Goal: Task Accomplishment & Management: Use online tool/utility

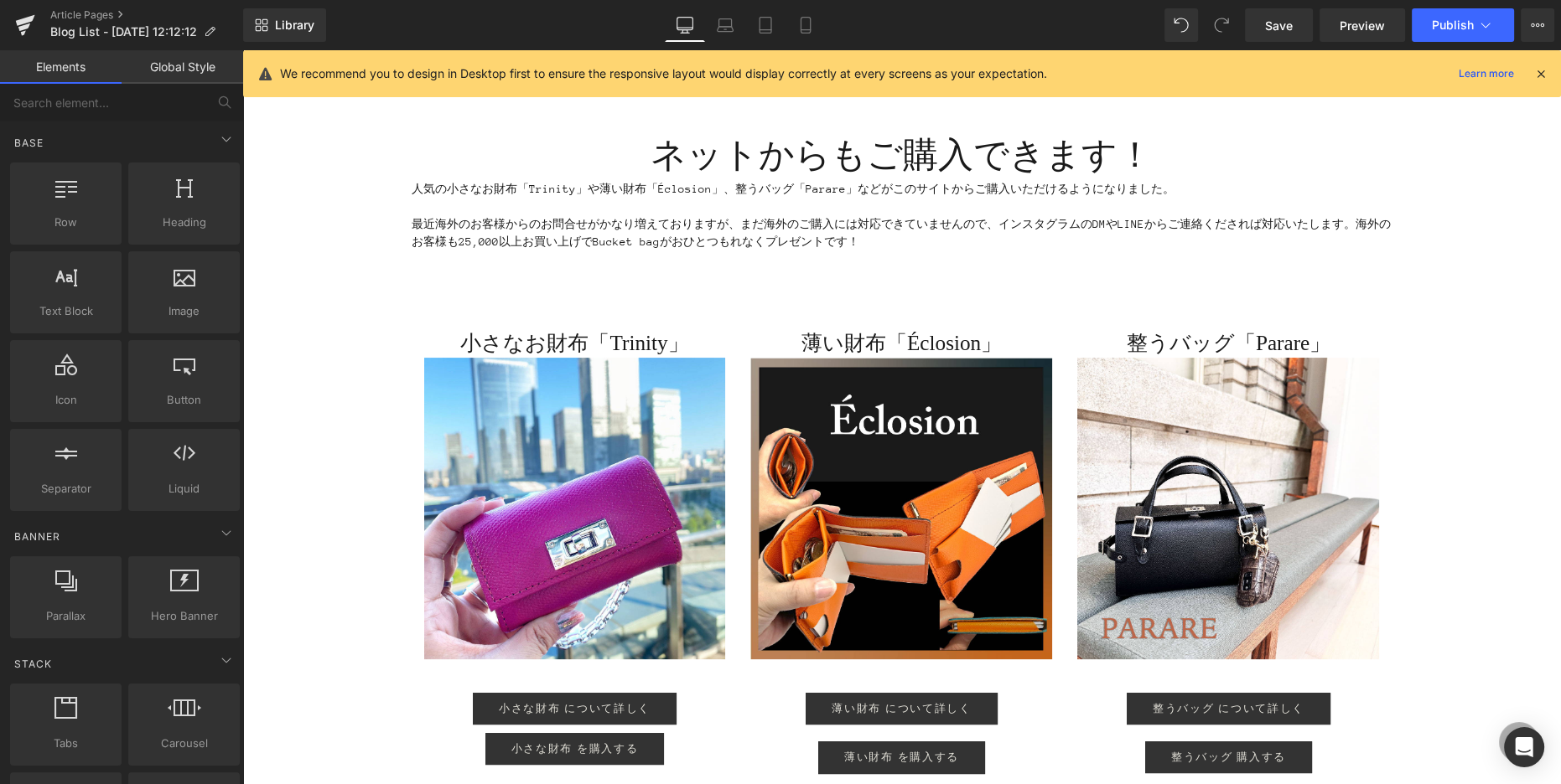
scroll to position [5, 0]
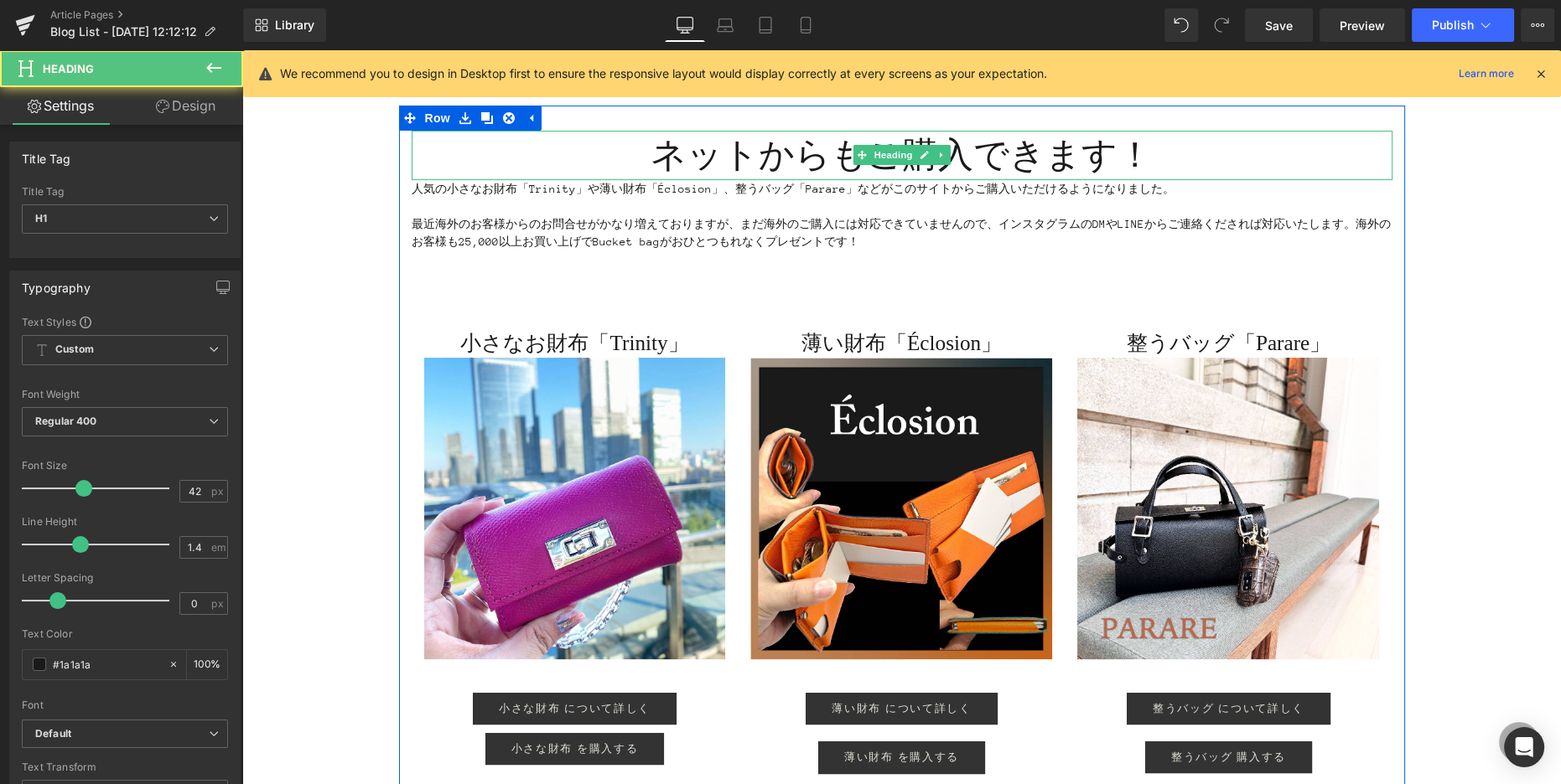
click at [1035, 160] on h1 "ネットからもご購入できます！" at bounding box center [902, 155] width 981 height 49
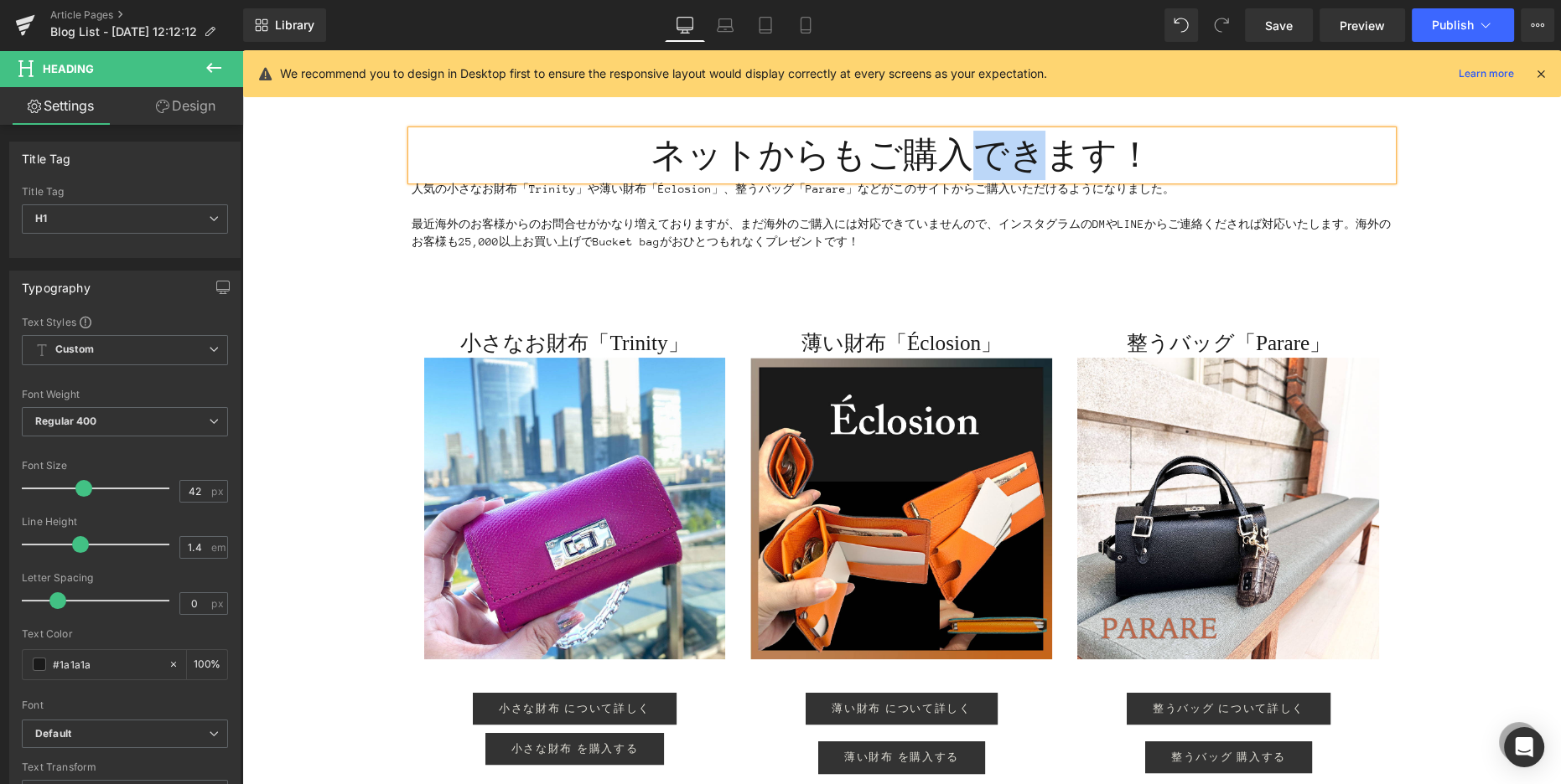
click at [1035, 163] on h1 "ネットからもご購入できます！" at bounding box center [902, 155] width 981 height 49
drag, startPoint x: 973, startPoint y: 161, endPoint x: 1025, endPoint y: 157, distance: 52.2
click at [1025, 158] on h1 "ネットからもご購入できます！" at bounding box center [902, 155] width 981 height 49
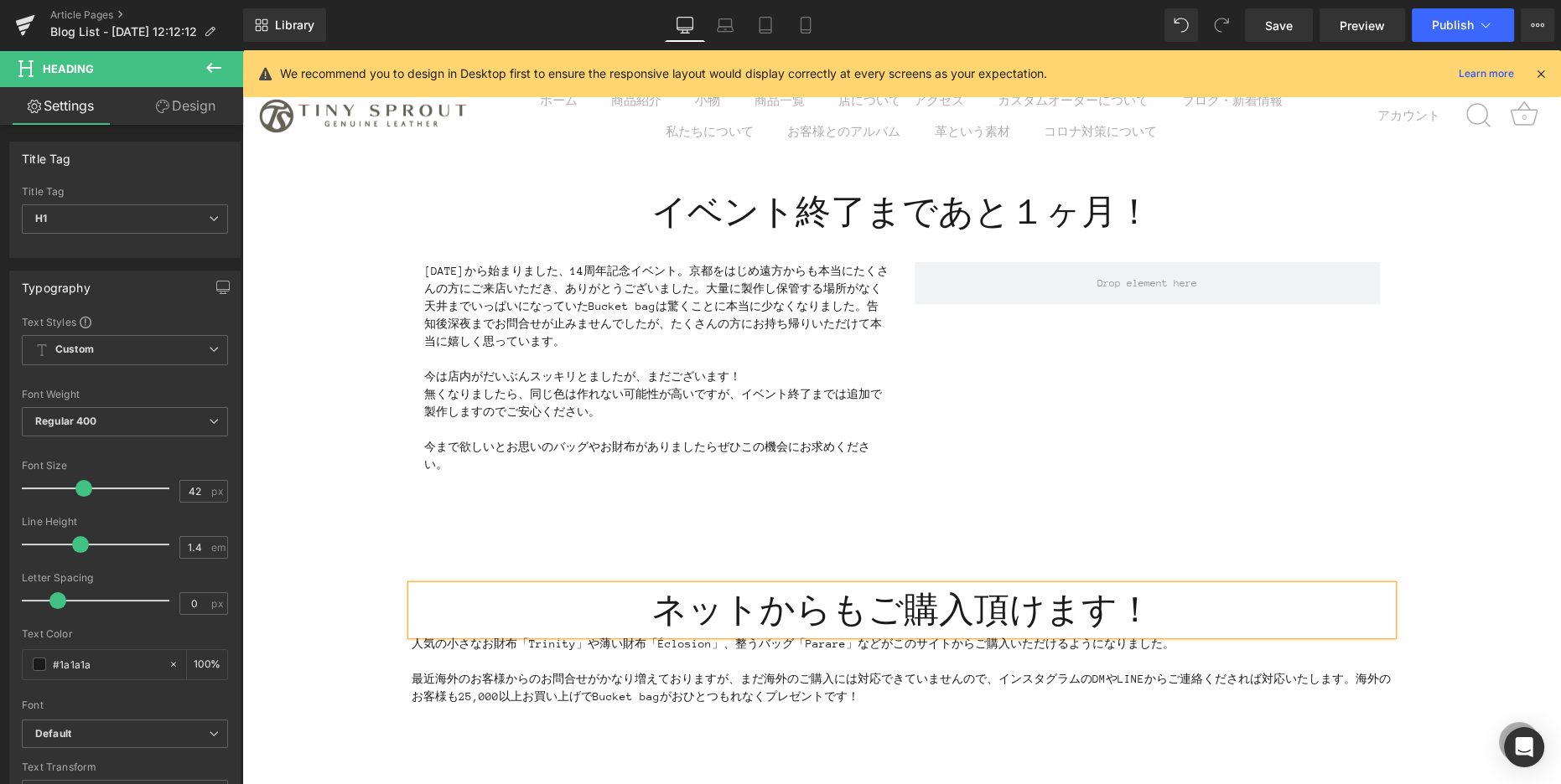
scroll to position [0, 0]
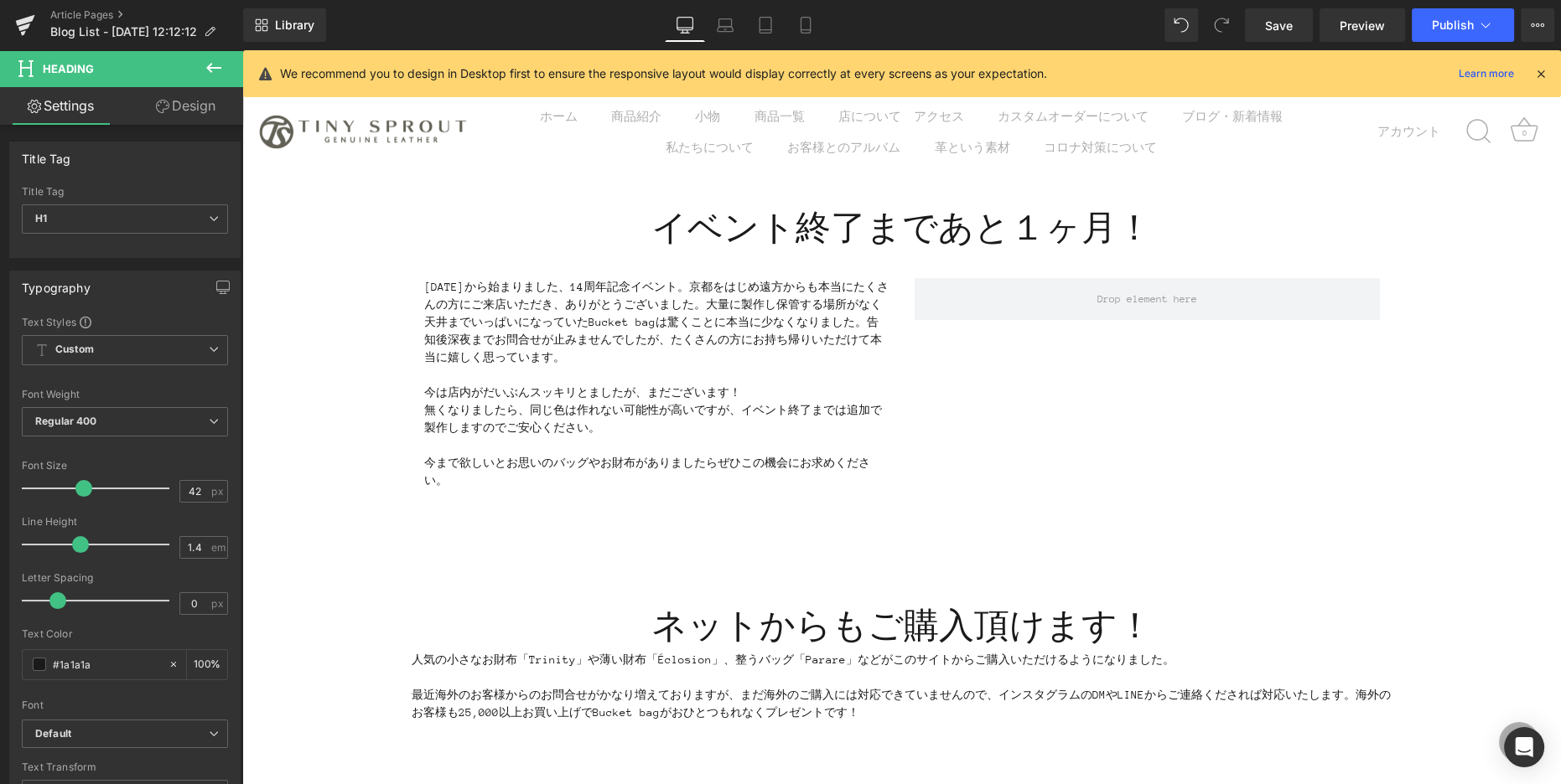
click at [218, 63] on icon at bounding box center [213, 68] width 20 height 20
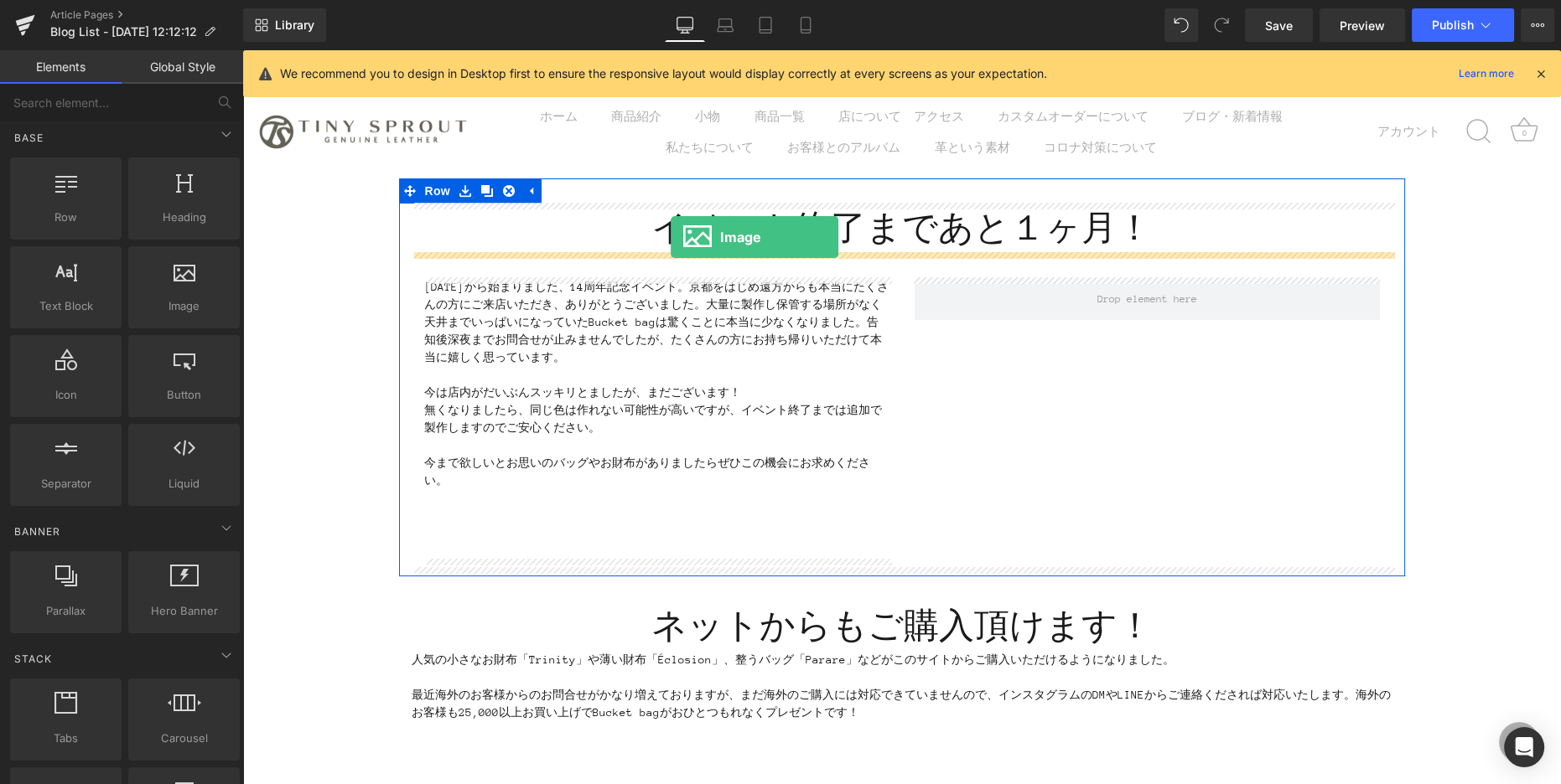
drag, startPoint x: 429, startPoint y: 323, endPoint x: 671, endPoint y: 237, distance: 256.8
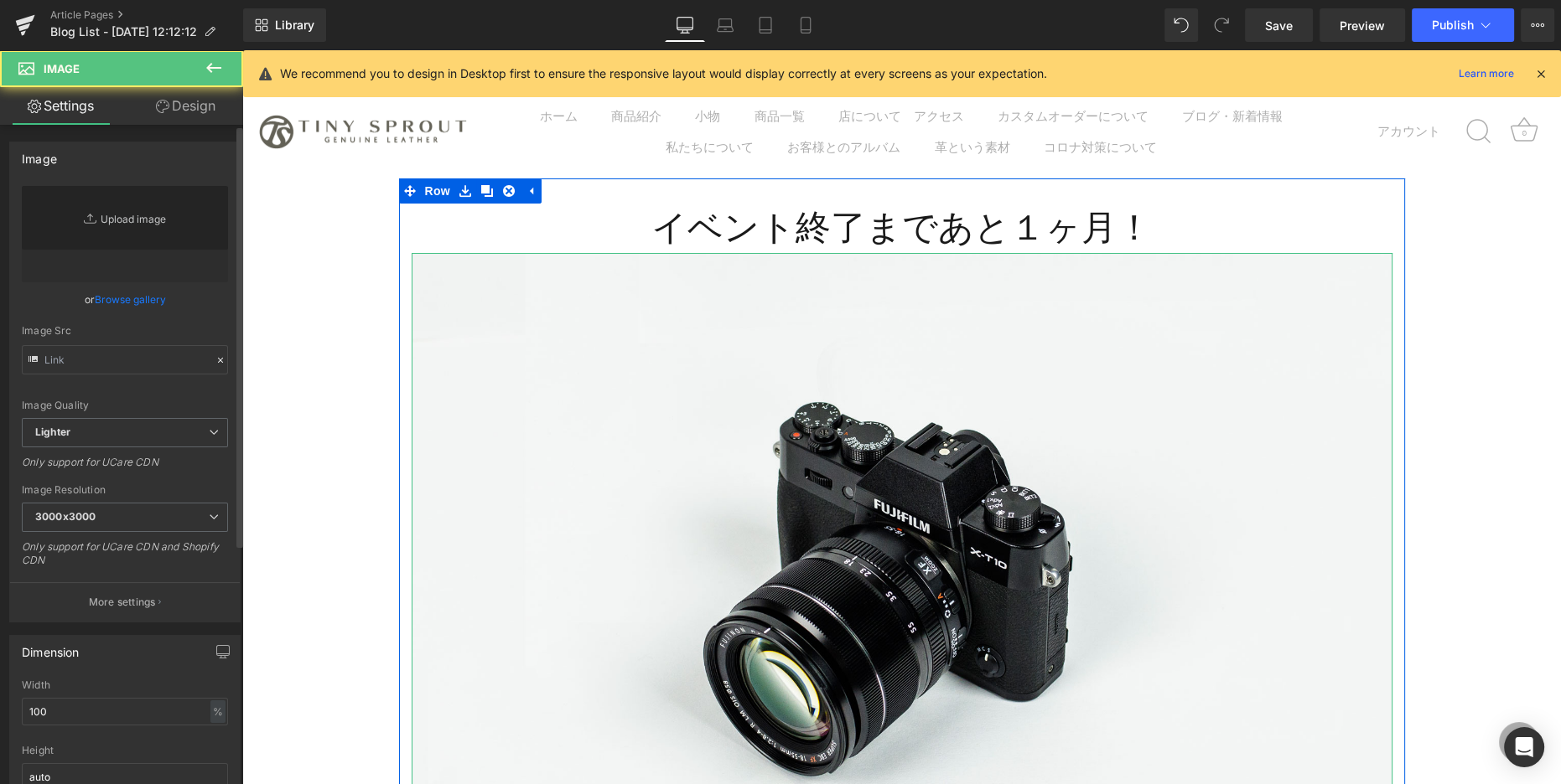
type input "//[DOMAIN_NAME][URL]"
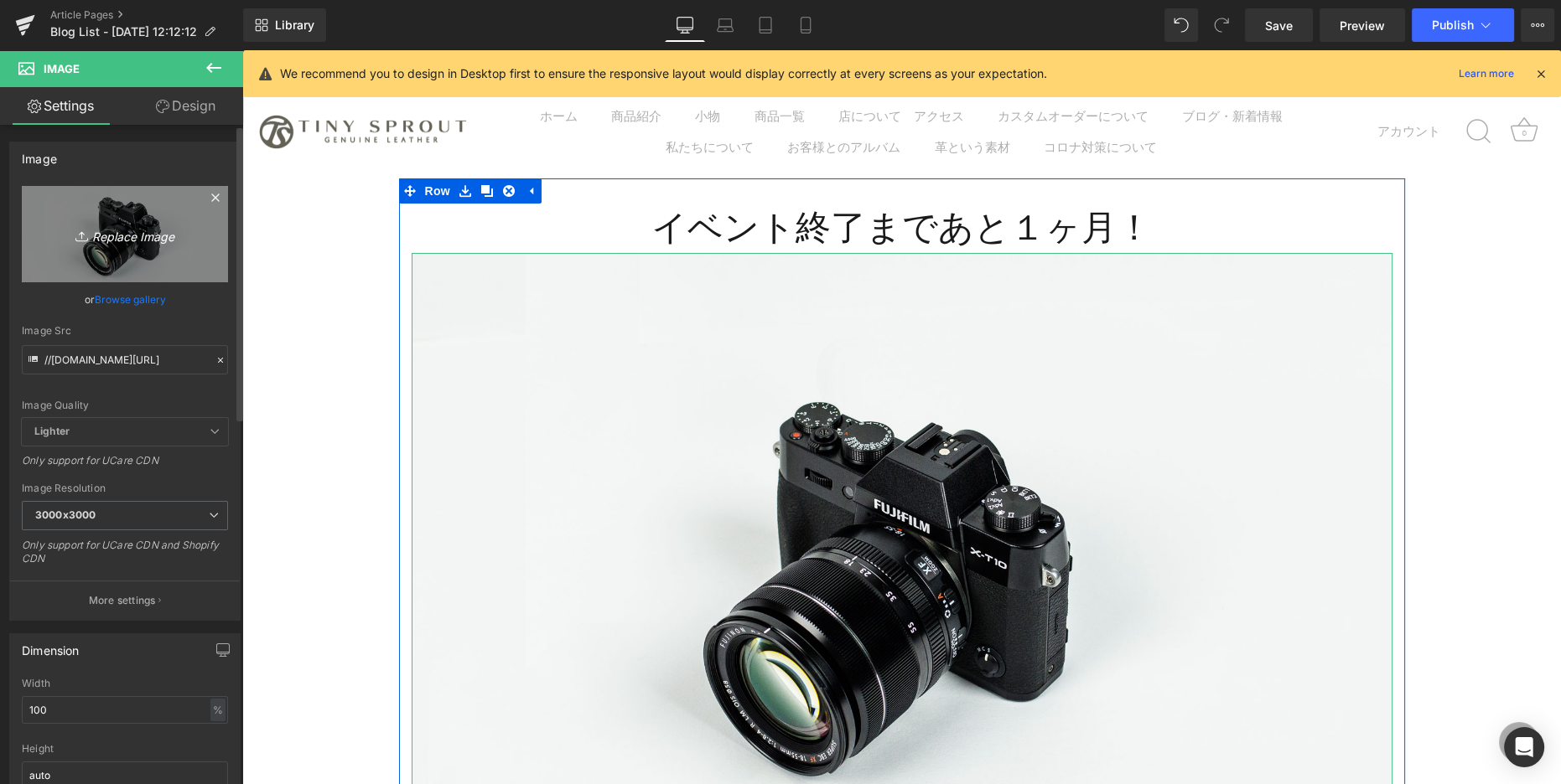
click at [105, 229] on icon "Replace Image" at bounding box center [125, 234] width 134 height 21
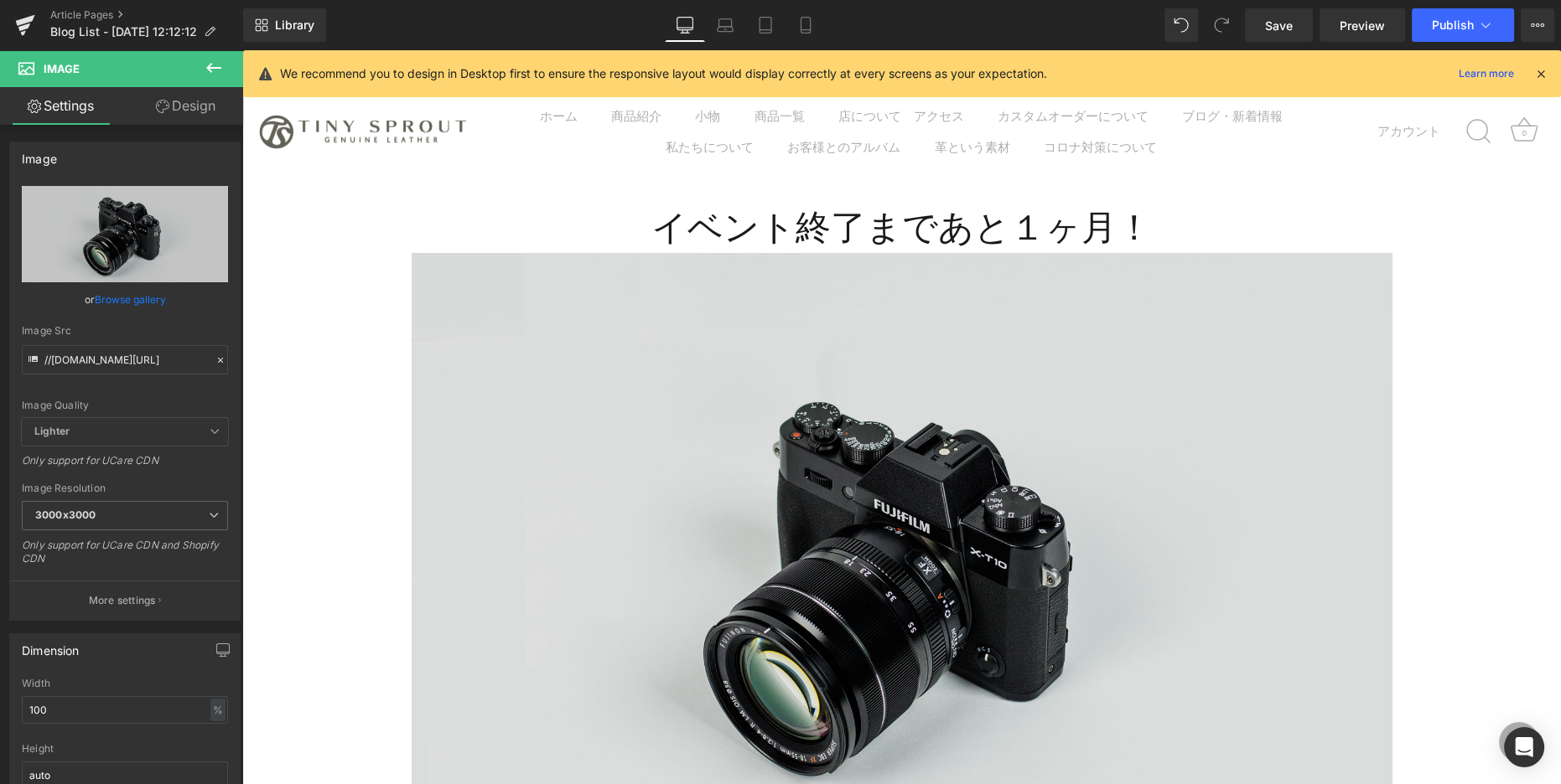
type input "C:\fakepath\IMG_0460.jpg"
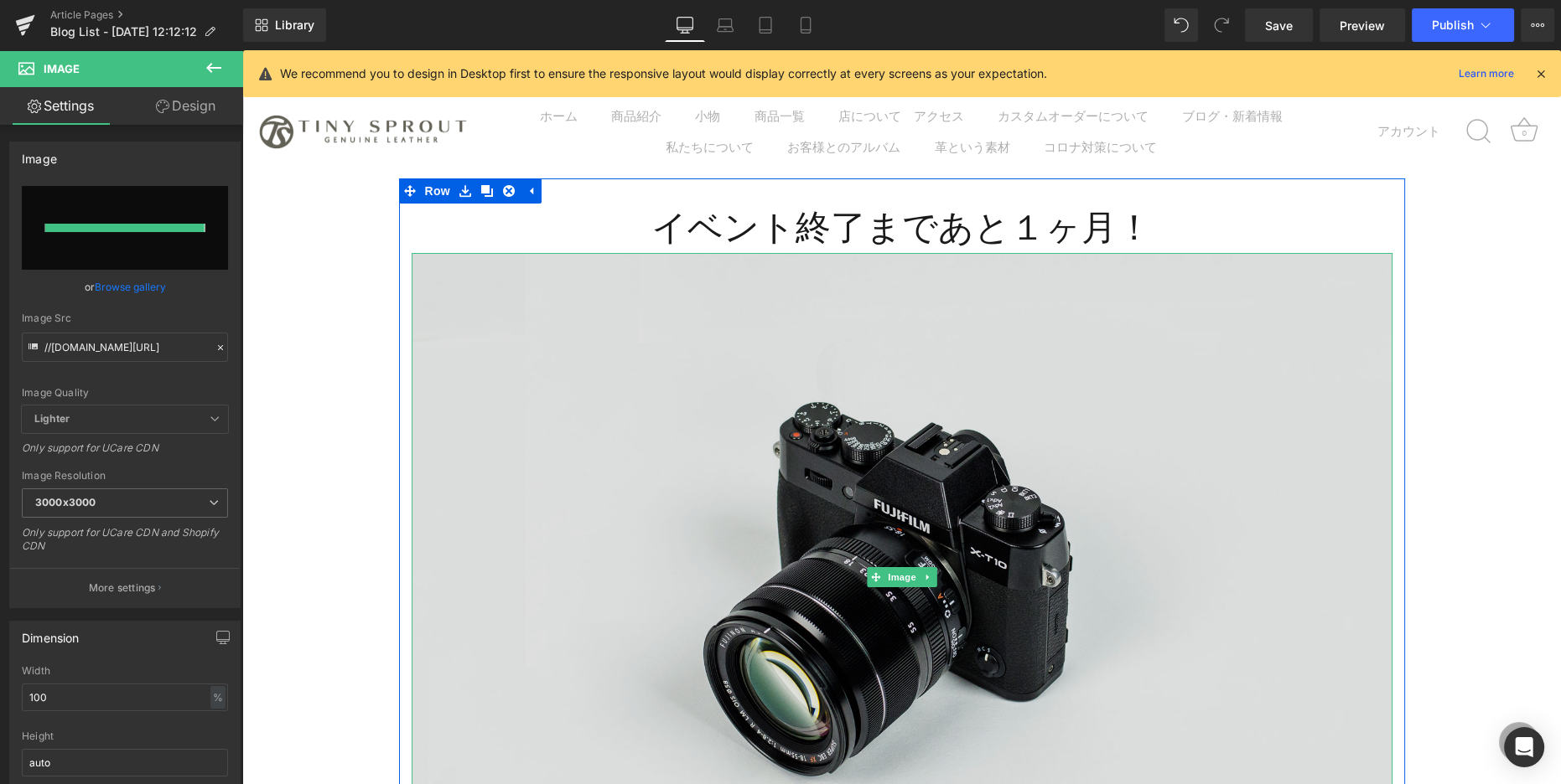
type input "[URL][DOMAIN_NAME]"
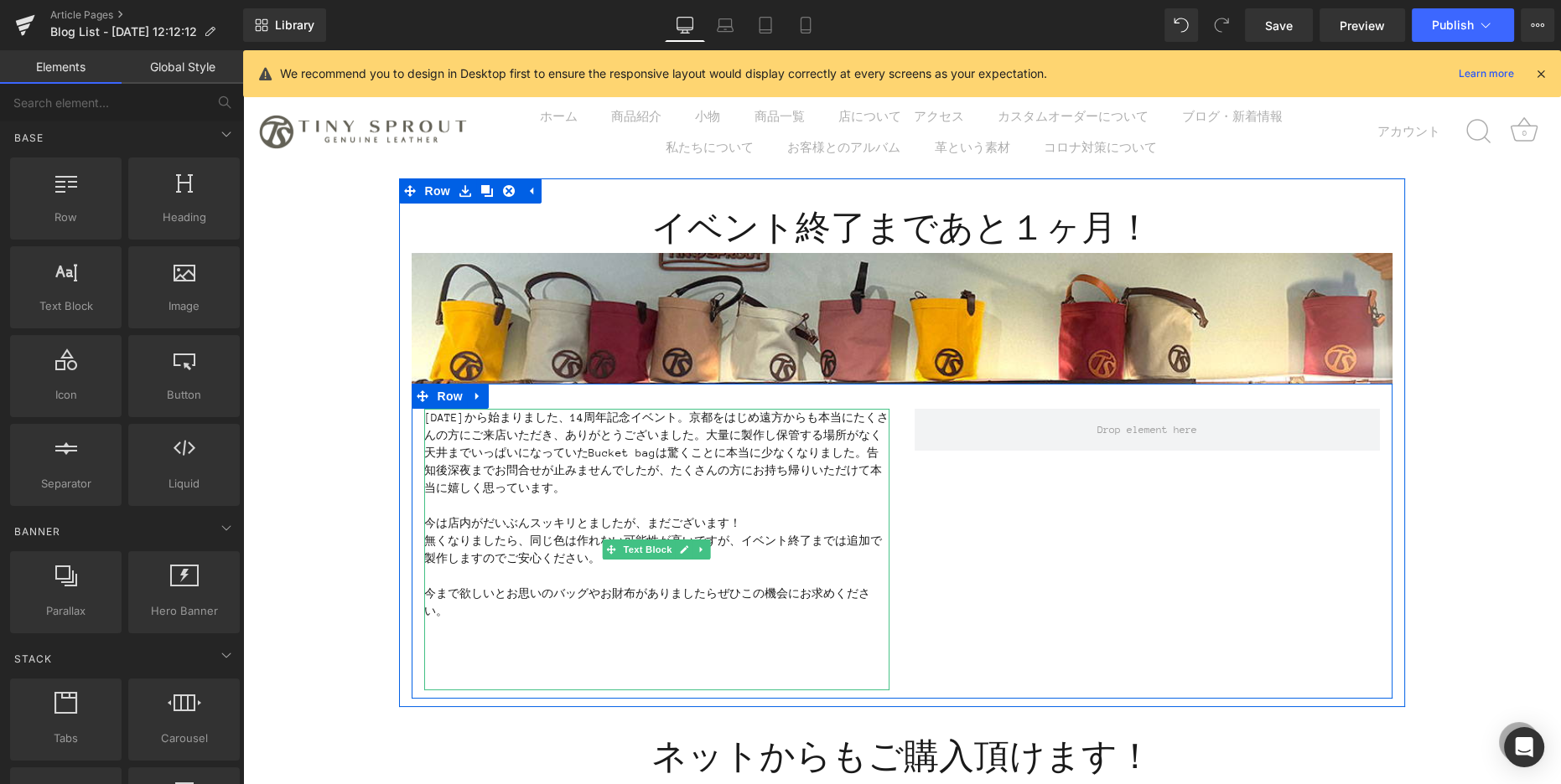
click at [533, 448] on p "[DATE]から始まりました、14周年記念イベント。京都をはじめ遠方からも本当にたくさんの方にご来店いただき、ありがとうございました。大量に製作し保管する場所…" at bounding box center [657, 452] width 466 height 88
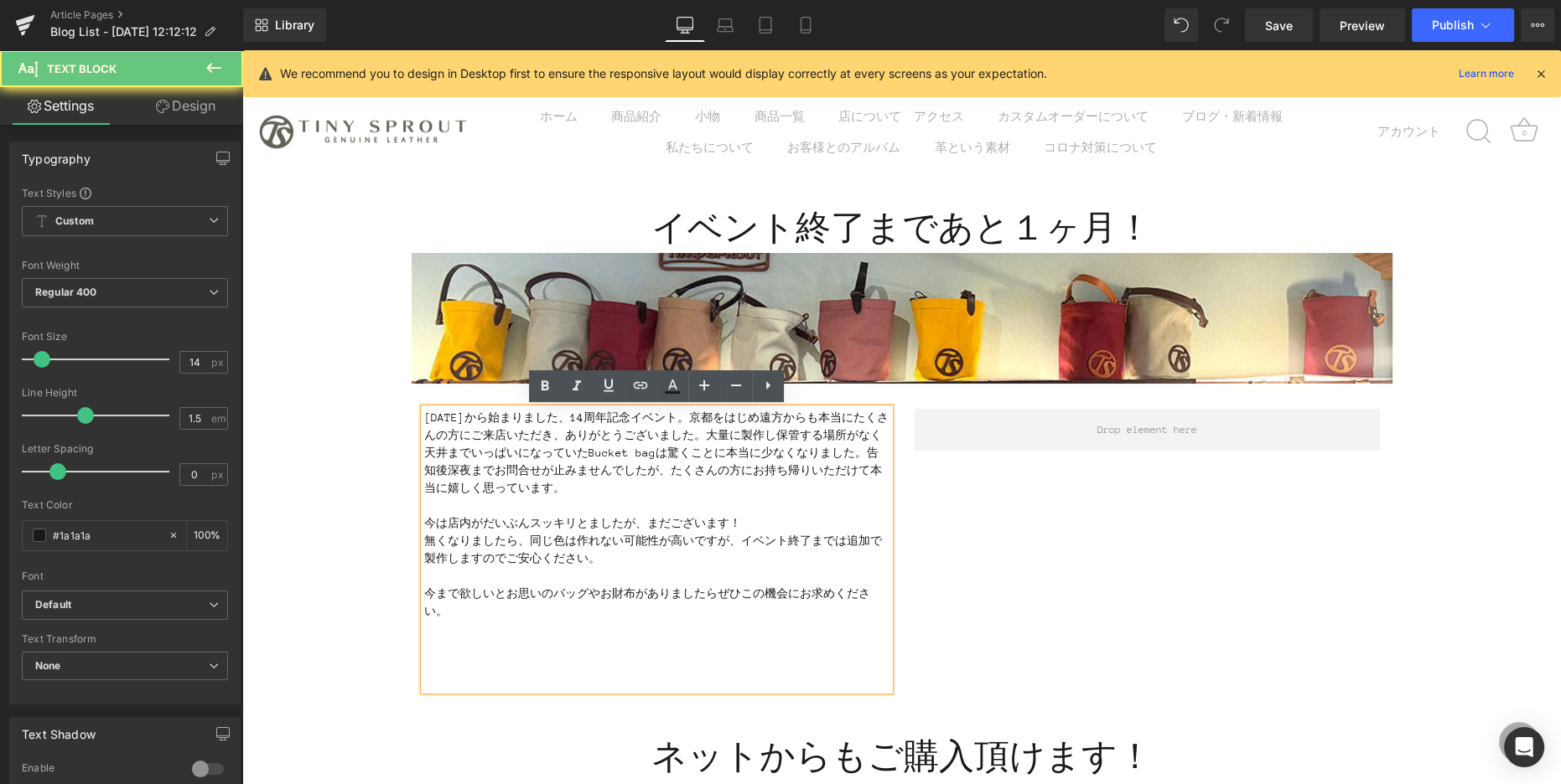
click at [518, 451] on p "[DATE]から始まりました、14周年記念イベント。京都をはじめ遠方からも本当にたくさんの方にご来店いただき、ありがとうございました。大量に製作し保管する場所…" at bounding box center [657, 452] width 466 height 88
drag, startPoint x: 519, startPoint y: 455, endPoint x: 541, endPoint y: 454, distance: 22.0
click at [541, 454] on p "[DATE]から始まりました、14周年記念イベント。京都をはじめ遠方からも本当にたくさんの方にご来店いただき、ありがとうございました。大量に製作し保管する場所…" at bounding box center [657, 452] width 466 height 88
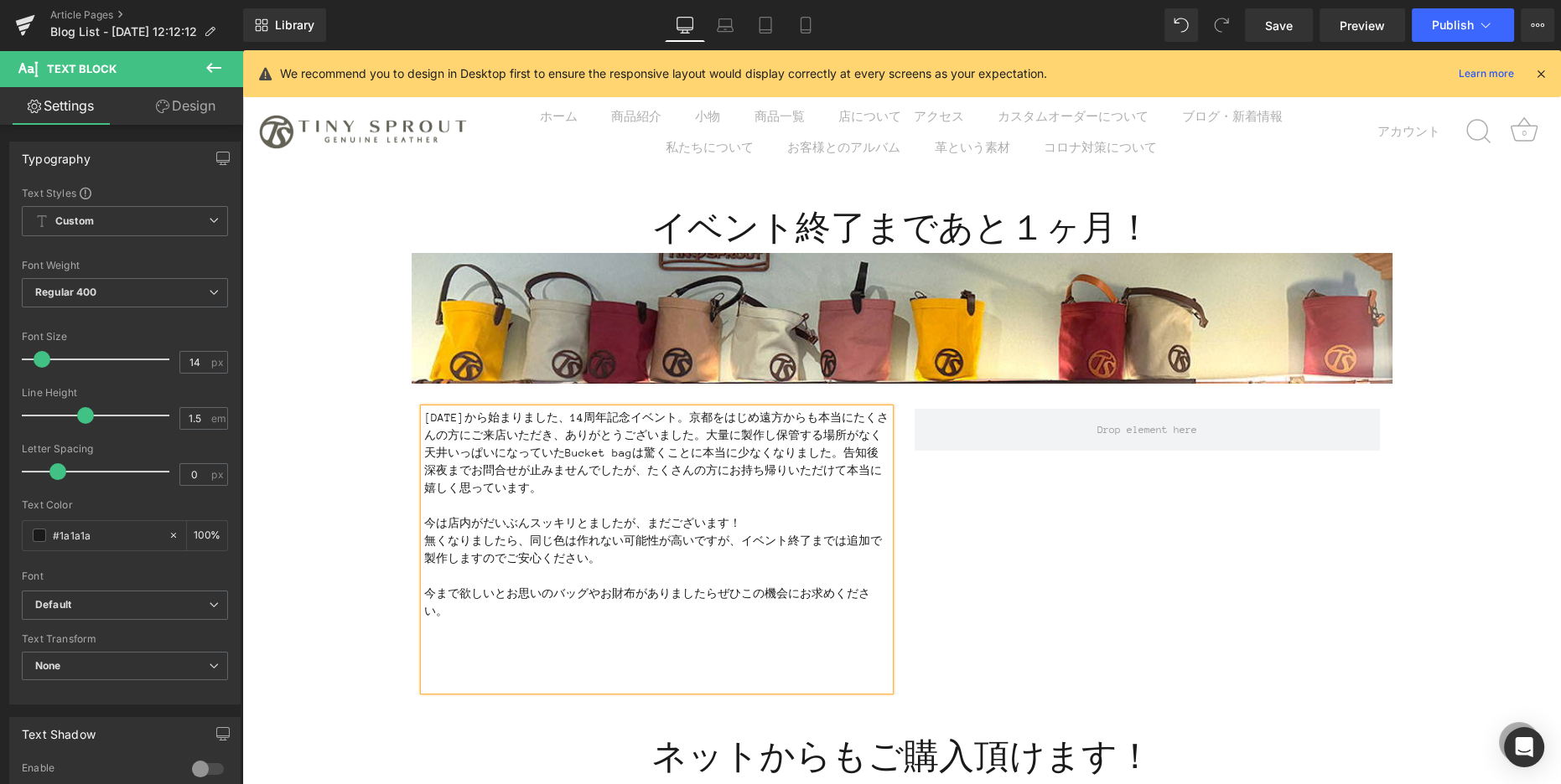
click at [577, 452] on p "[DATE]から始まりました、14周年記念イベント。京都をはじめ遠方からも本当にたくさんの方にご来店いただき、ありがとうございました。大量に製作し保管する場所…" at bounding box center [657, 452] width 466 height 88
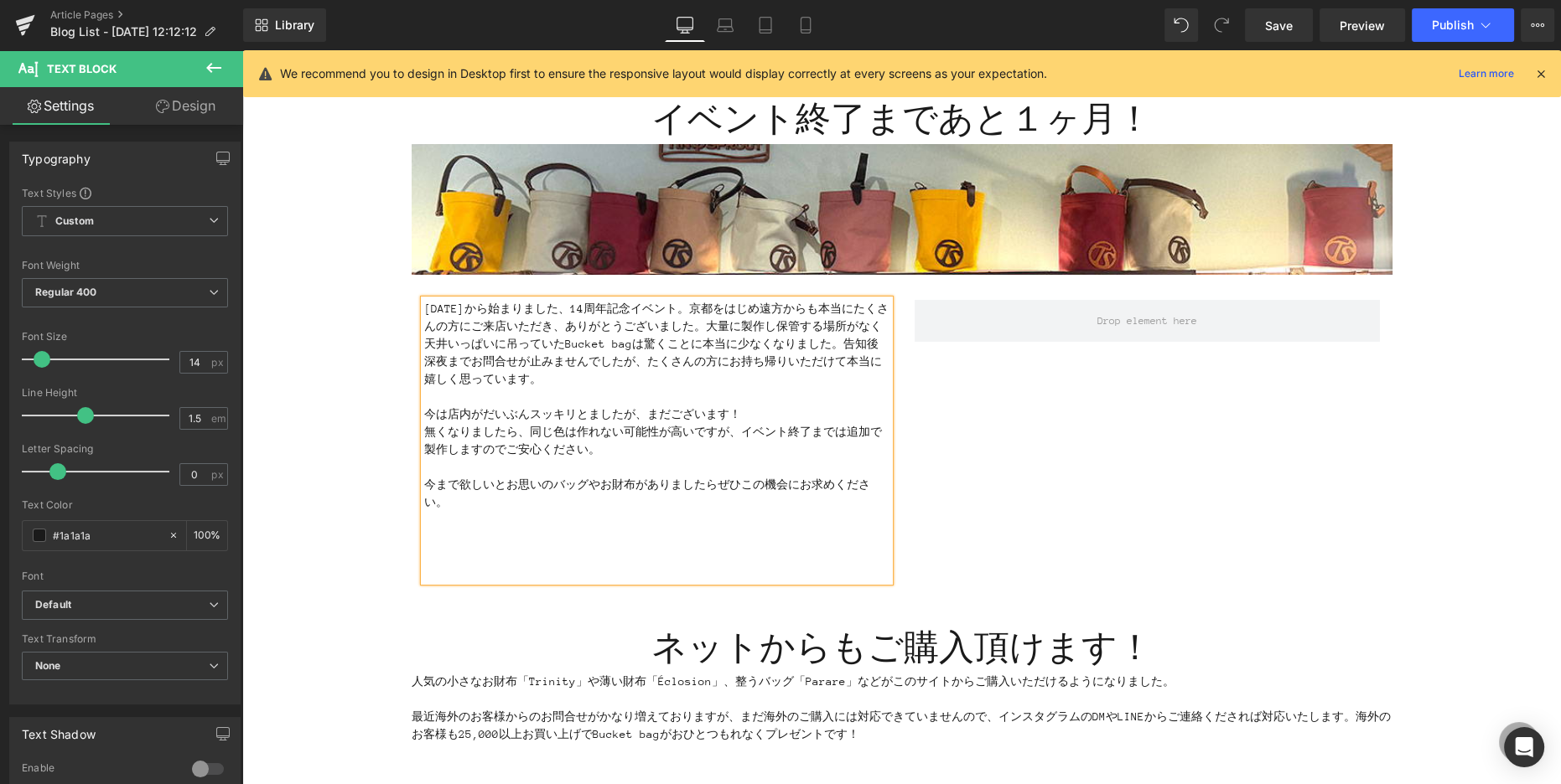
scroll to position [73, 0]
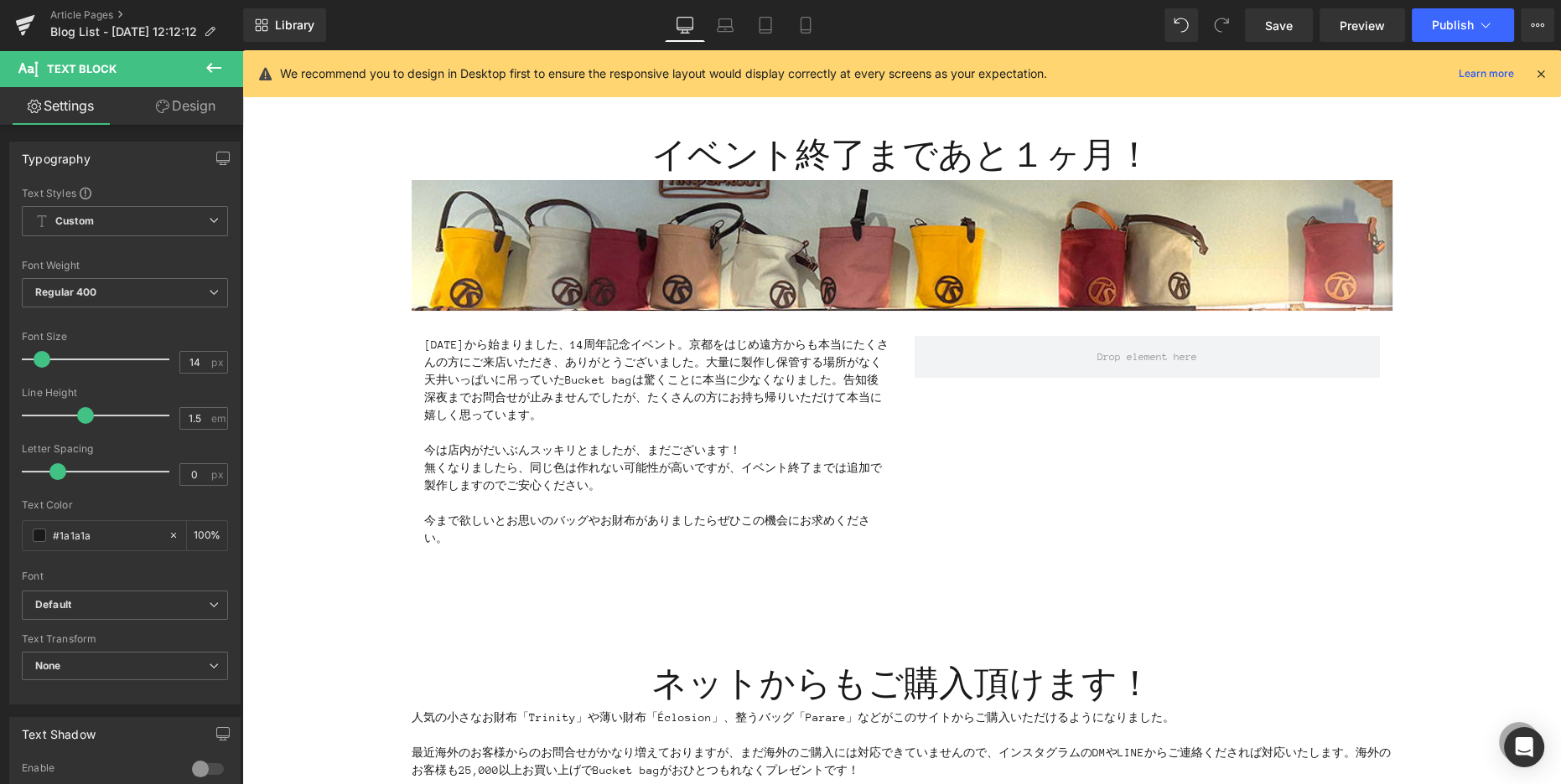
click at [218, 60] on icon at bounding box center [213, 68] width 20 height 20
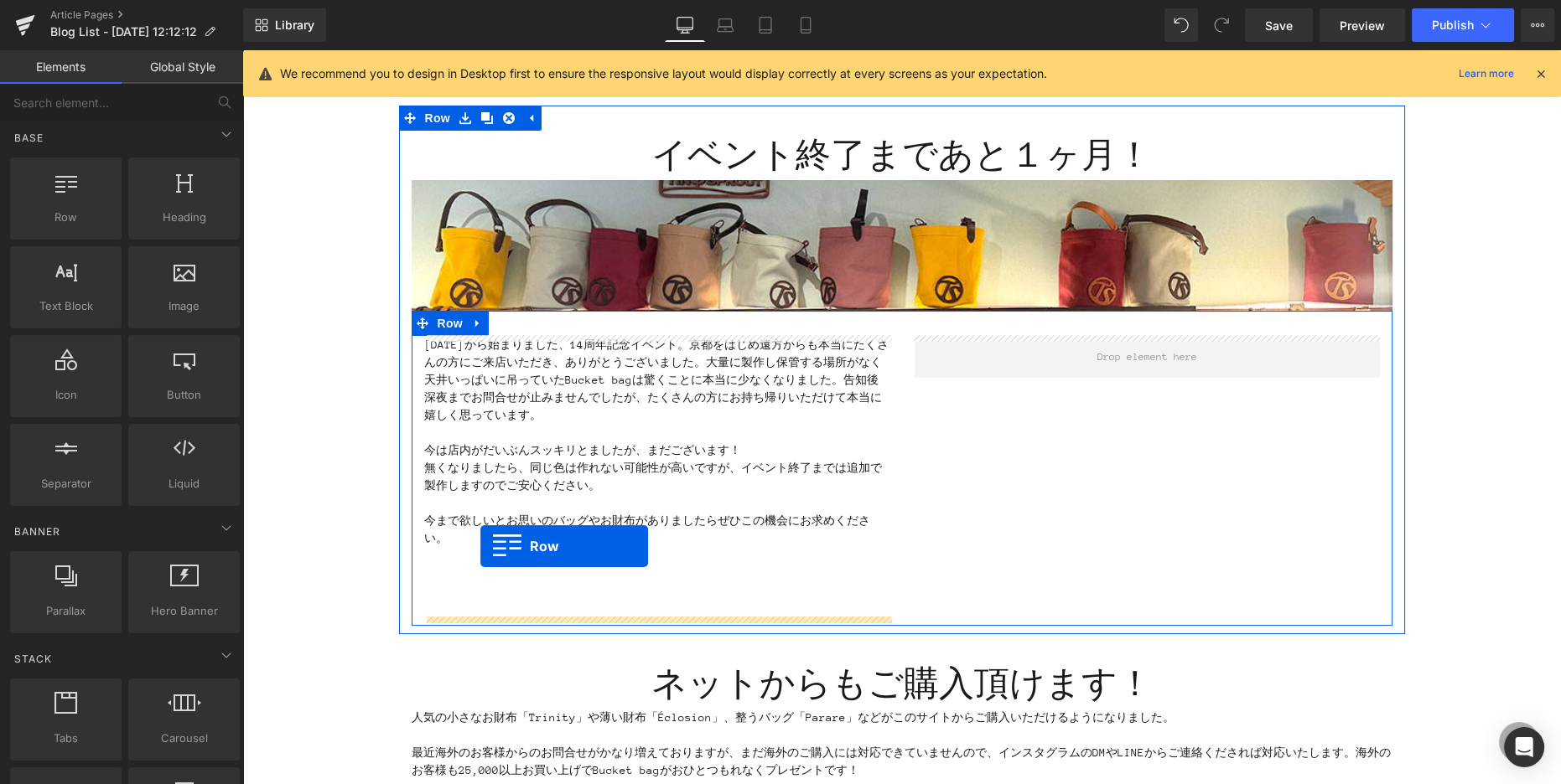
drag, startPoint x: 343, startPoint y: 266, endPoint x: 480, endPoint y: 545, distance: 310.8
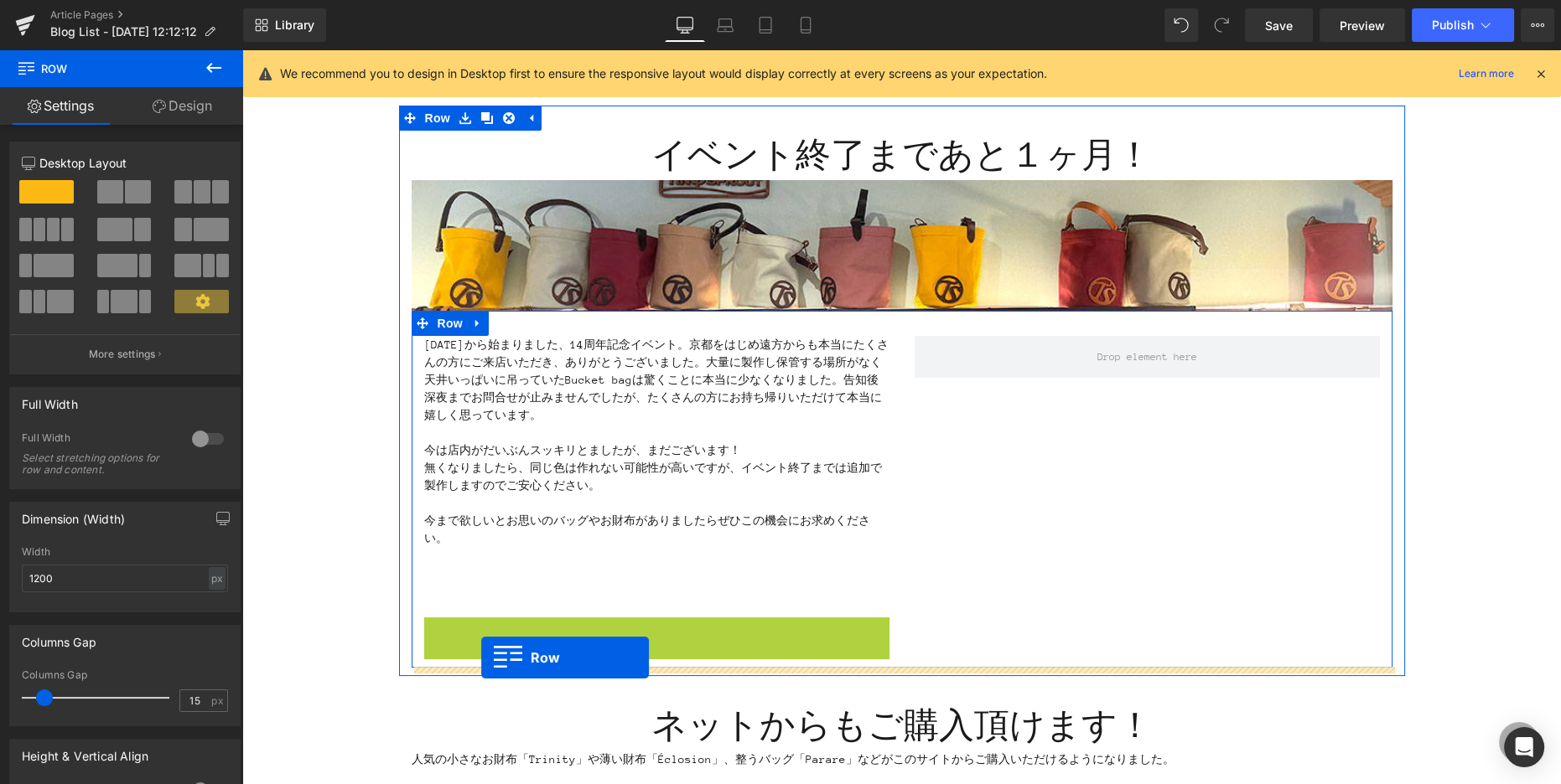
drag, startPoint x: 431, startPoint y: 627, endPoint x: 481, endPoint y: 657, distance: 58.3
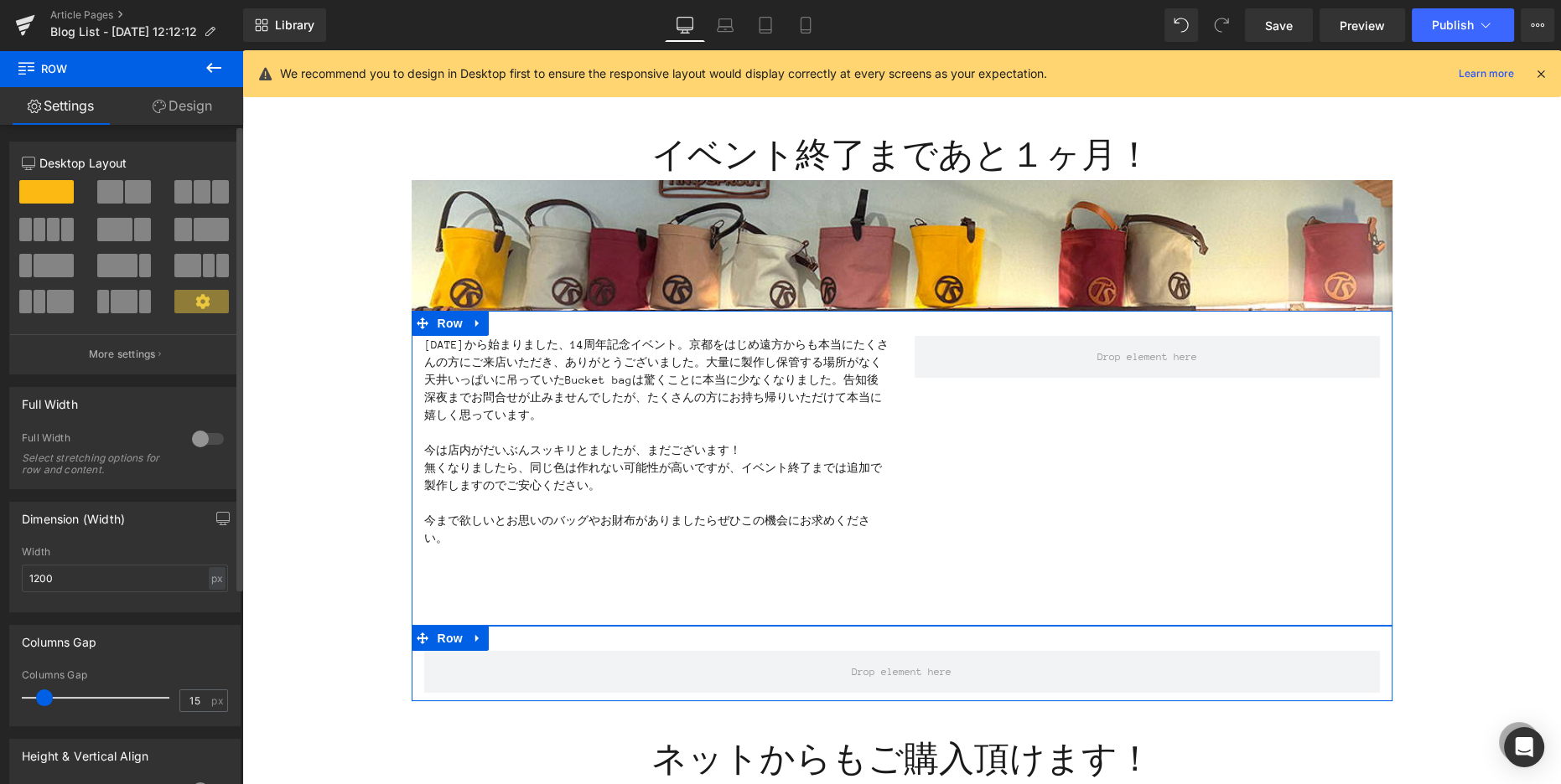
click at [200, 183] on span at bounding box center [202, 191] width 17 height 23
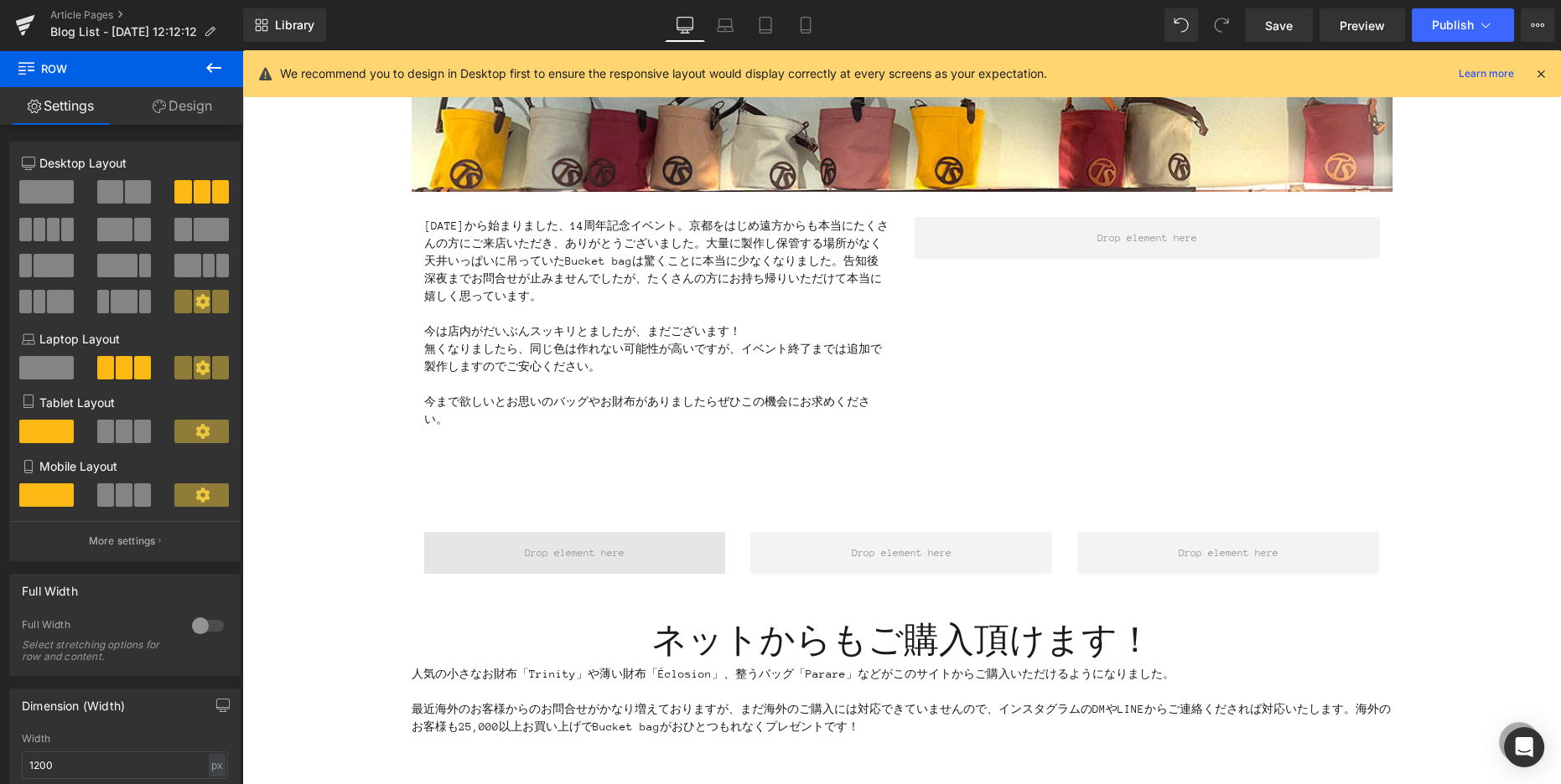
scroll to position [200, 0]
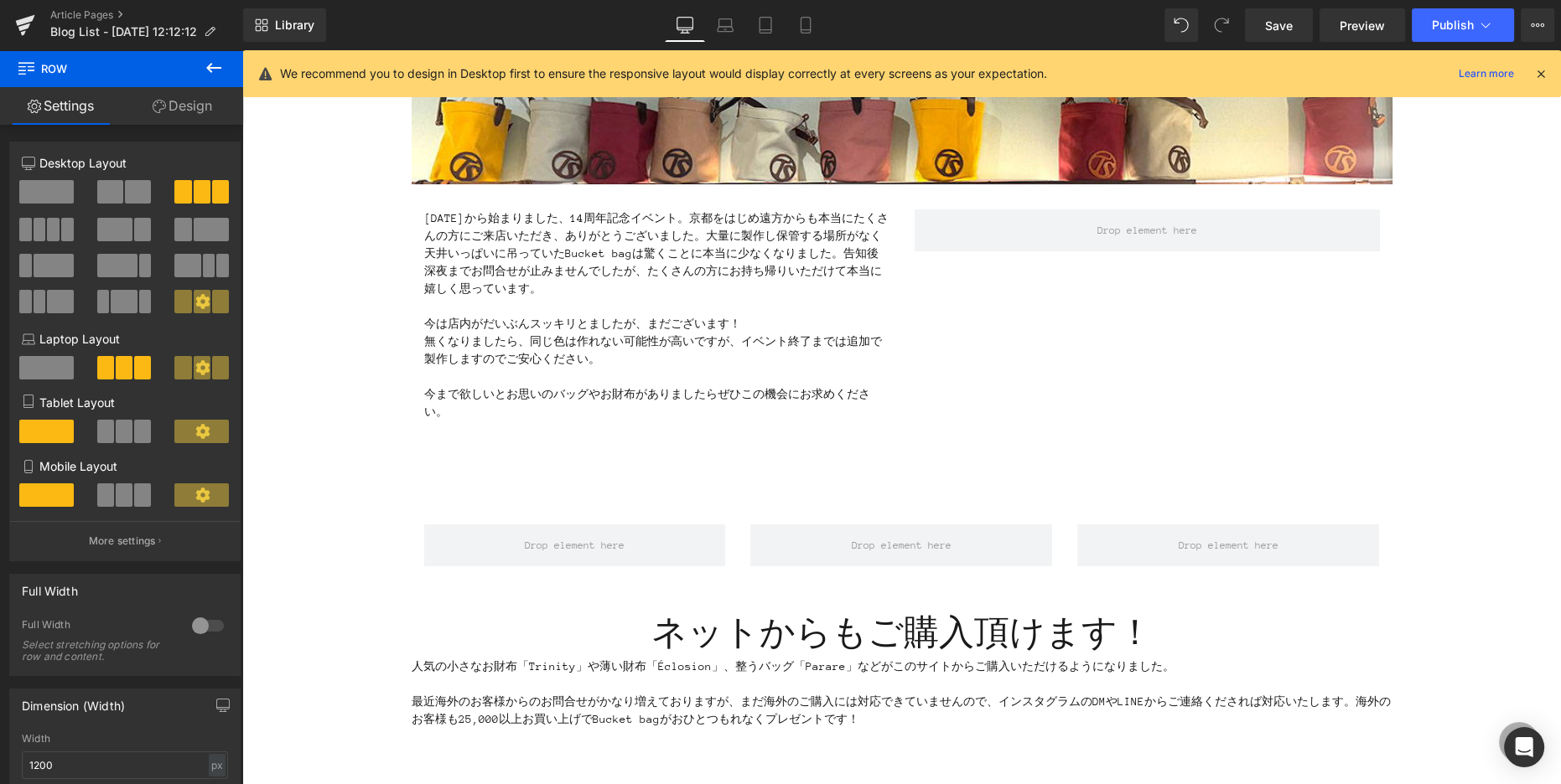
click at [214, 66] on icon at bounding box center [213, 68] width 20 height 20
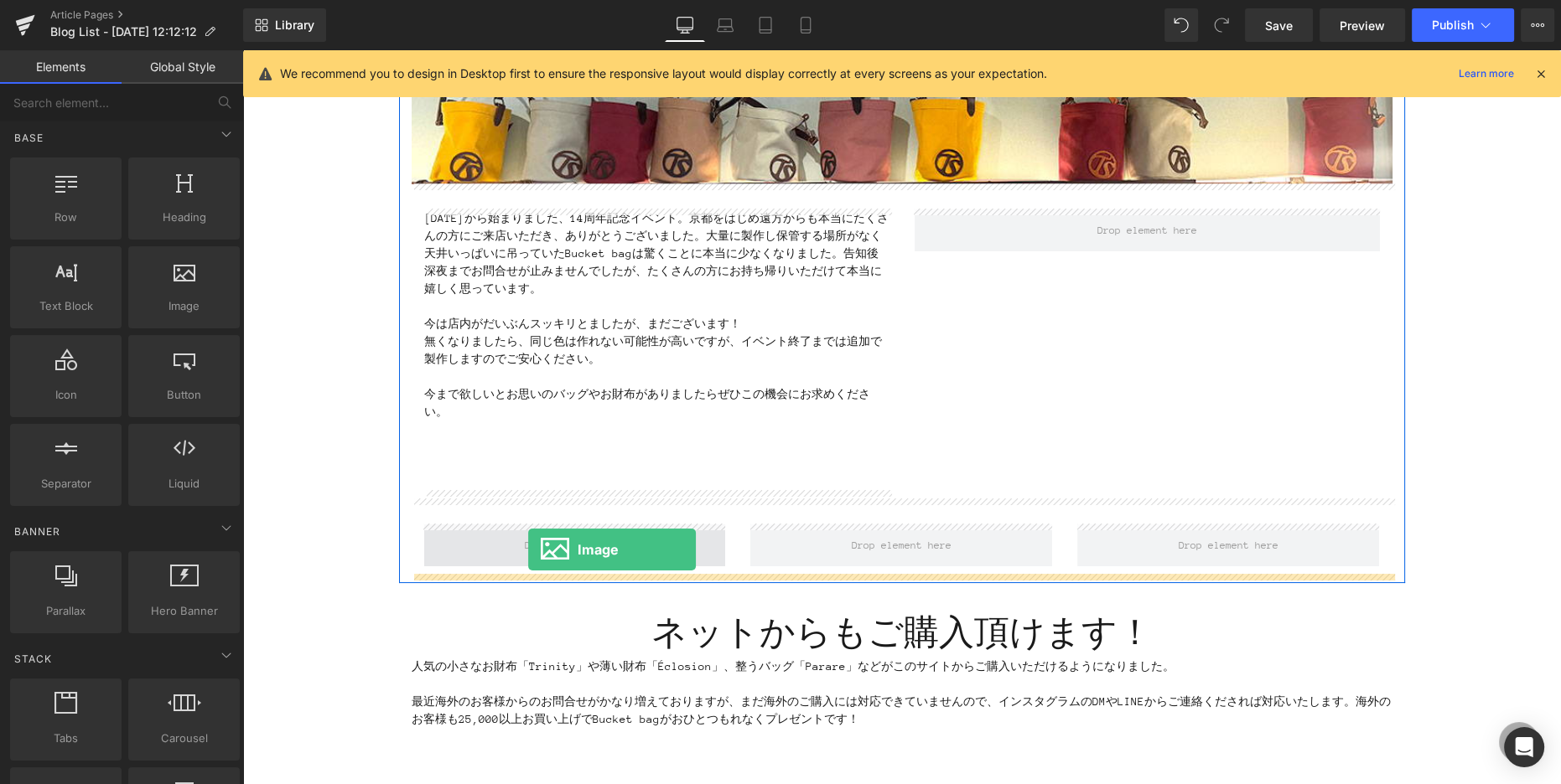
drag, startPoint x: 433, startPoint y: 325, endPoint x: 528, endPoint y: 550, distance: 244.2
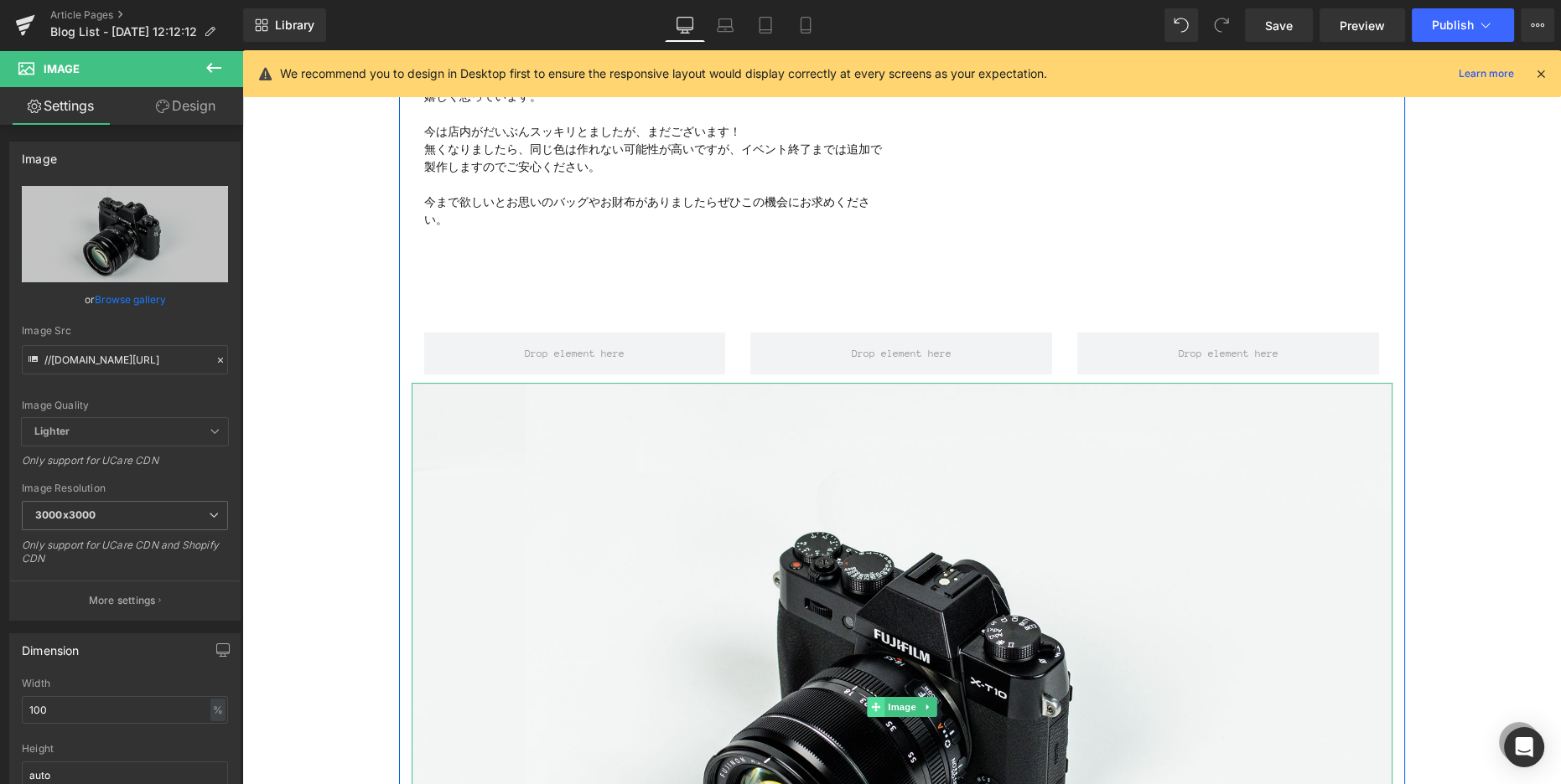
scroll to position [409, 0]
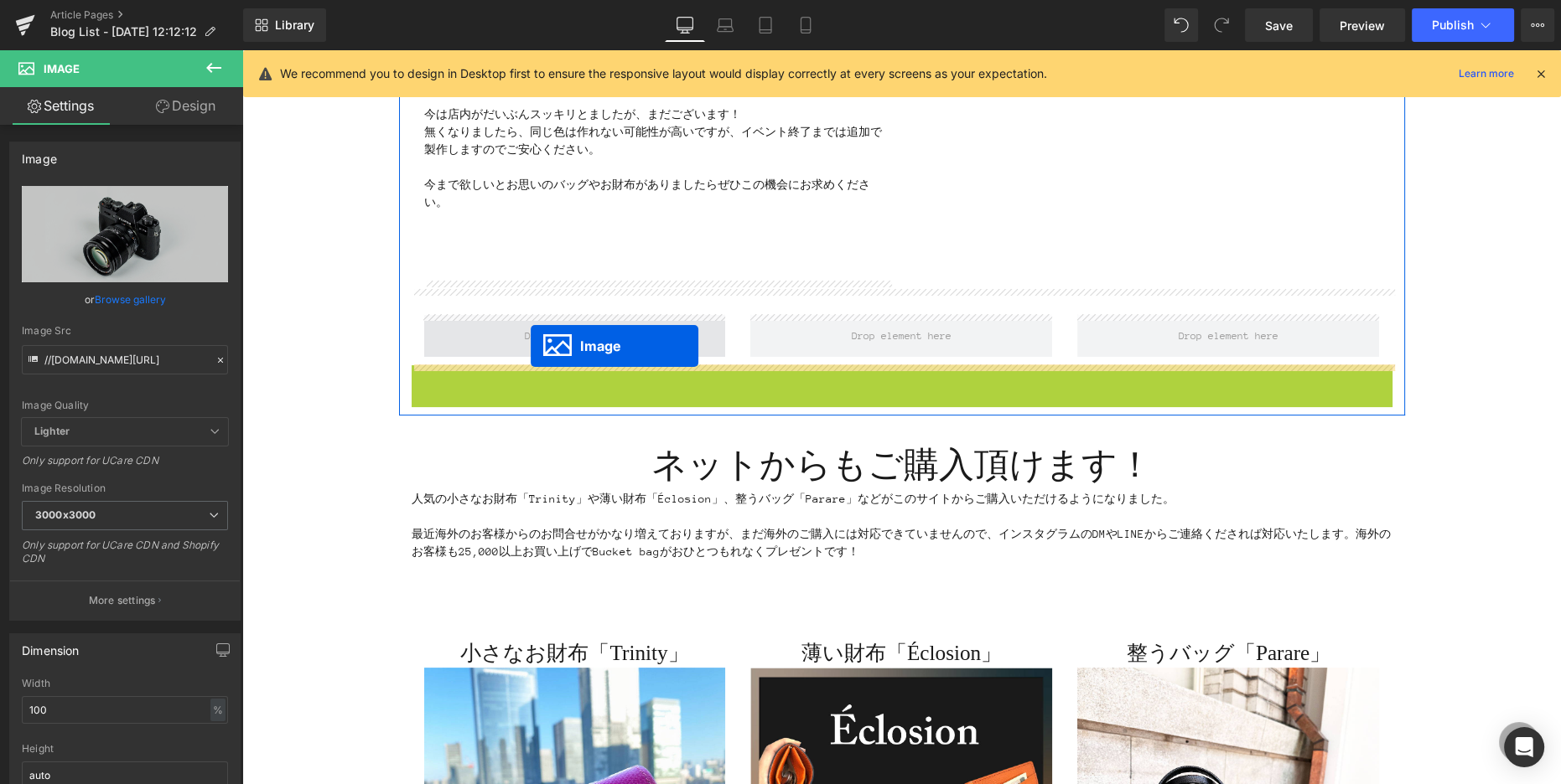
drag, startPoint x: 872, startPoint y: 691, endPoint x: 531, endPoint y: 346, distance: 485.1
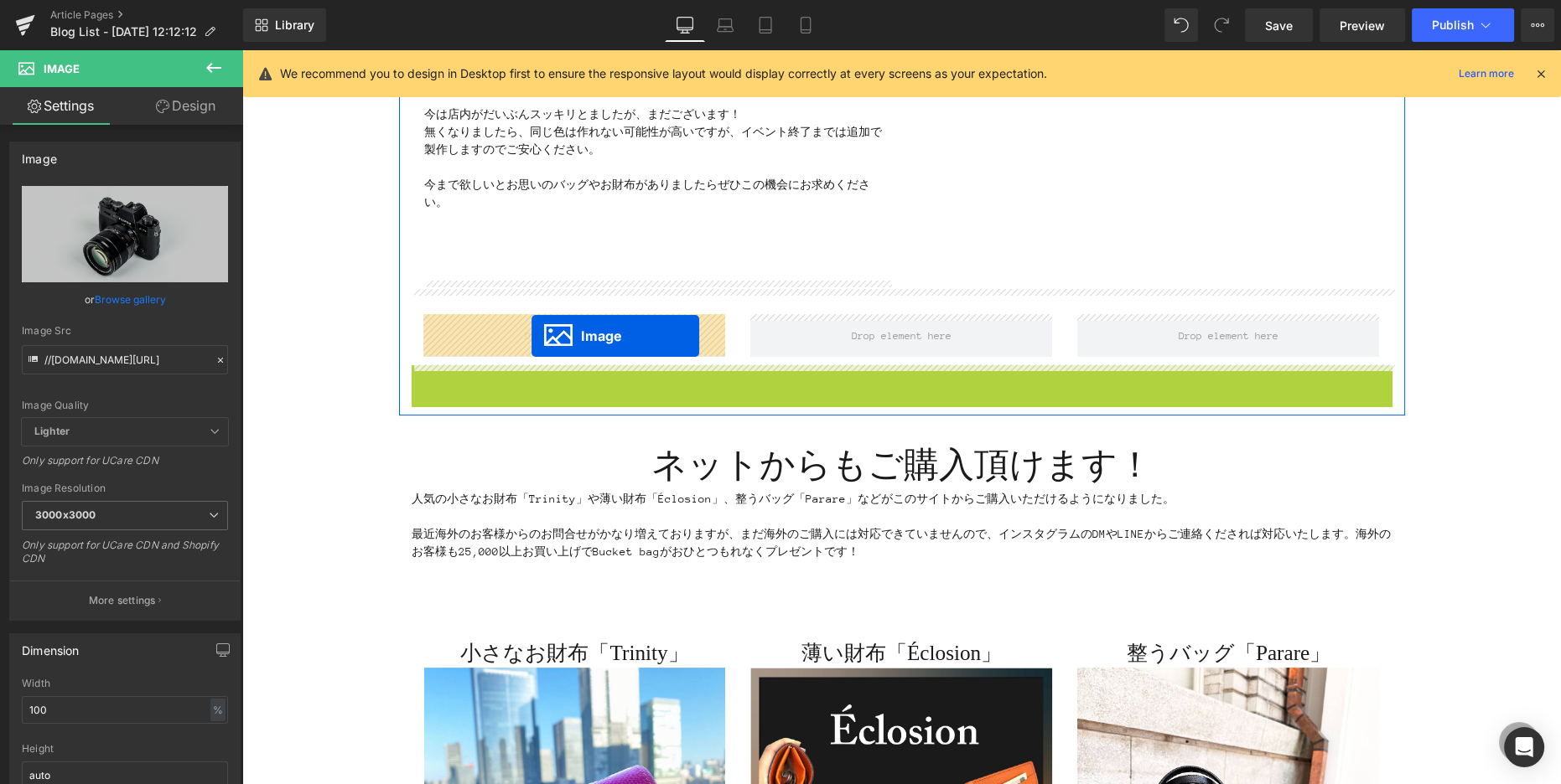
drag, startPoint x: 873, startPoint y: 689, endPoint x: 532, endPoint y: 336, distance: 490.8
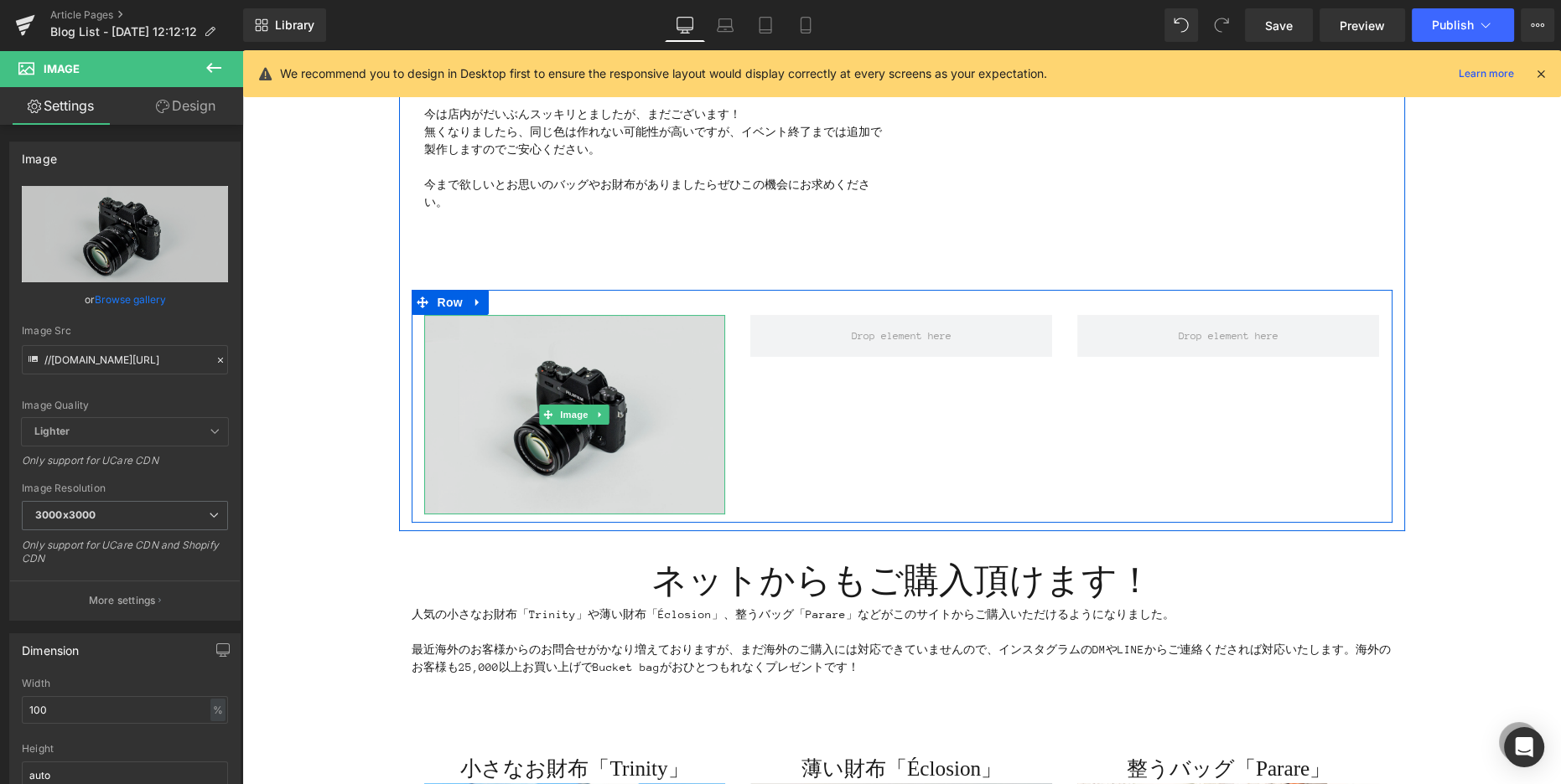
click at [523, 371] on img at bounding box center [574, 415] width 301 height 200
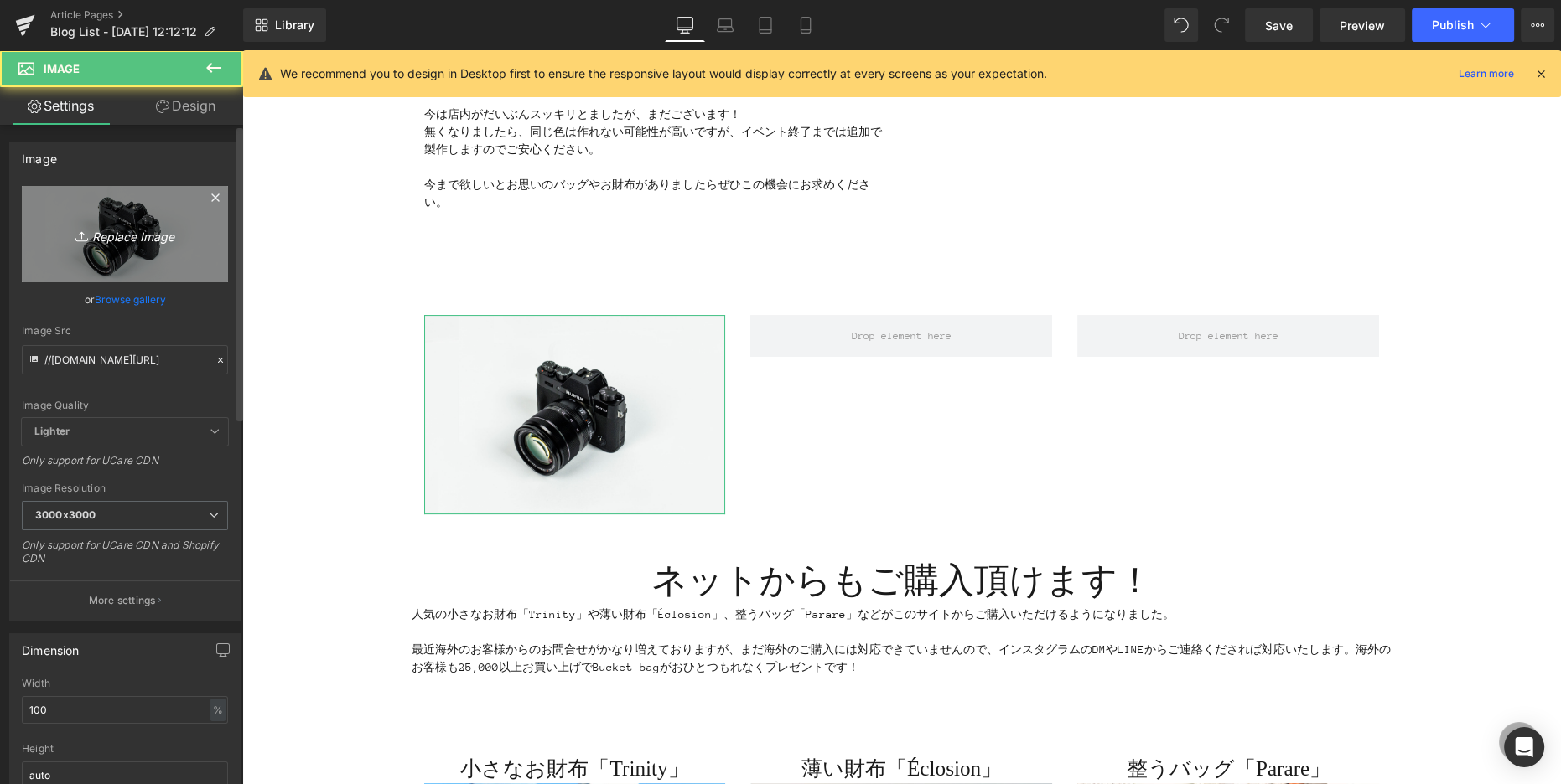
click at [155, 253] on link "Replace Image" at bounding box center [124, 234] width 206 height 96
type input "C:\fakepath\IMG_0456.jpg"
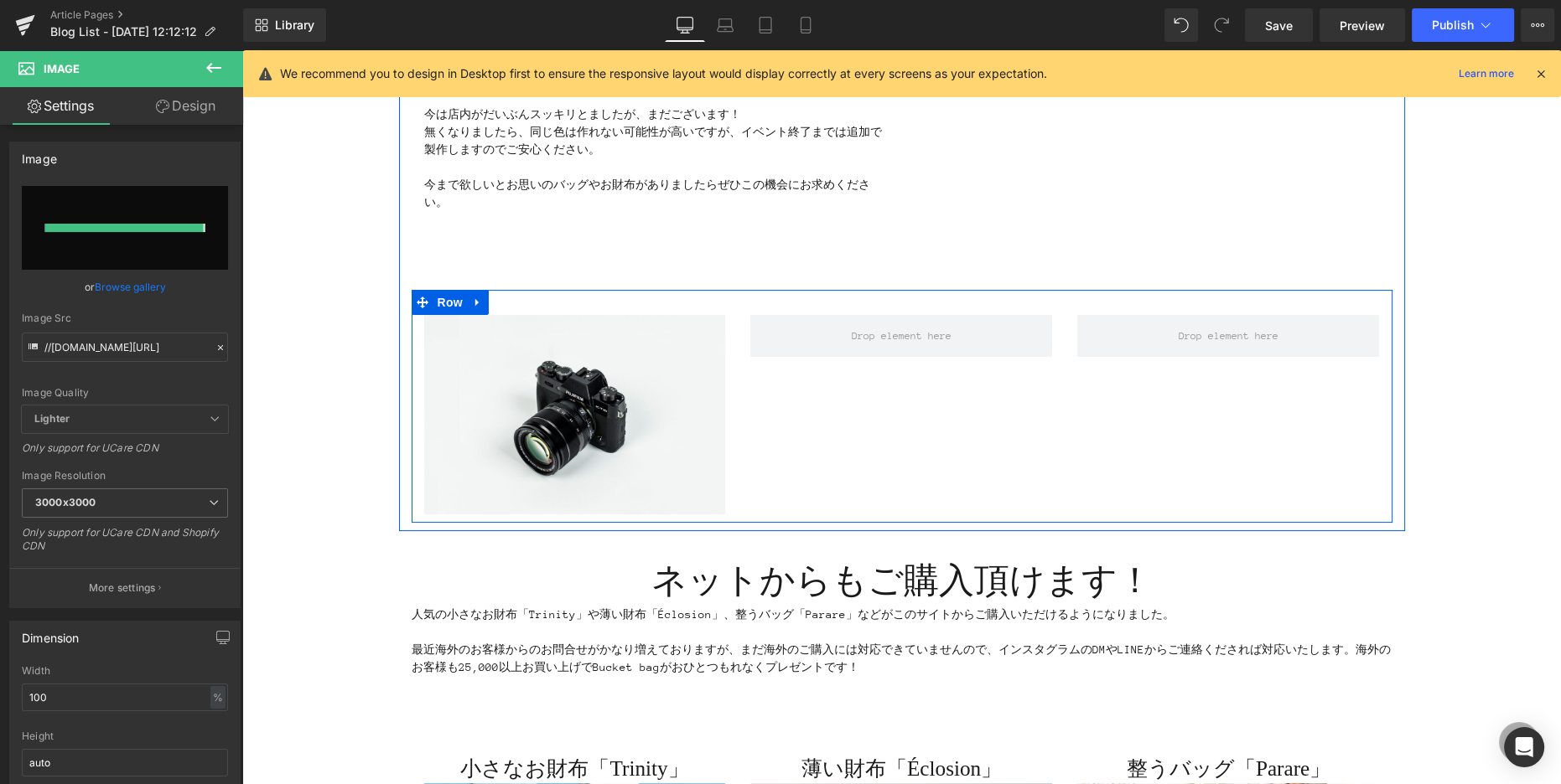
type input "[URL][DOMAIN_NAME]"
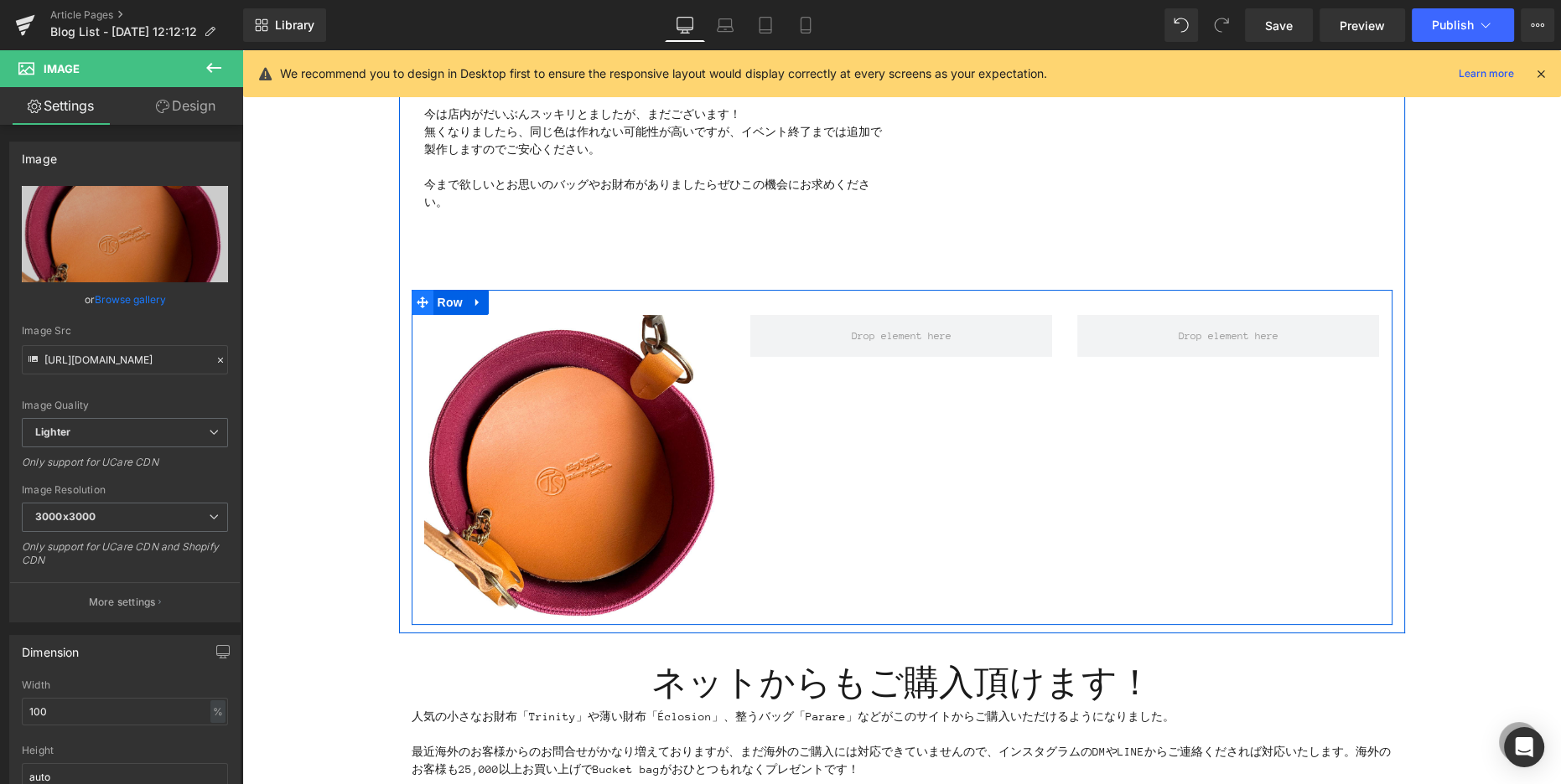
drag, startPoint x: 423, startPoint y: 302, endPoint x: 413, endPoint y: 303, distance: 10.0
click at [422, 302] on icon at bounding box center [423, 303] width 12 height 12
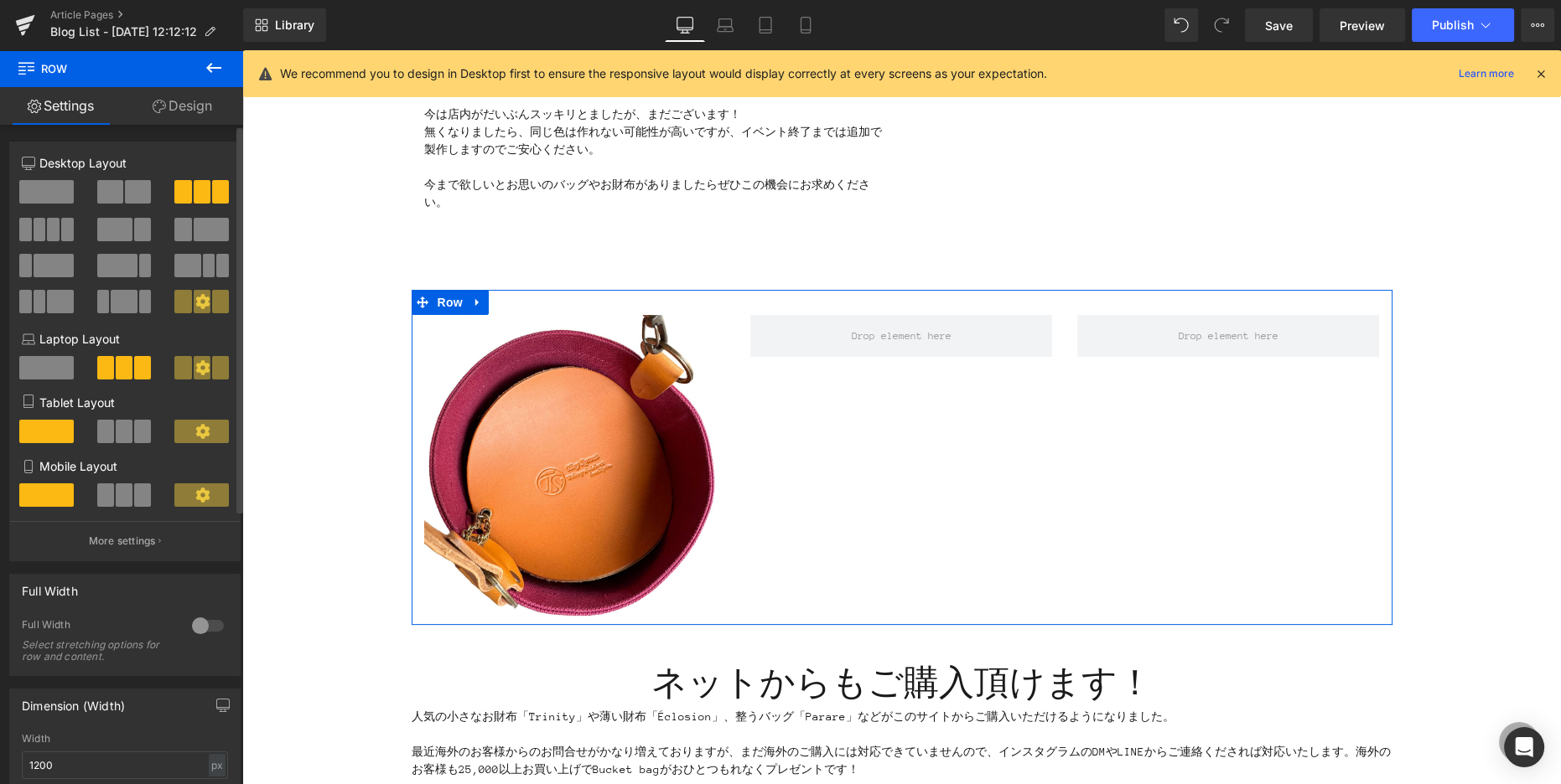
click at [37, 233] on span at bounding box center [40, 229] width 12 height 23
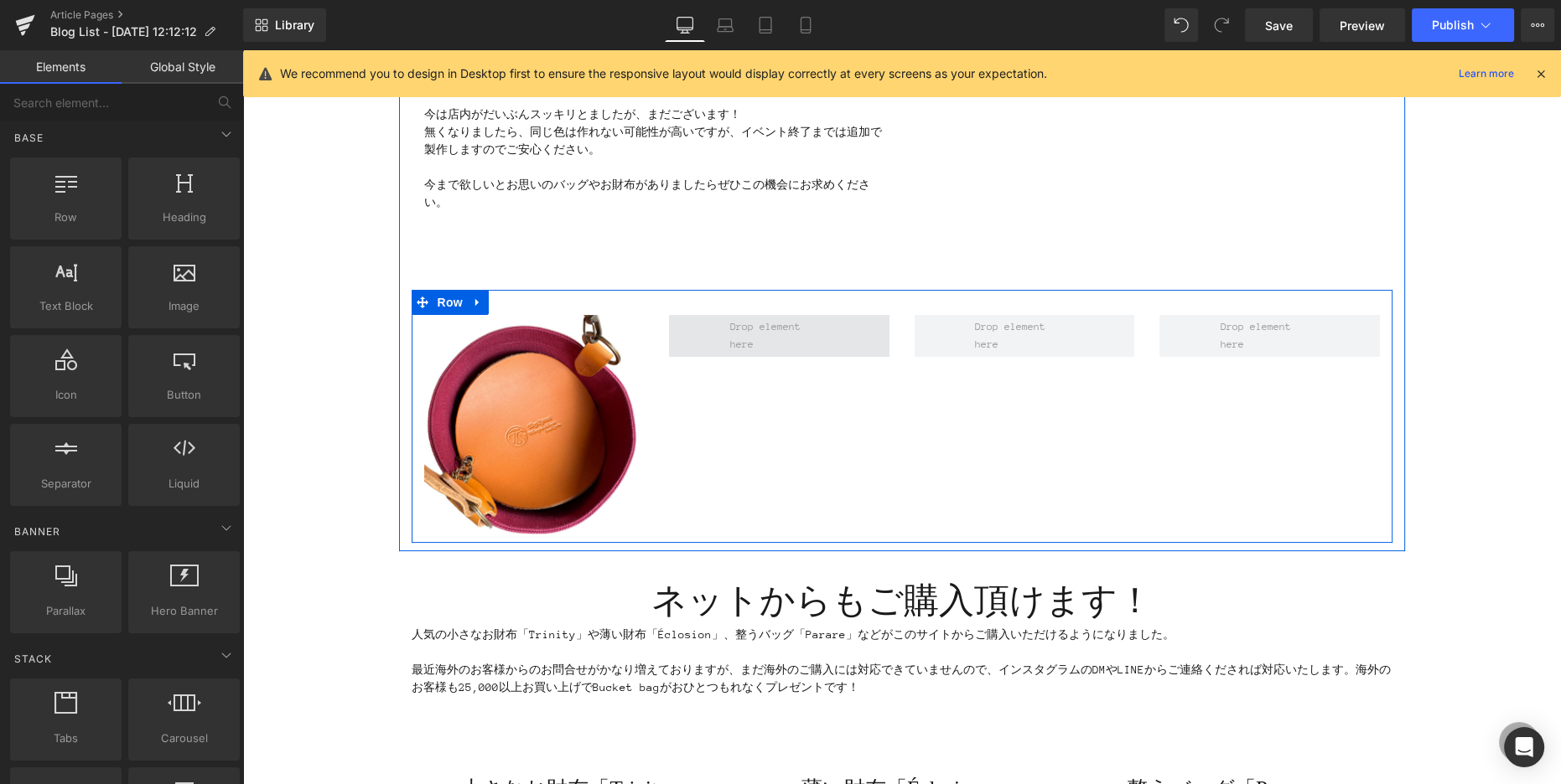
click at [734, 333] on span at bounding box center [779, 336] width 109 height 43
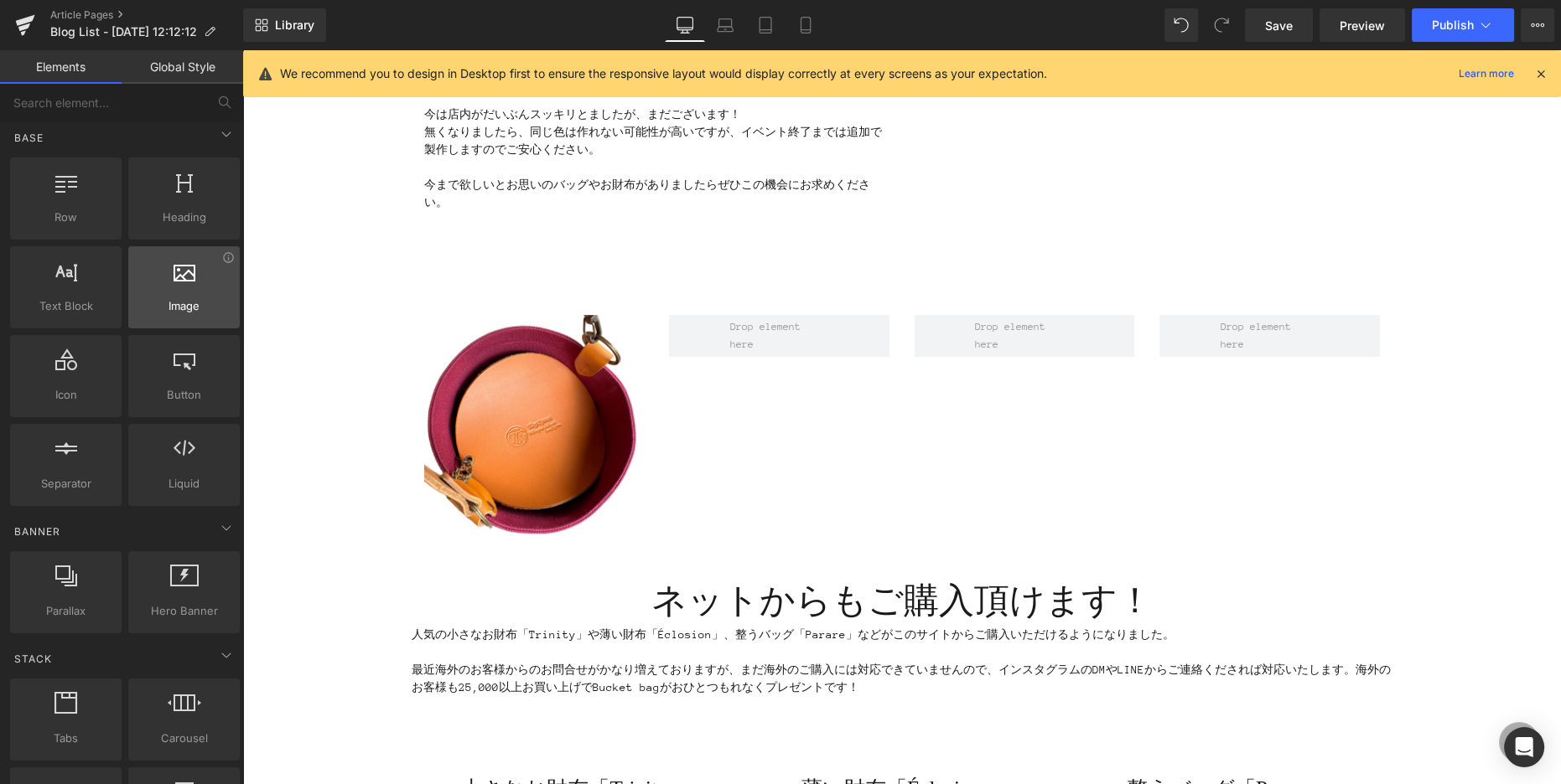
click at [174, 300] on span "Image" at bounding box center [183, 306] width 102 height 17
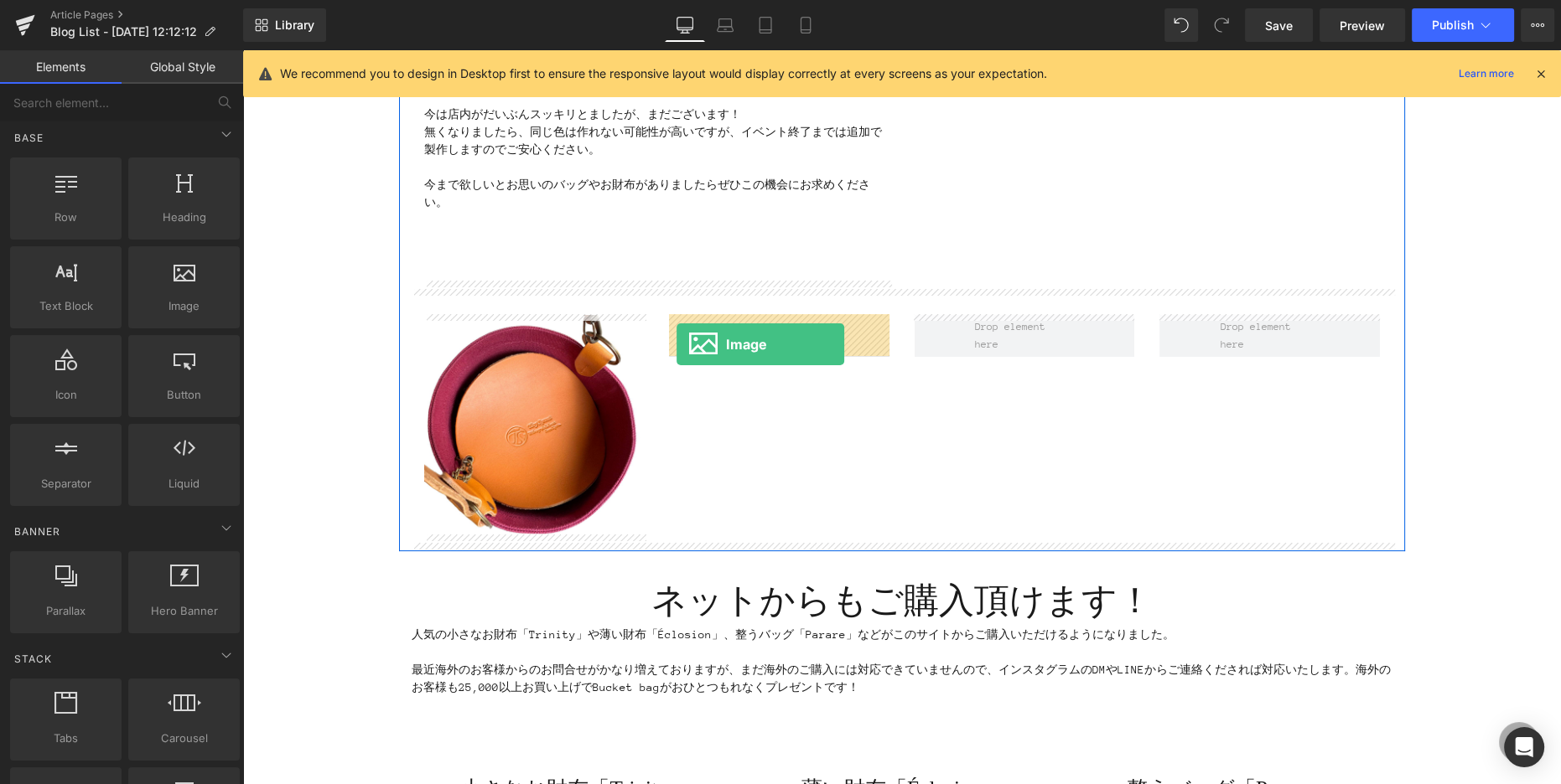
drag, startPoint x: 415, startPoint y: 332, endPoint x: 678, endPoint y: 345, distance: 263.3
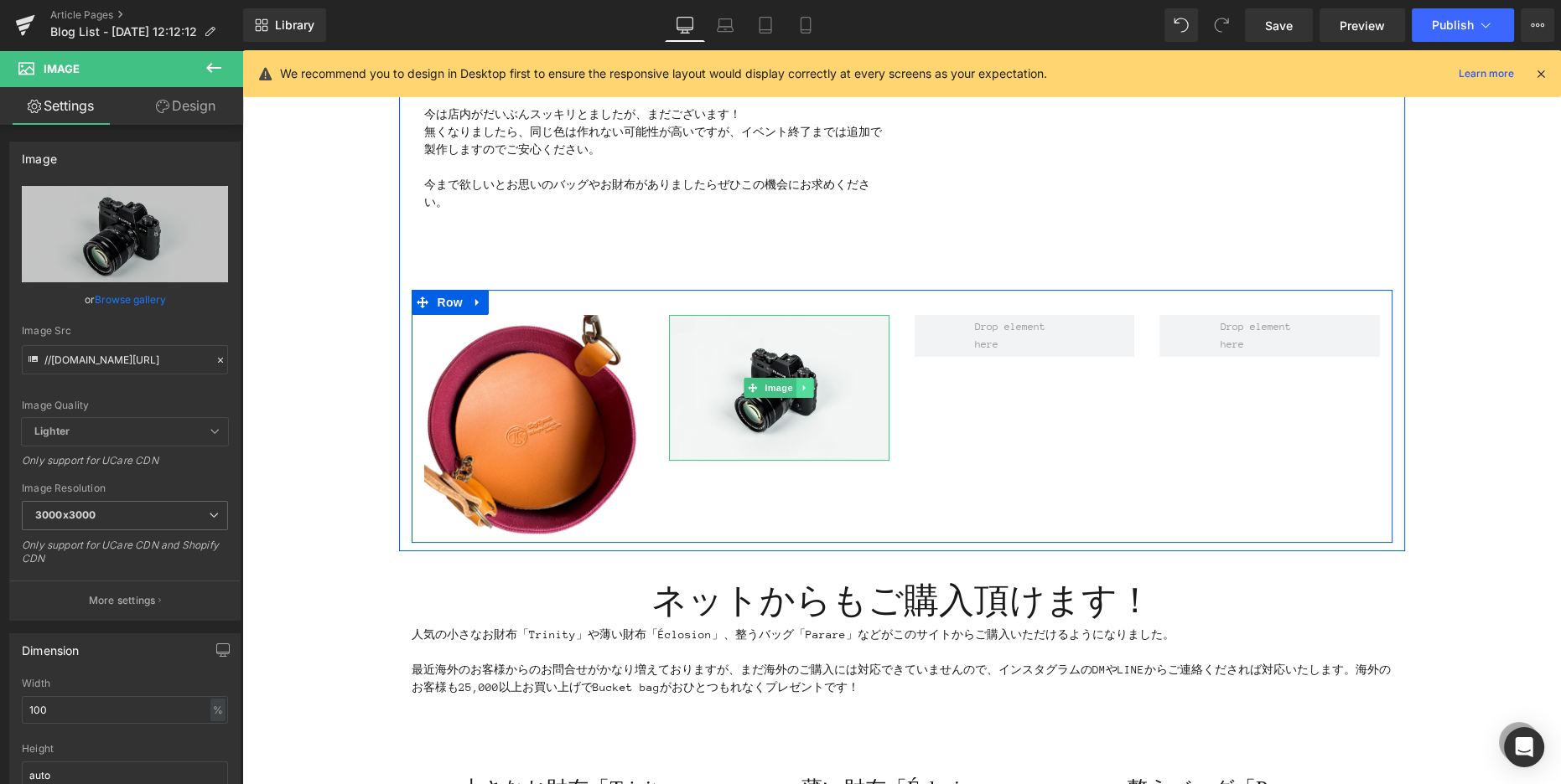
click at [804, 387] on icon at bounding box center [804, 387] width 3 height 6
click at [799, 386] on icon at bounding box center [796, 388] width 10 height 10
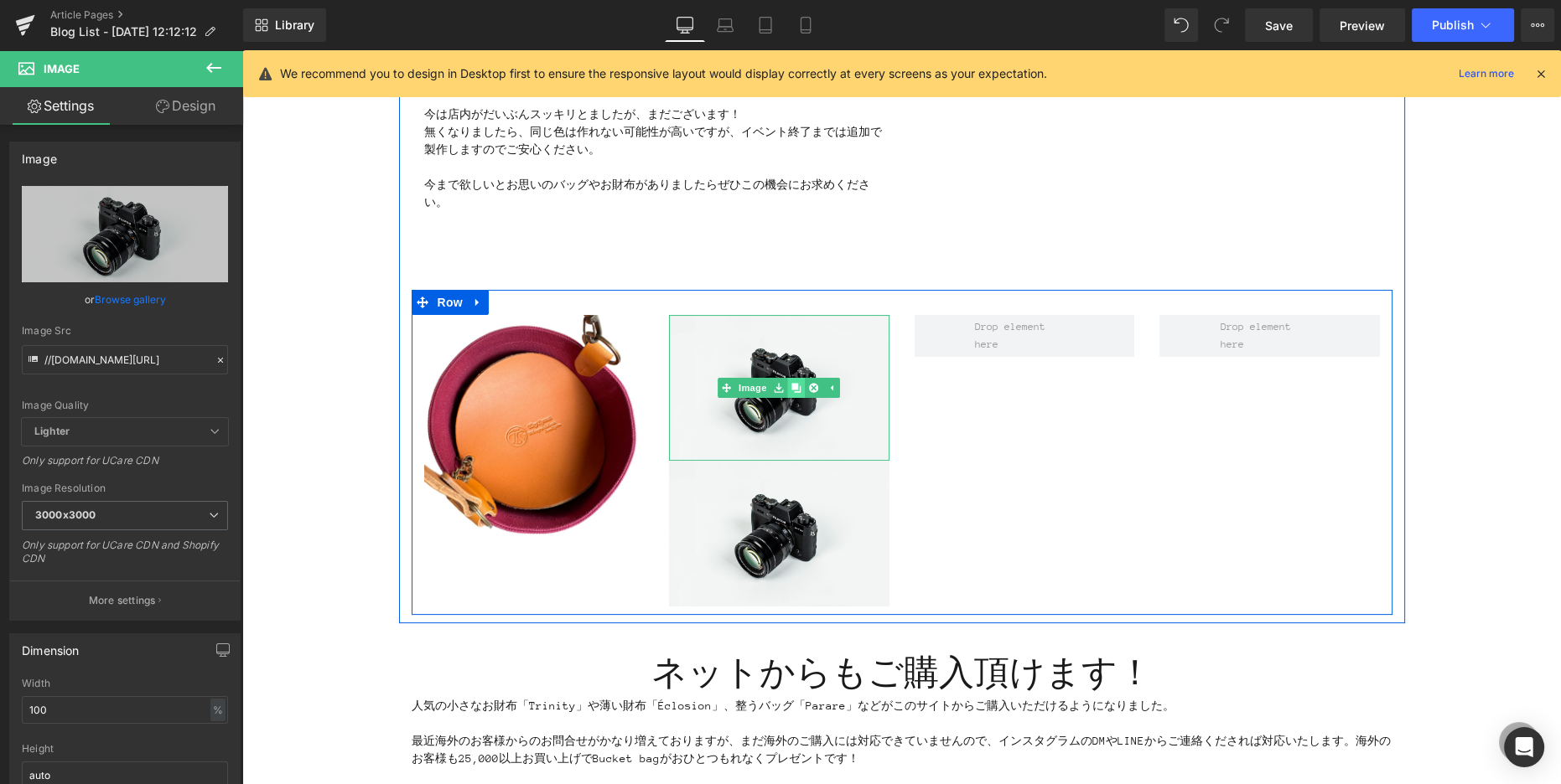
click at [798, 388] on icon at bounding box center [796, 387] width 10 height 10
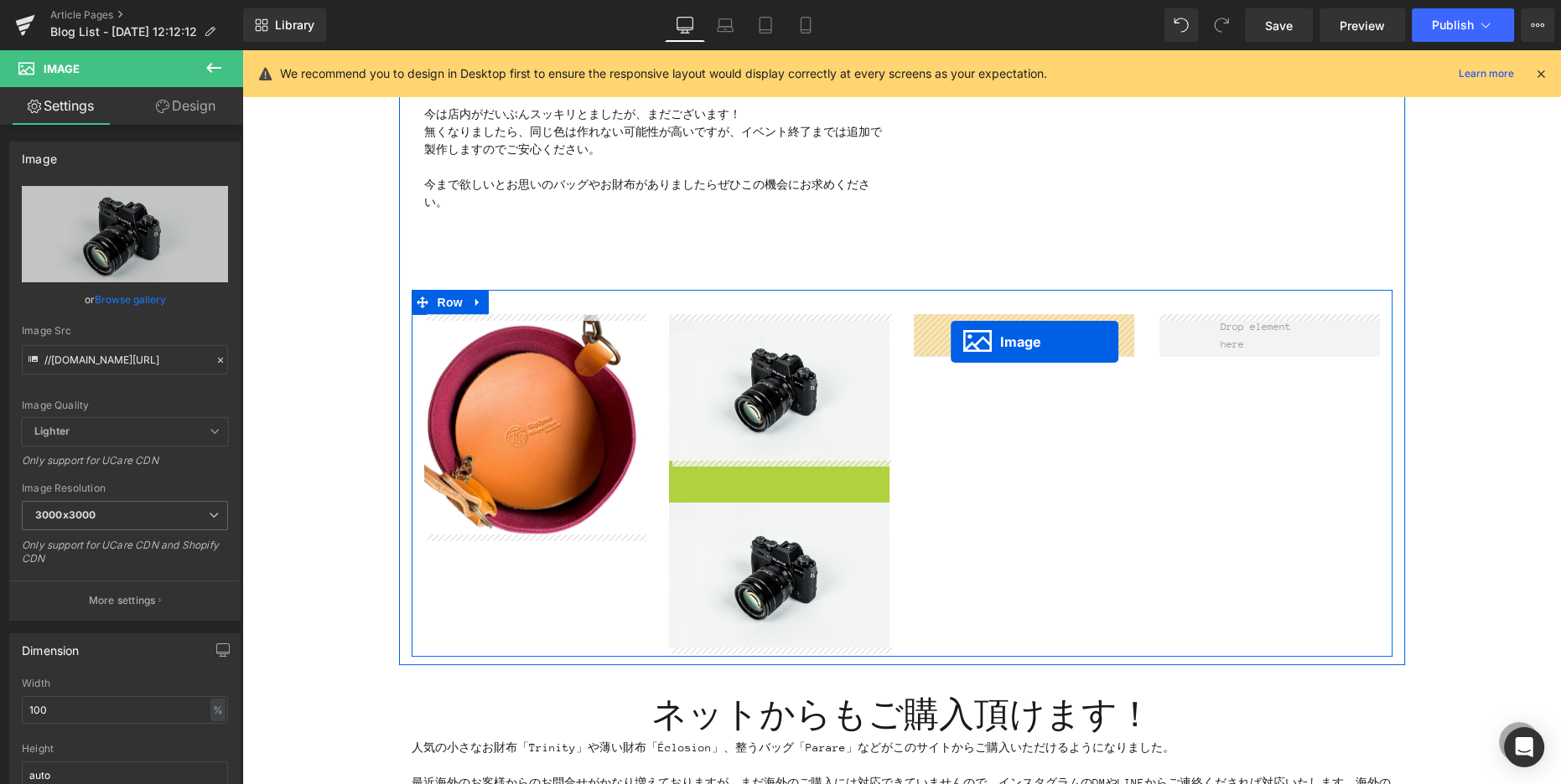
drag, startPoint x: 751, startPoint y: 536, endPoint x: 949, endPoint y: 342, distance: 277.2
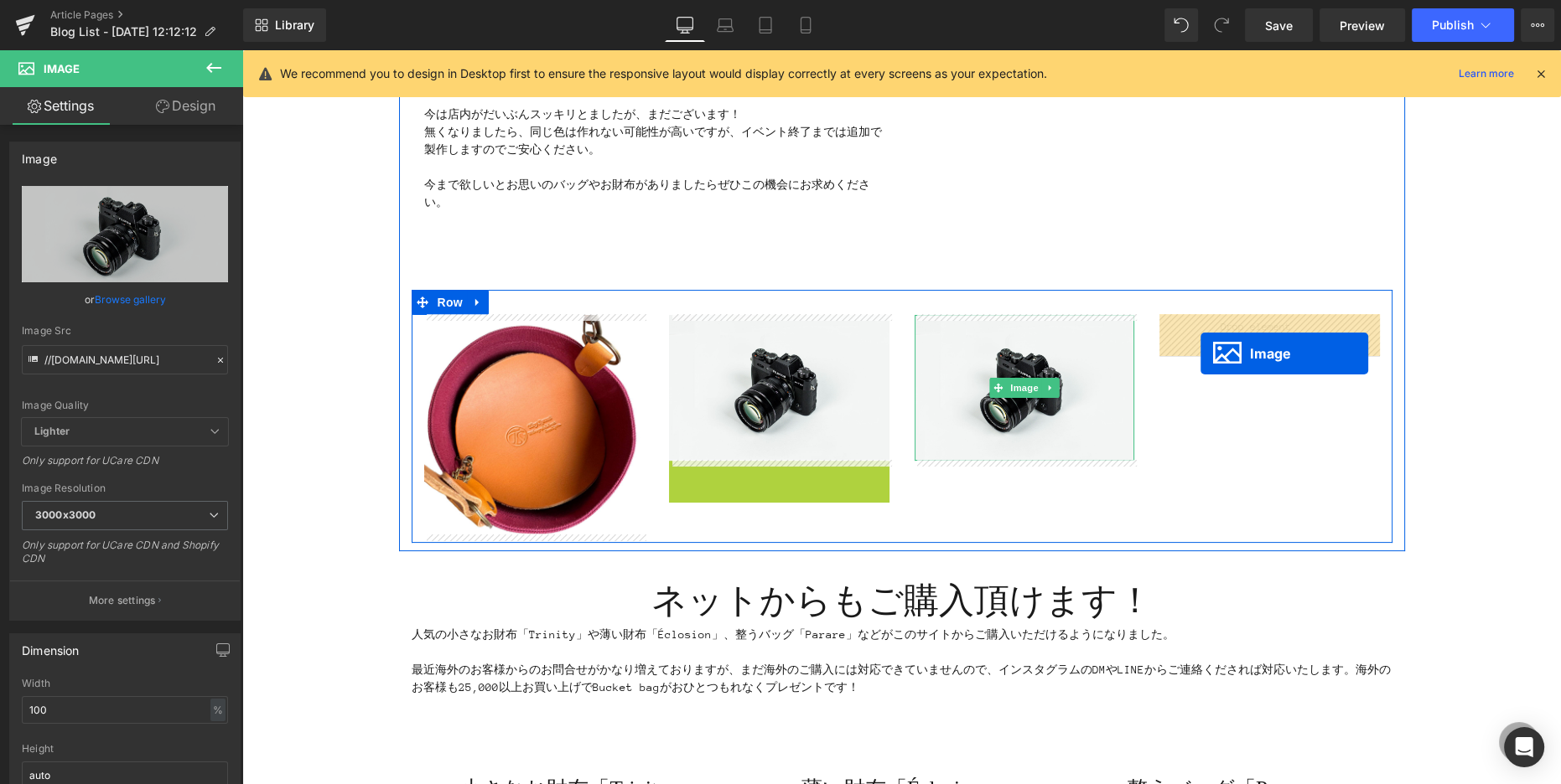
drag, startPoint x: 750, startPoint y: 536, endPoint x: 1201, endPoint y: 352, distance: 487.1
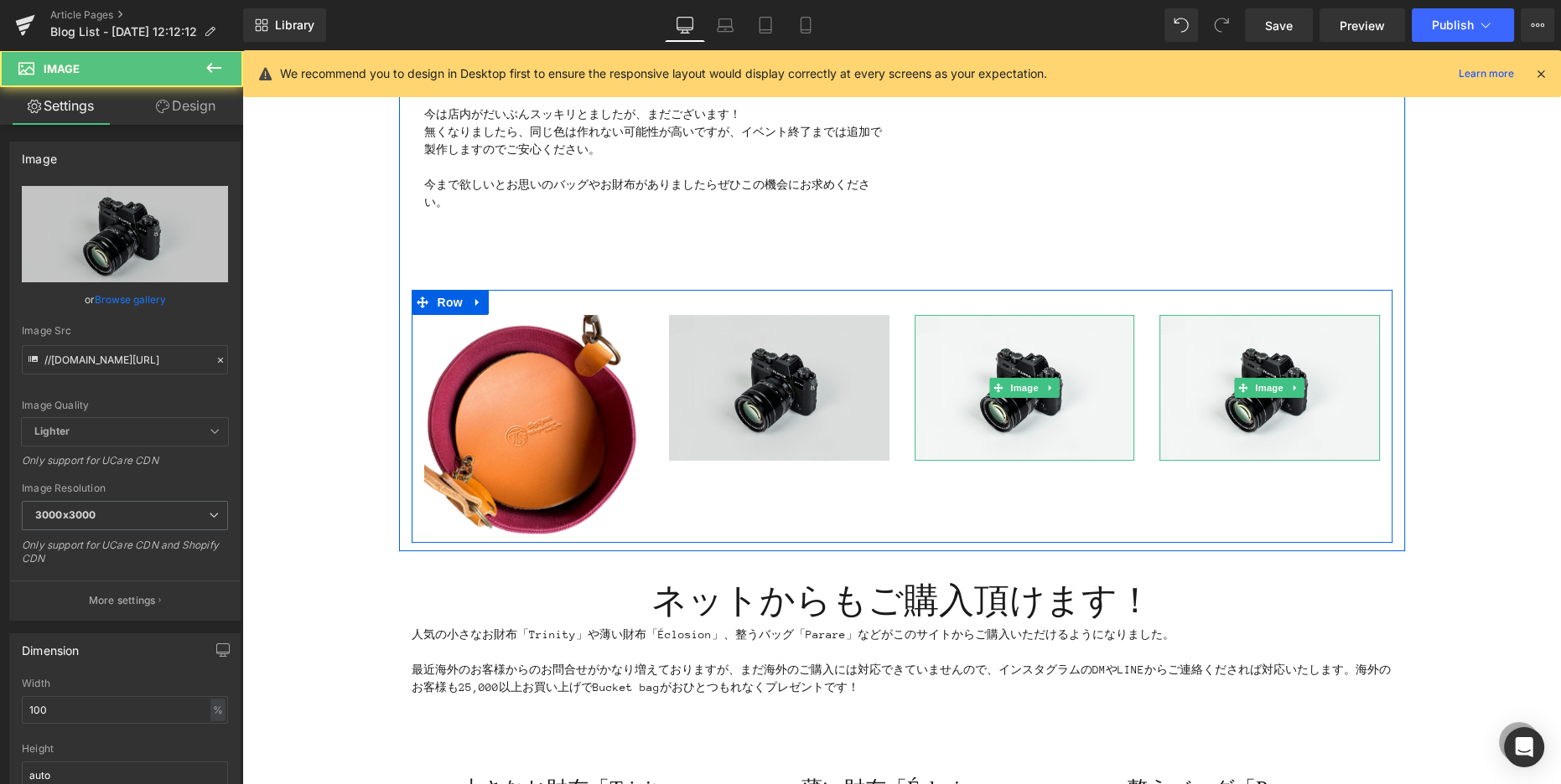
click at [795, 408] on img at bounding box center [779, 388] width 221 height 146
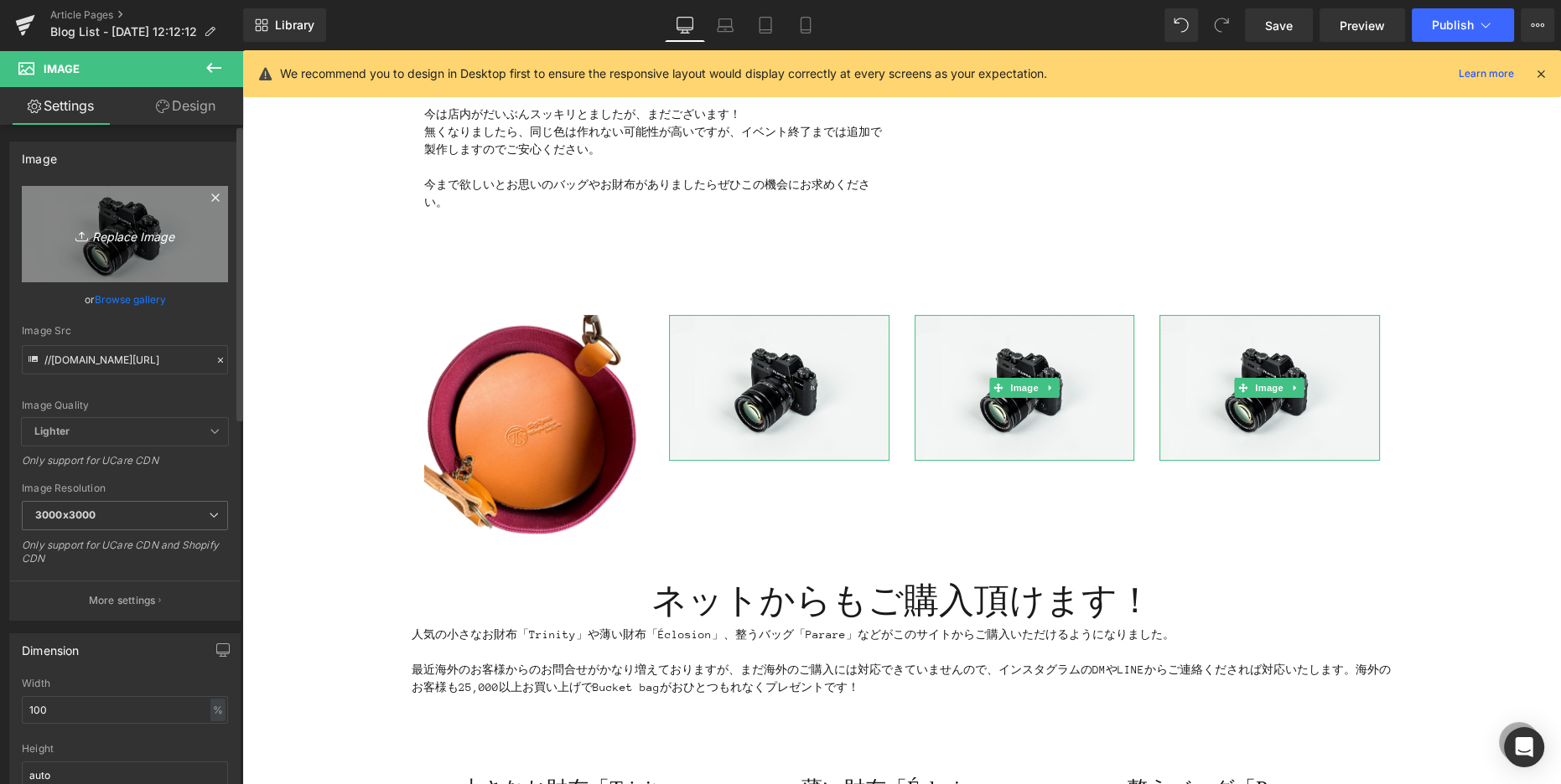
click at [147, 260] on link "Replace Image" at bounding box center [124, 234] width 206 height 96
type input "C:\fakepath\IMG_0459.jpg"
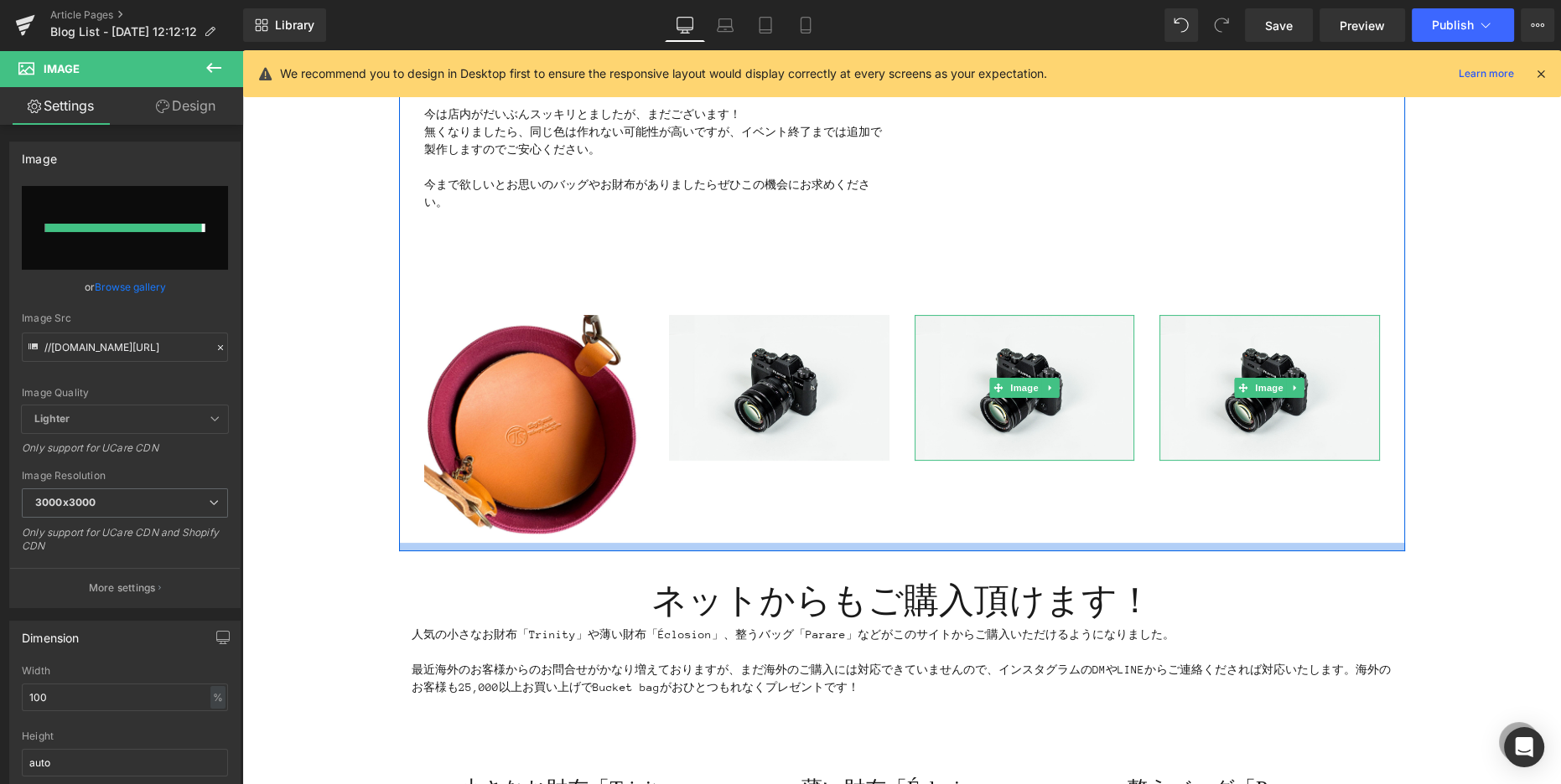
type input "[URL][DOMAIN_NAME]"
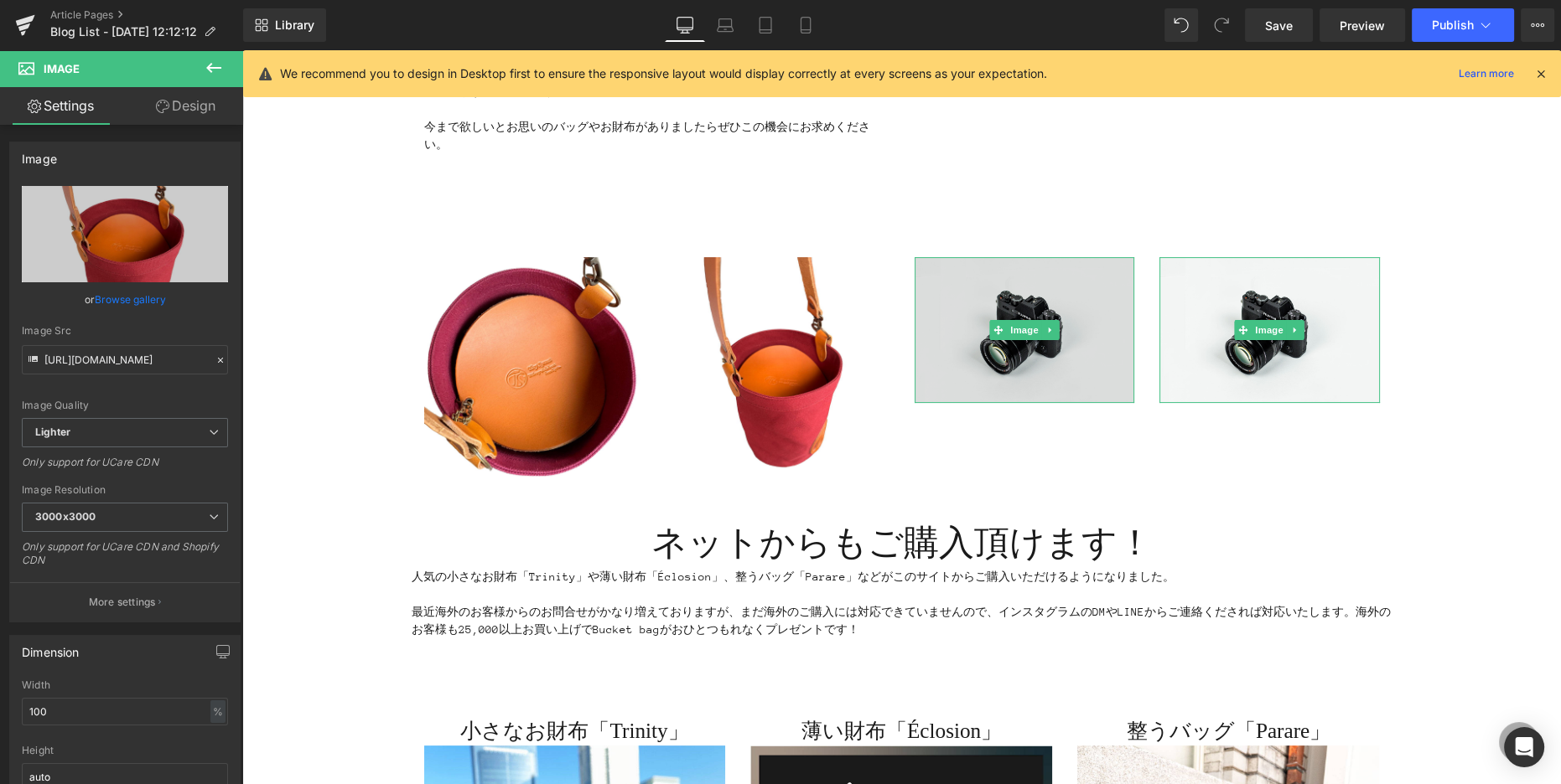
scroll to position [460, 0]
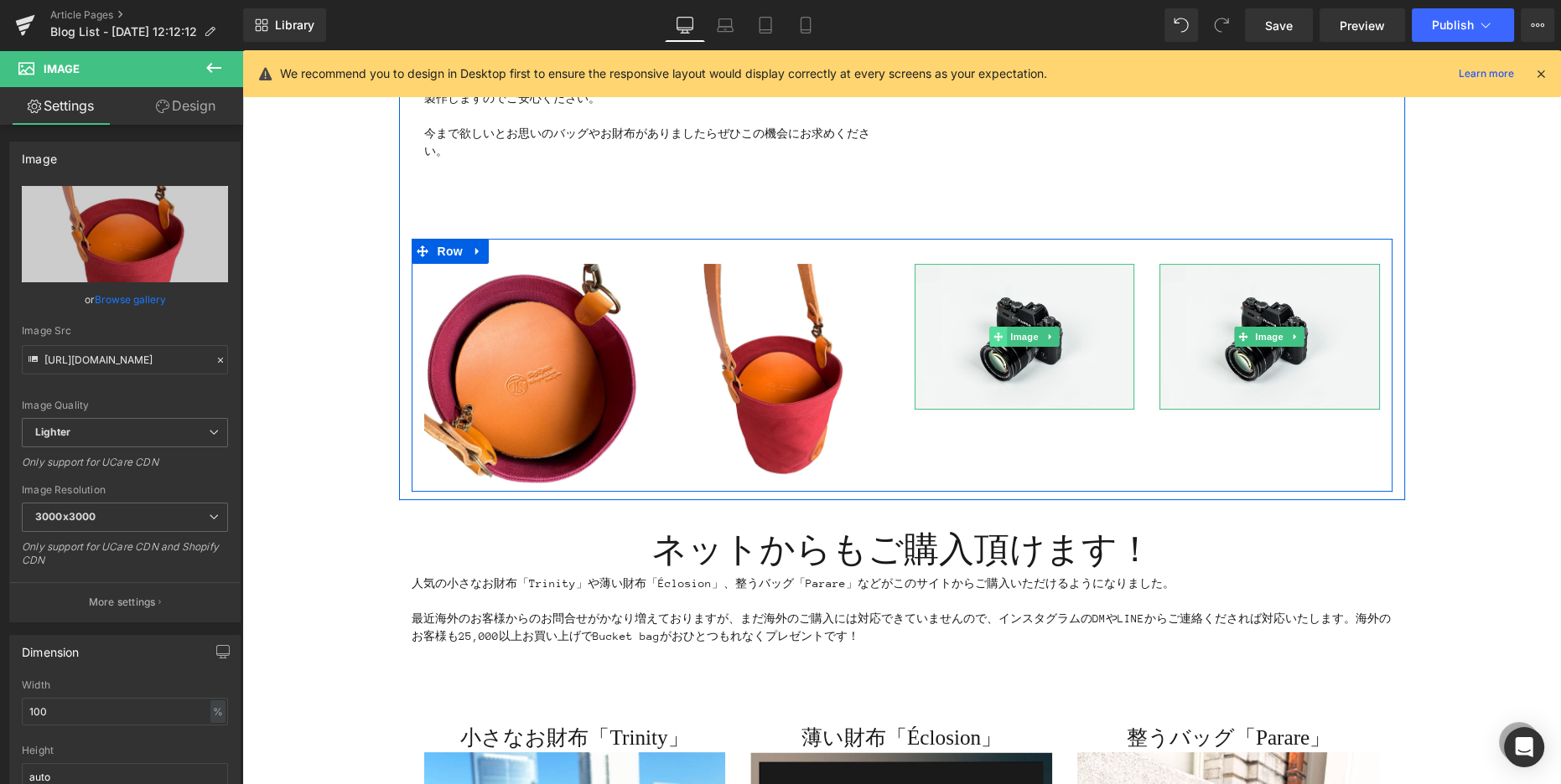
click at [995, 337] on icon at bounding box center [997, 336] width 10 height 10
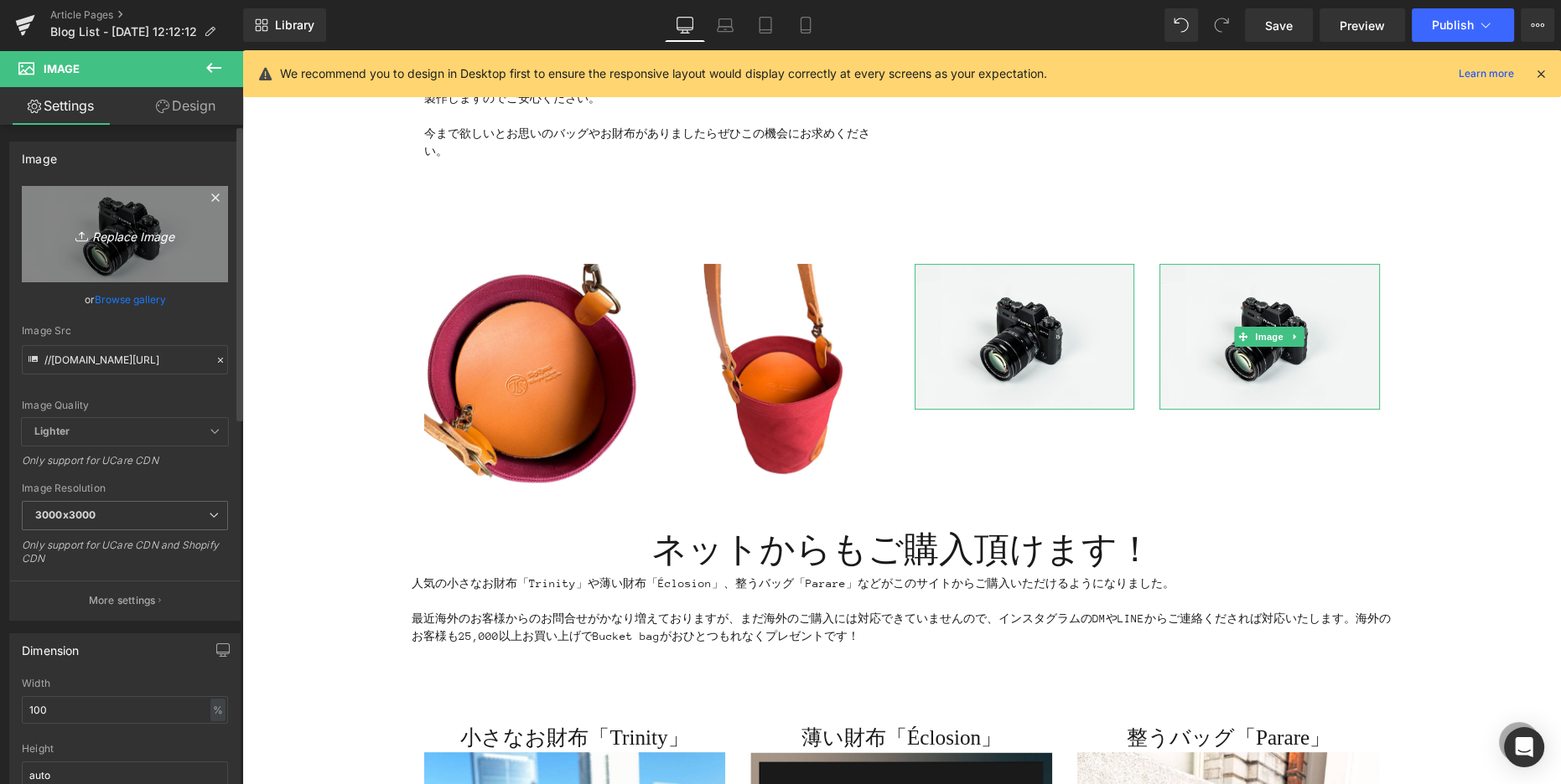
click at [142, 242] on icon "Replace Image" at bounding box center [125, 234] width 134 height 21
type input "C:\fakepath\IMG_0454.jpg"
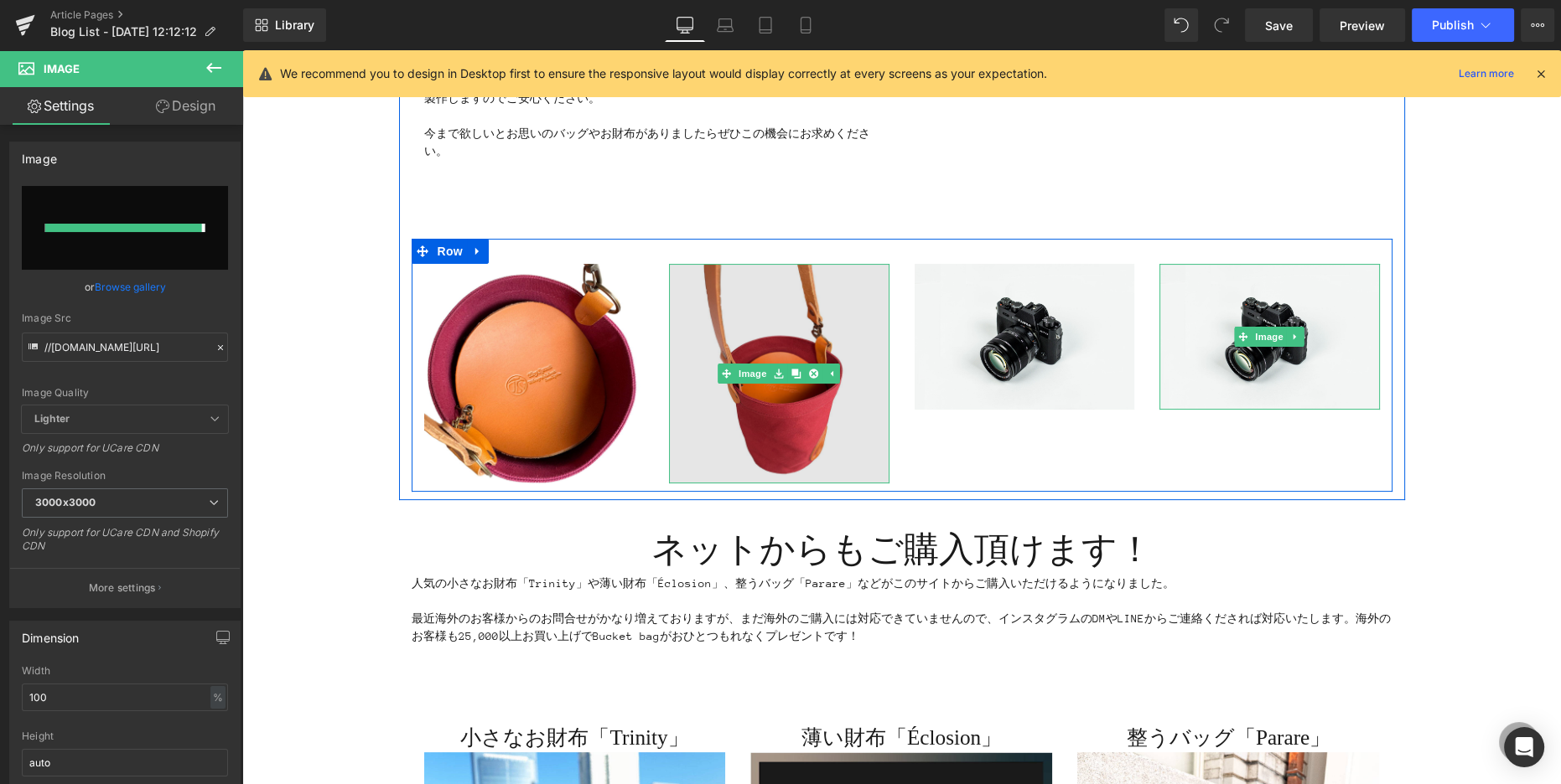
type input "[URL][DOMAIN_NAME]"
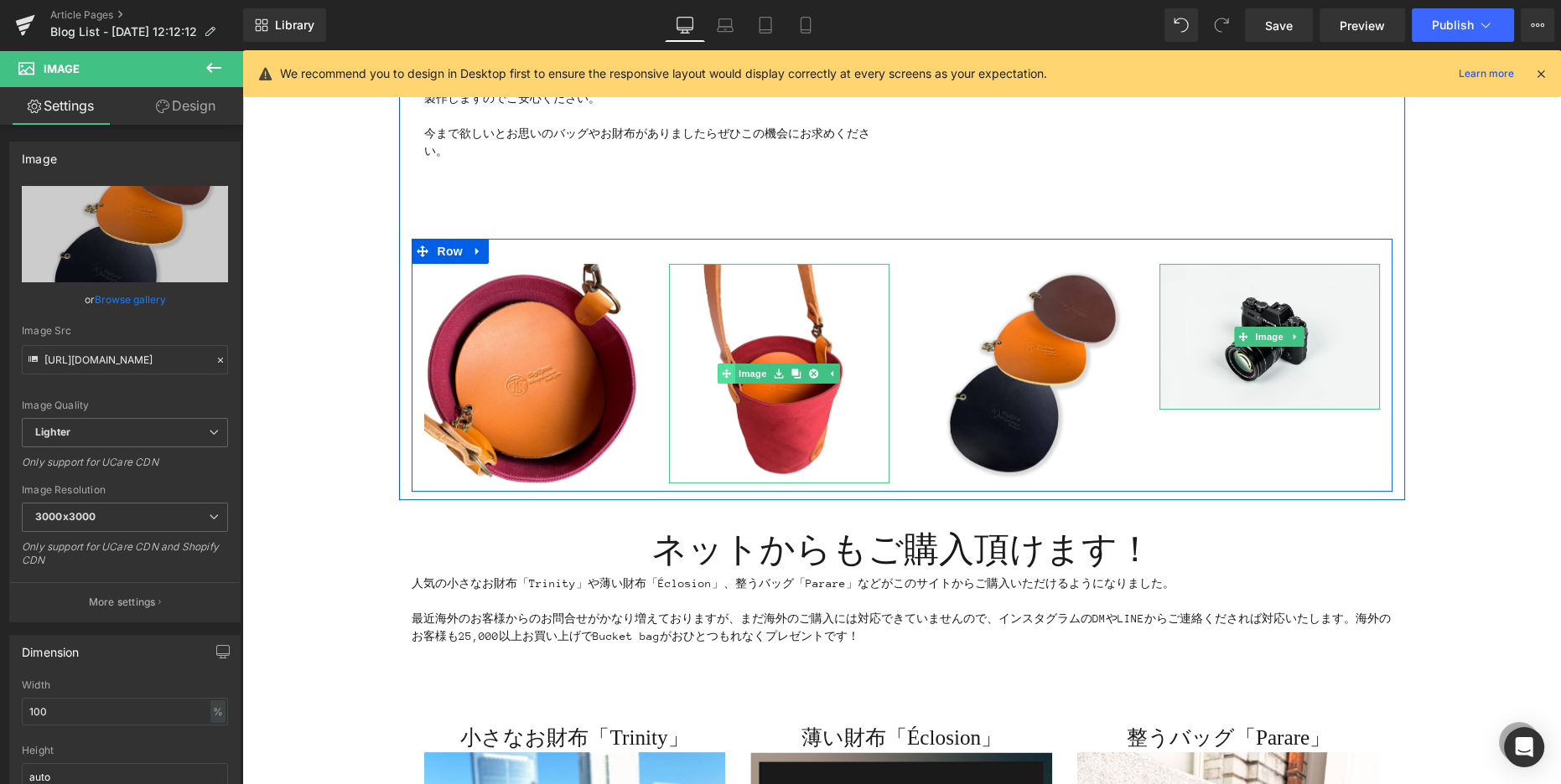
click at [720, 372] on div "Image" at bounding box center [779, 374] width 221 height 221
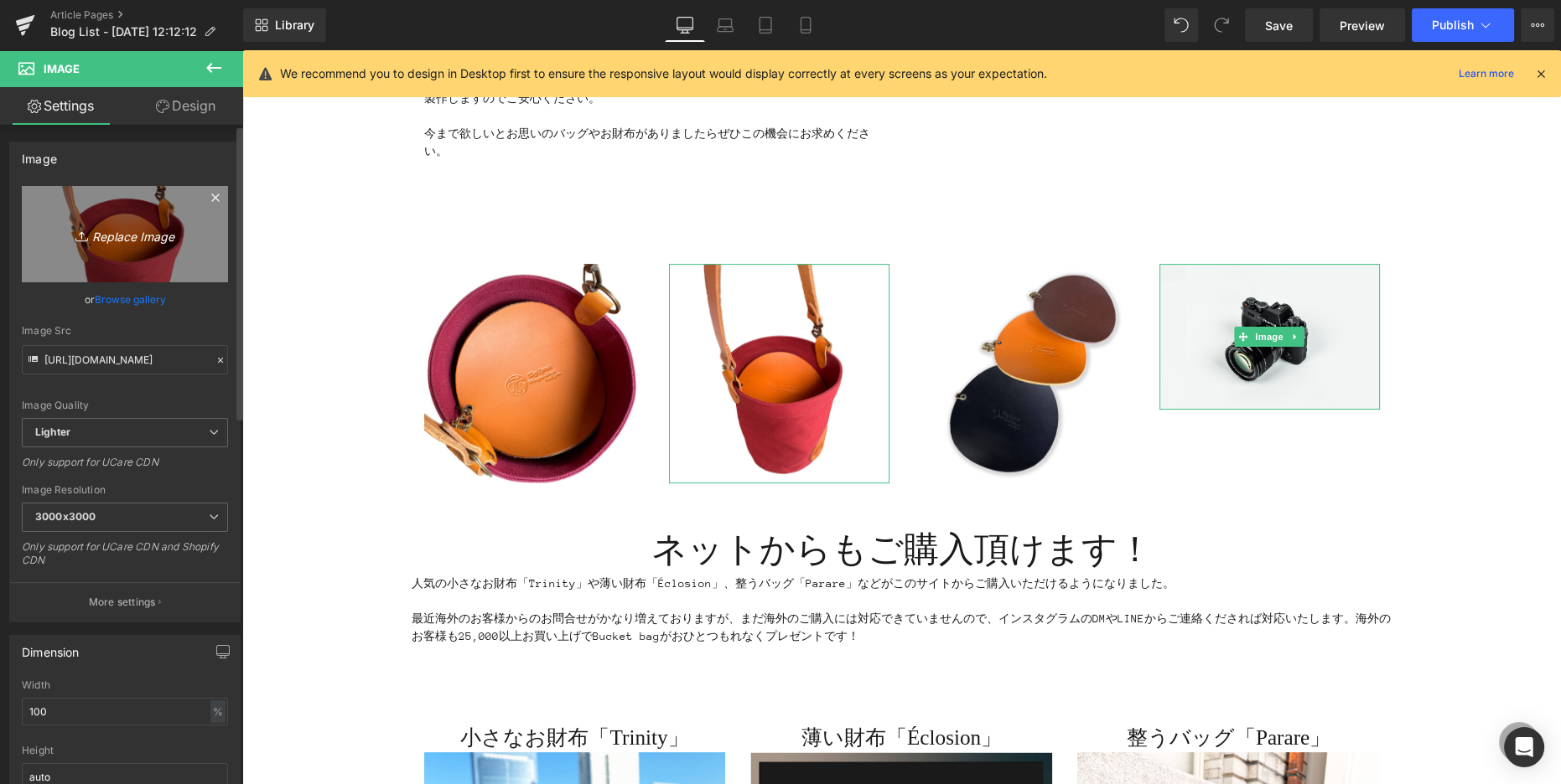
click at [190, 217] on link "Replace Image" at bounding box center [124, 234] width 206 height 96
type input "C:\fakepath\IMG_0458.jpg"
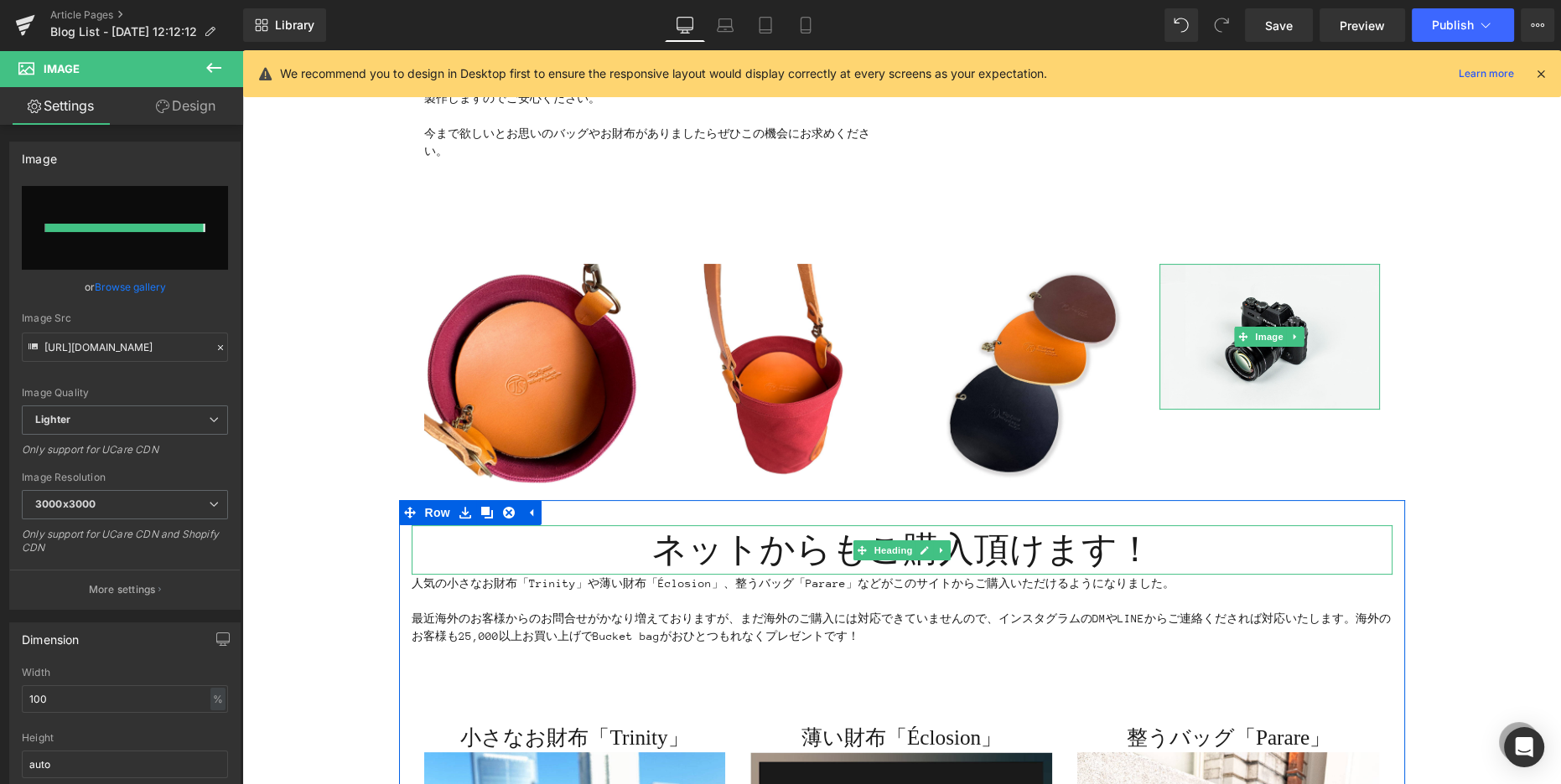
type input "[URL][DOMAIN_NAME]"
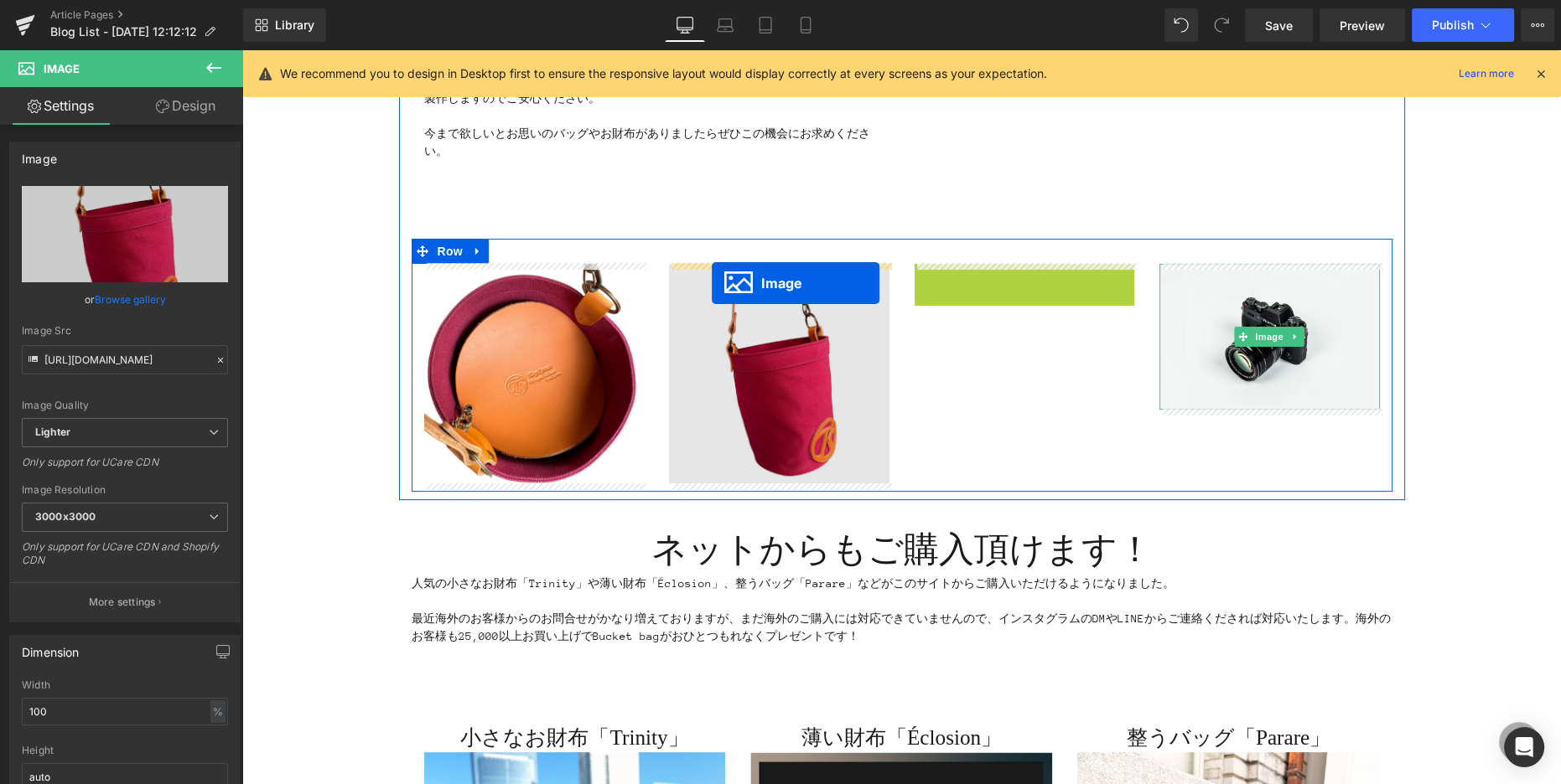
drag, startPoint x: 998, startPoint y: 376, endPoint x: 711, endPoint y: 283, distance: 301.7
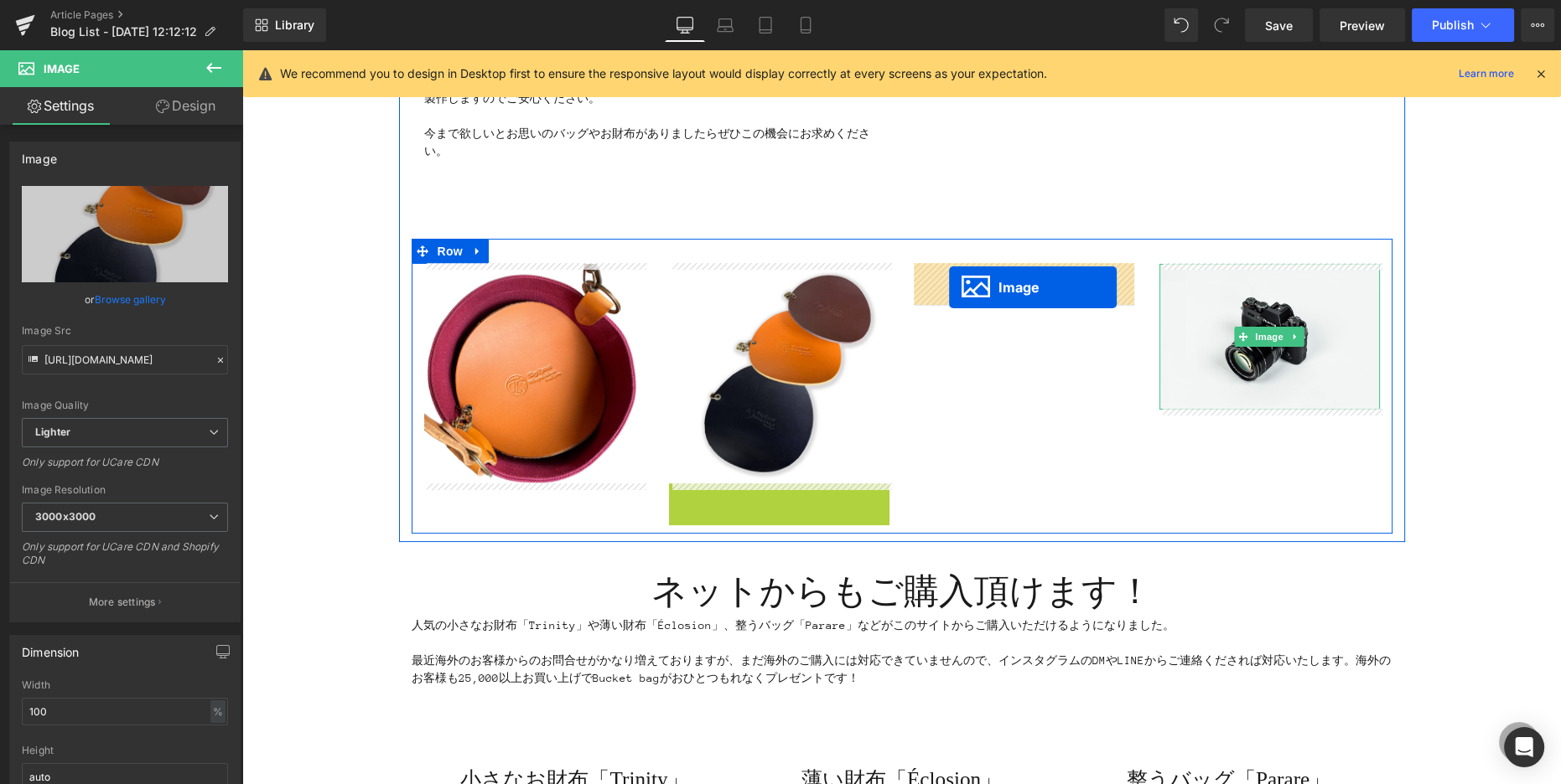
drag, startPoint x: 751, startPoint y: 590, endPoint x: 949, endPoint y: 287, distance: 362.0
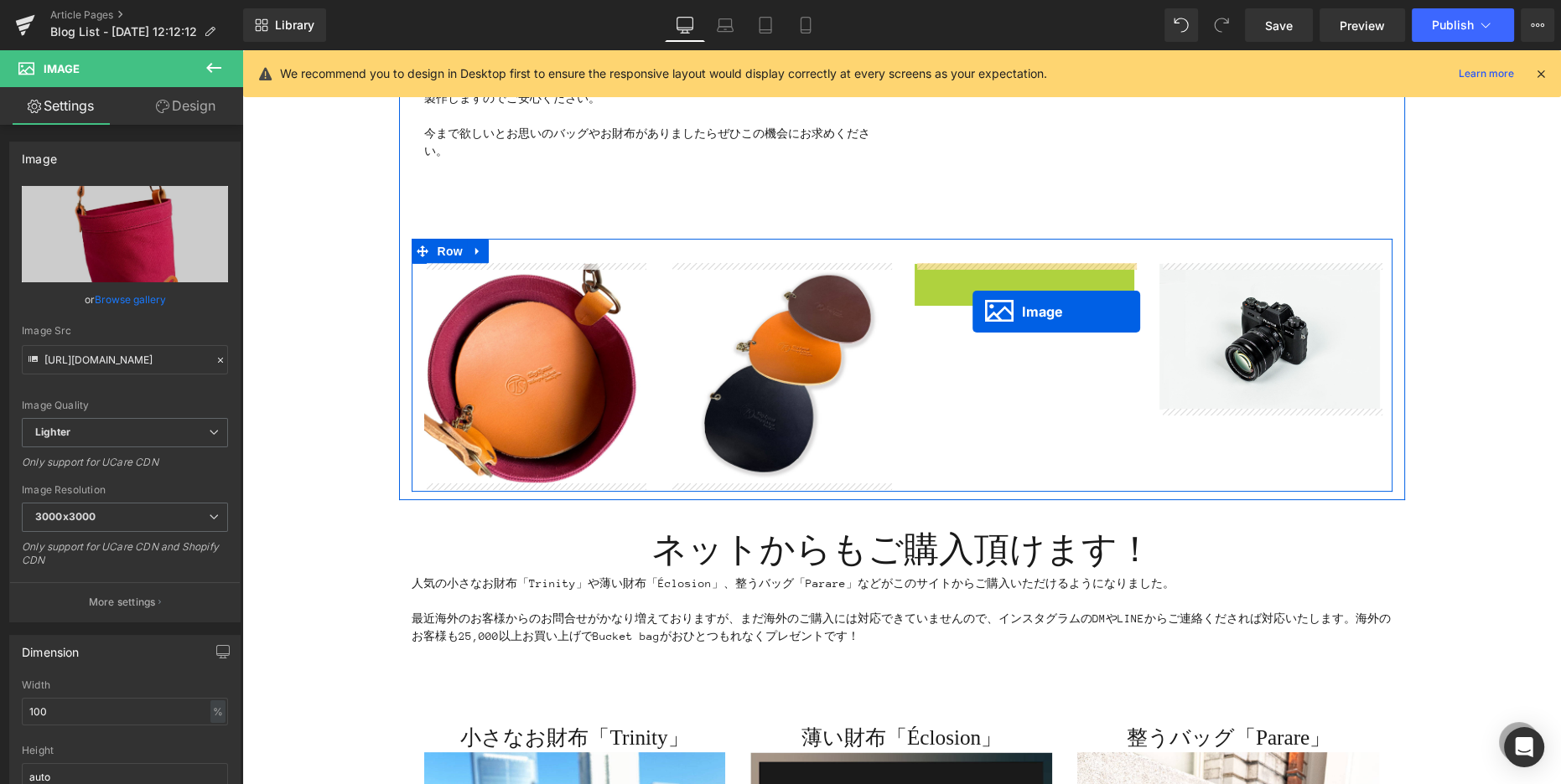
drag, startPoint x: 992, startPoint y: 373, endPoint x: 972, endPoint y: 312, distance: 64.2
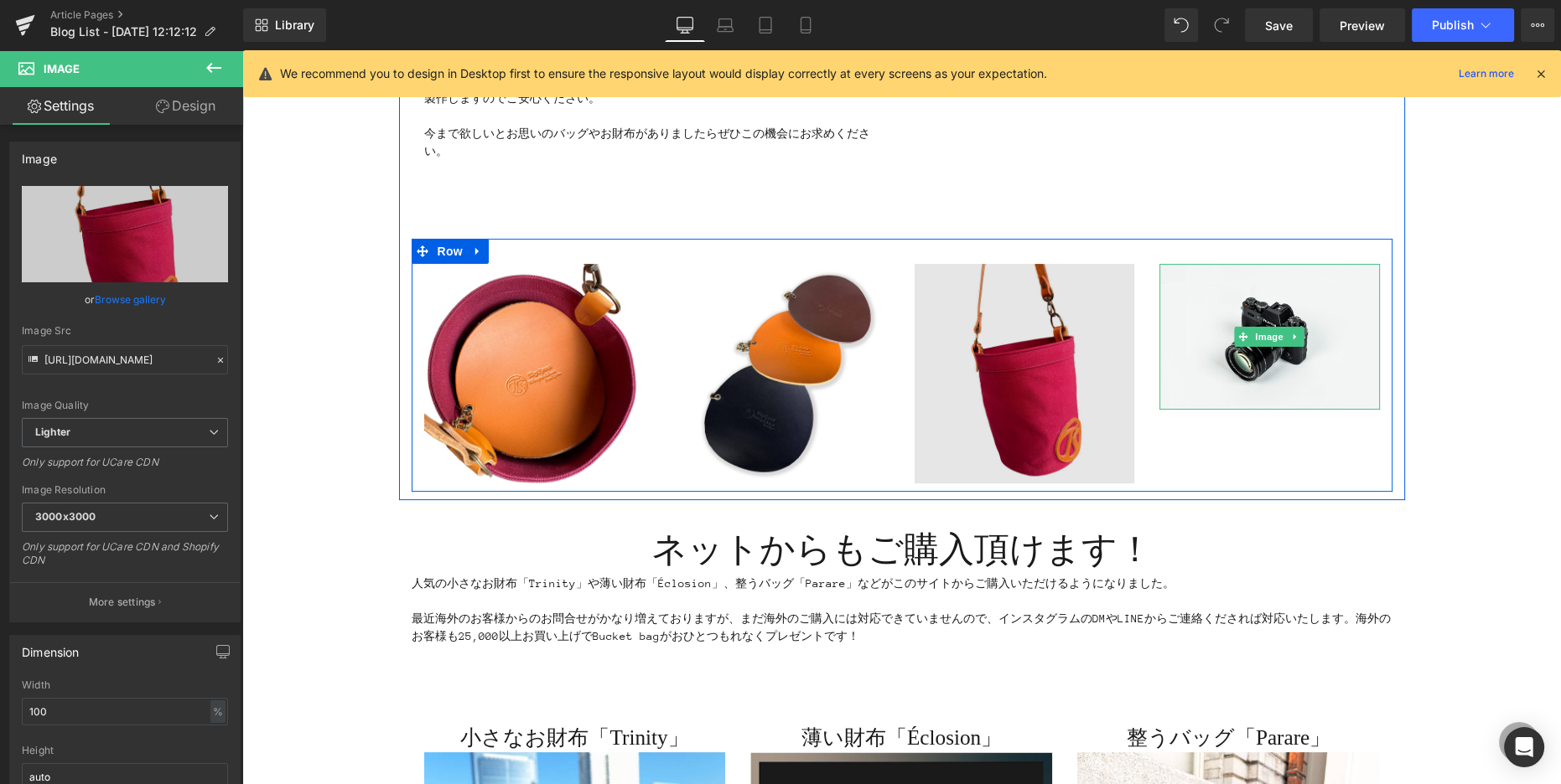
click at [1230, 349] on img at bounding box center [1270, 337] width 221 height 146
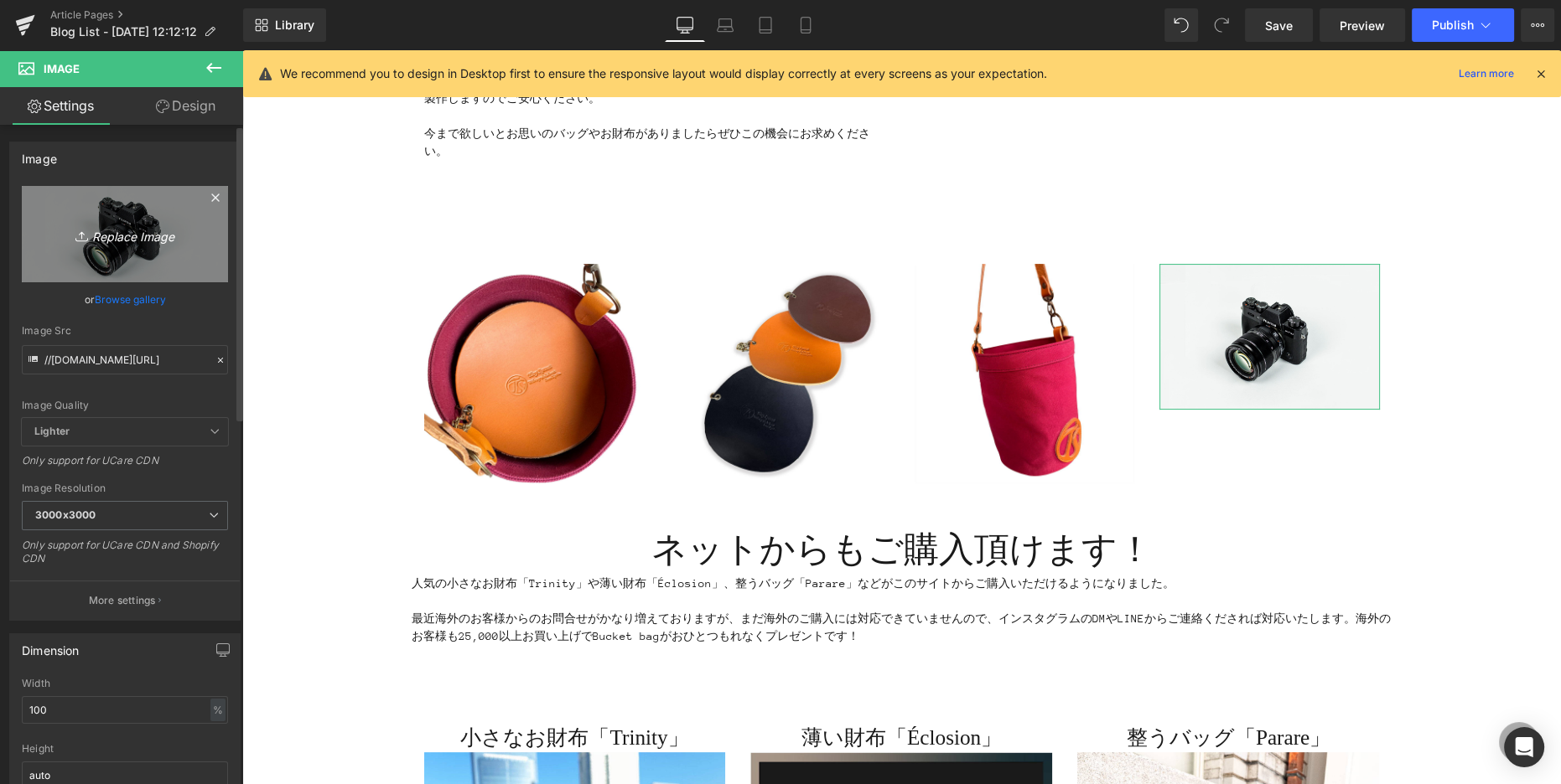
click at [56, 222] on link "Replace Image" at bounding box center [124, 234] width 206 height 96
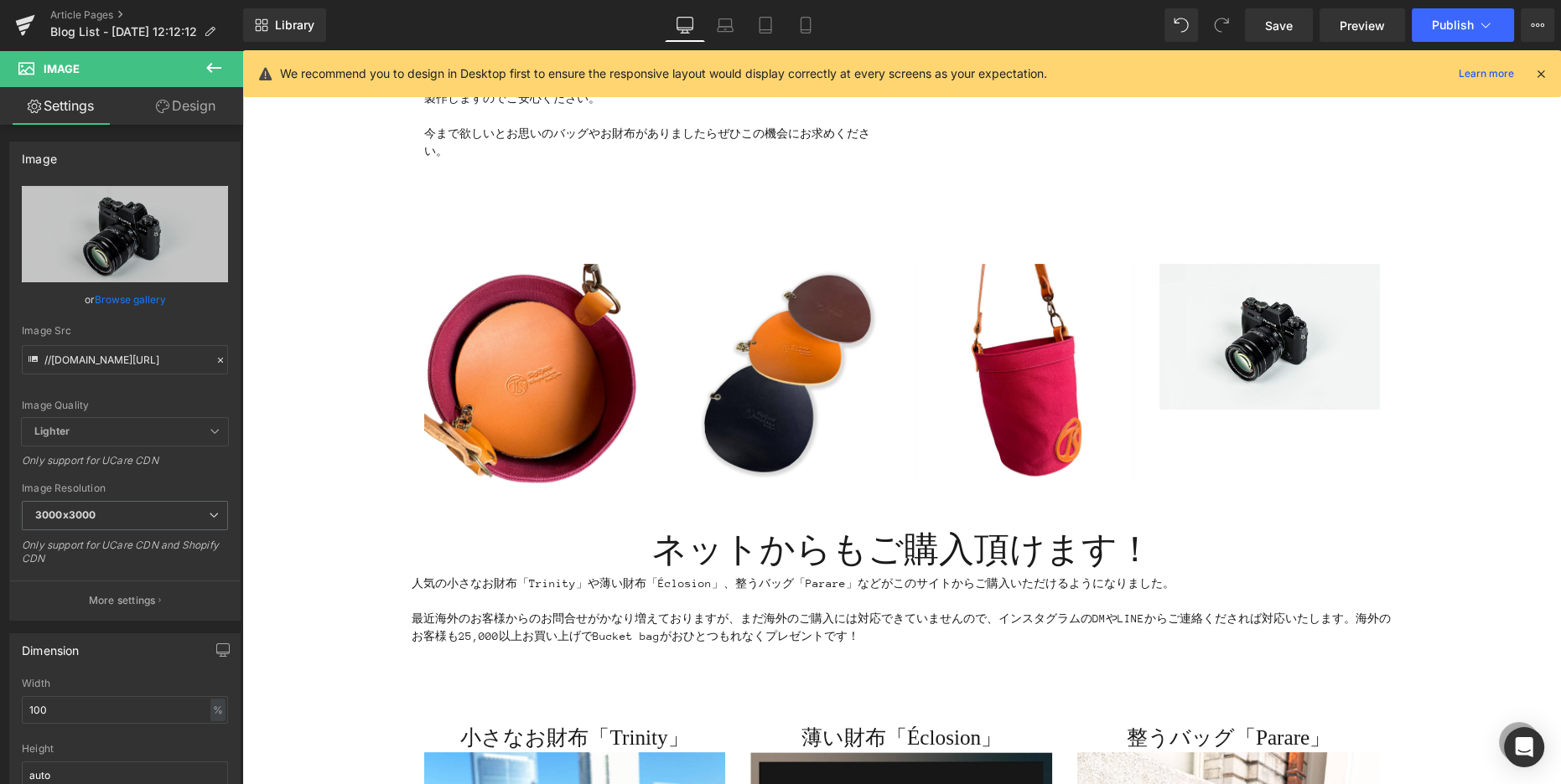
type input "C:\fakepath\IMG_0459.jpg"
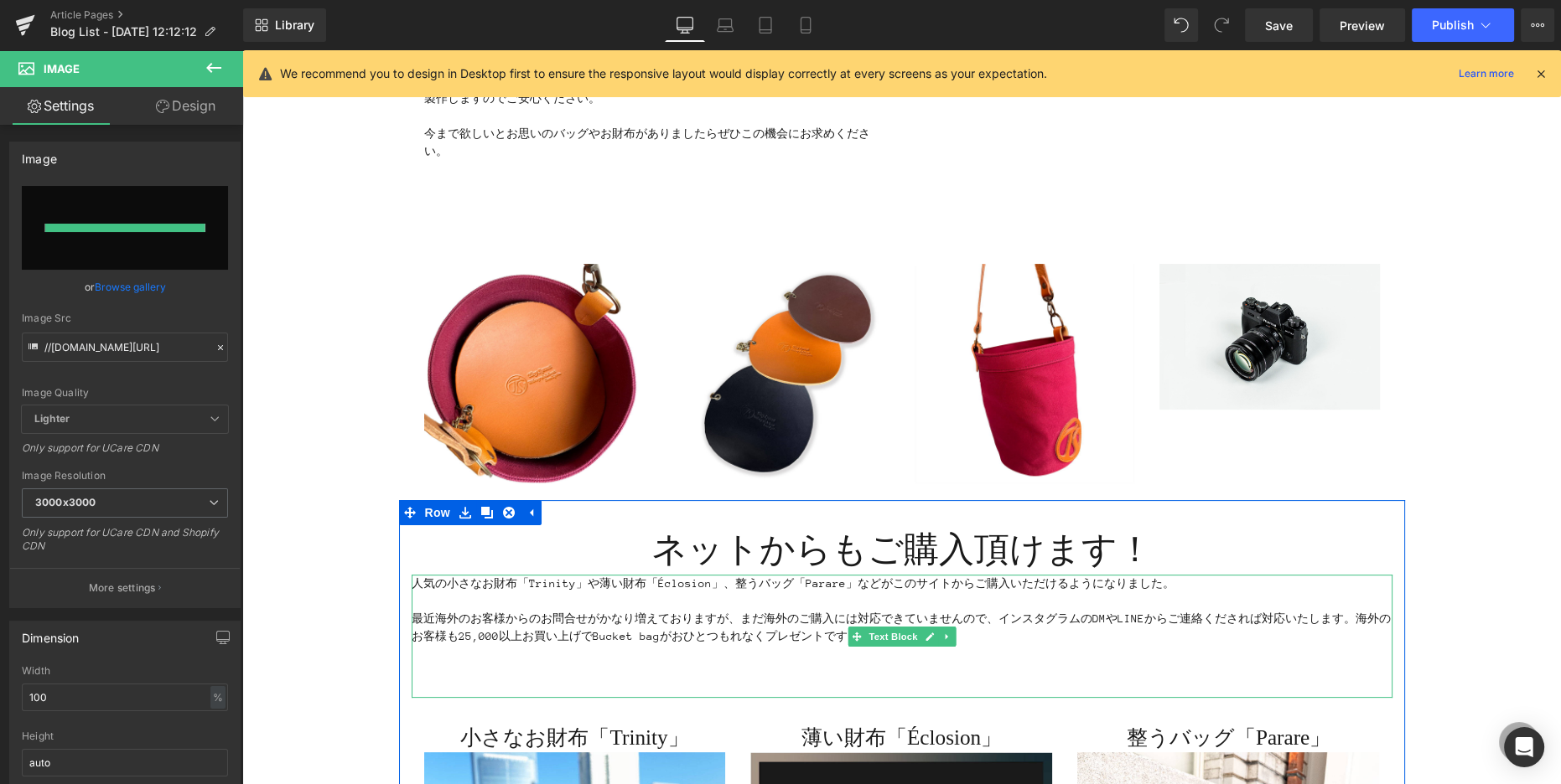
type input "[URL][DOMAIN_NAME]"
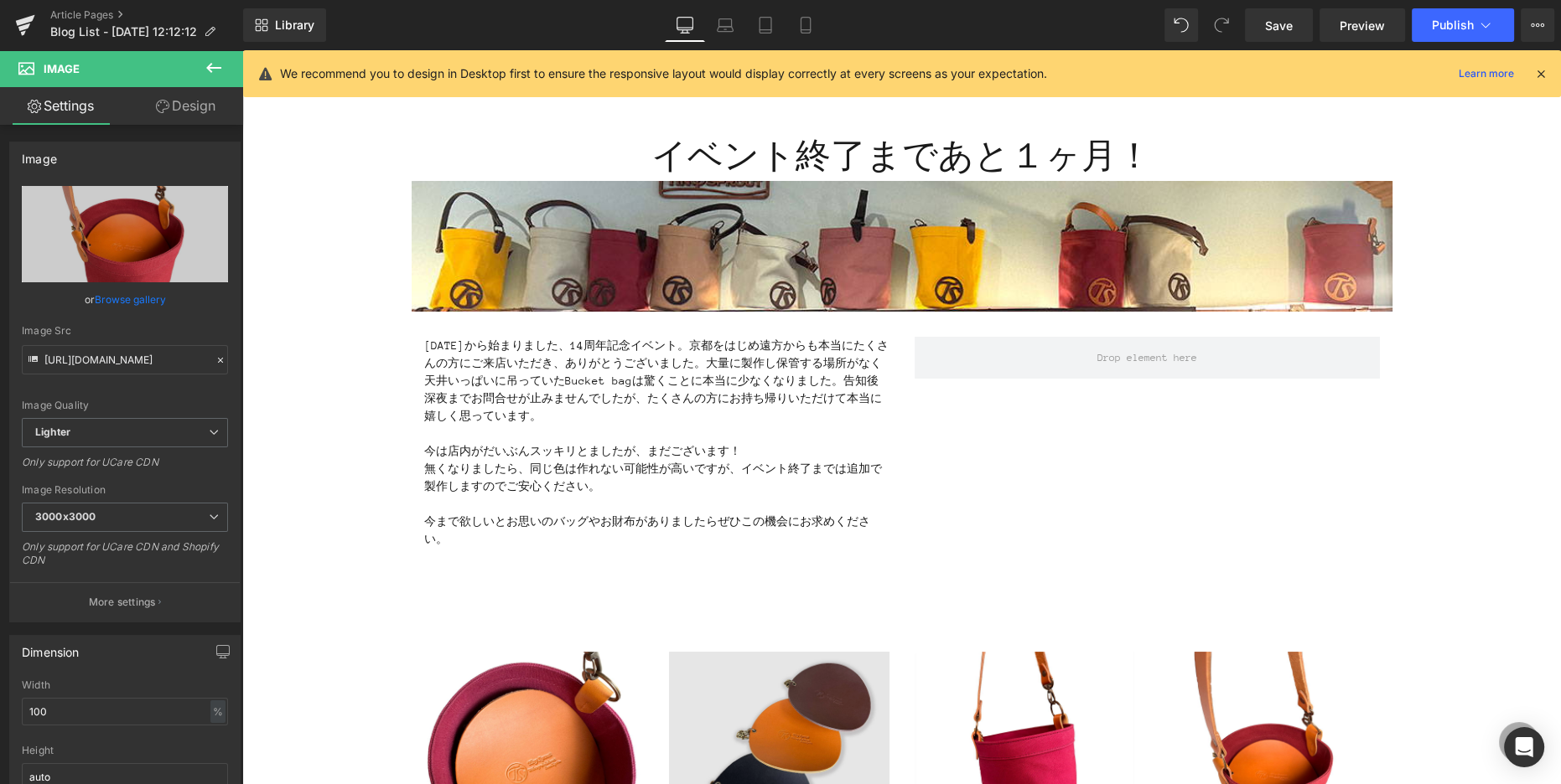
scroll to position [59, 0]
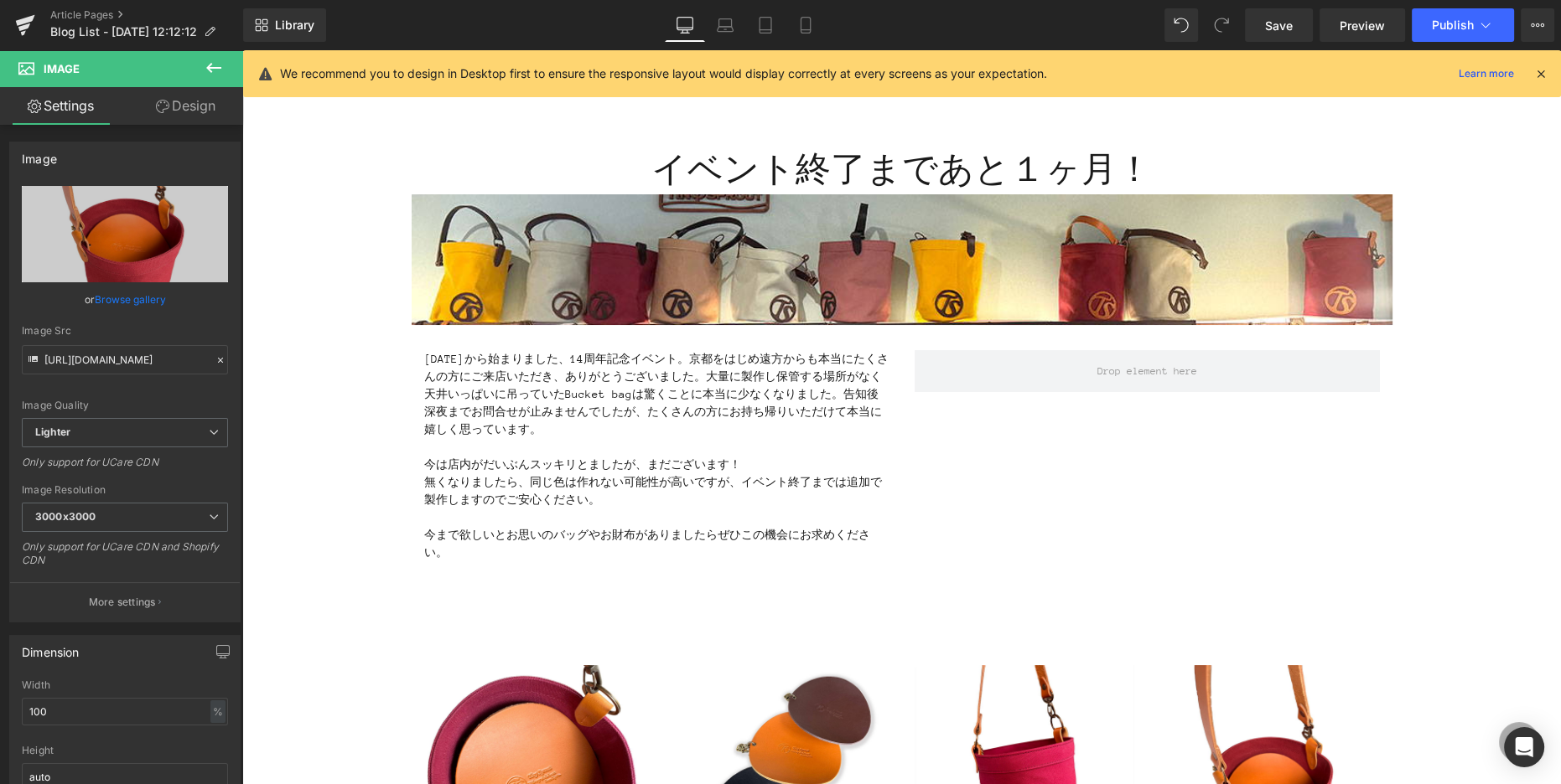
click at [227, 69] on button at bounding box center [214, 69] width 59 height 36
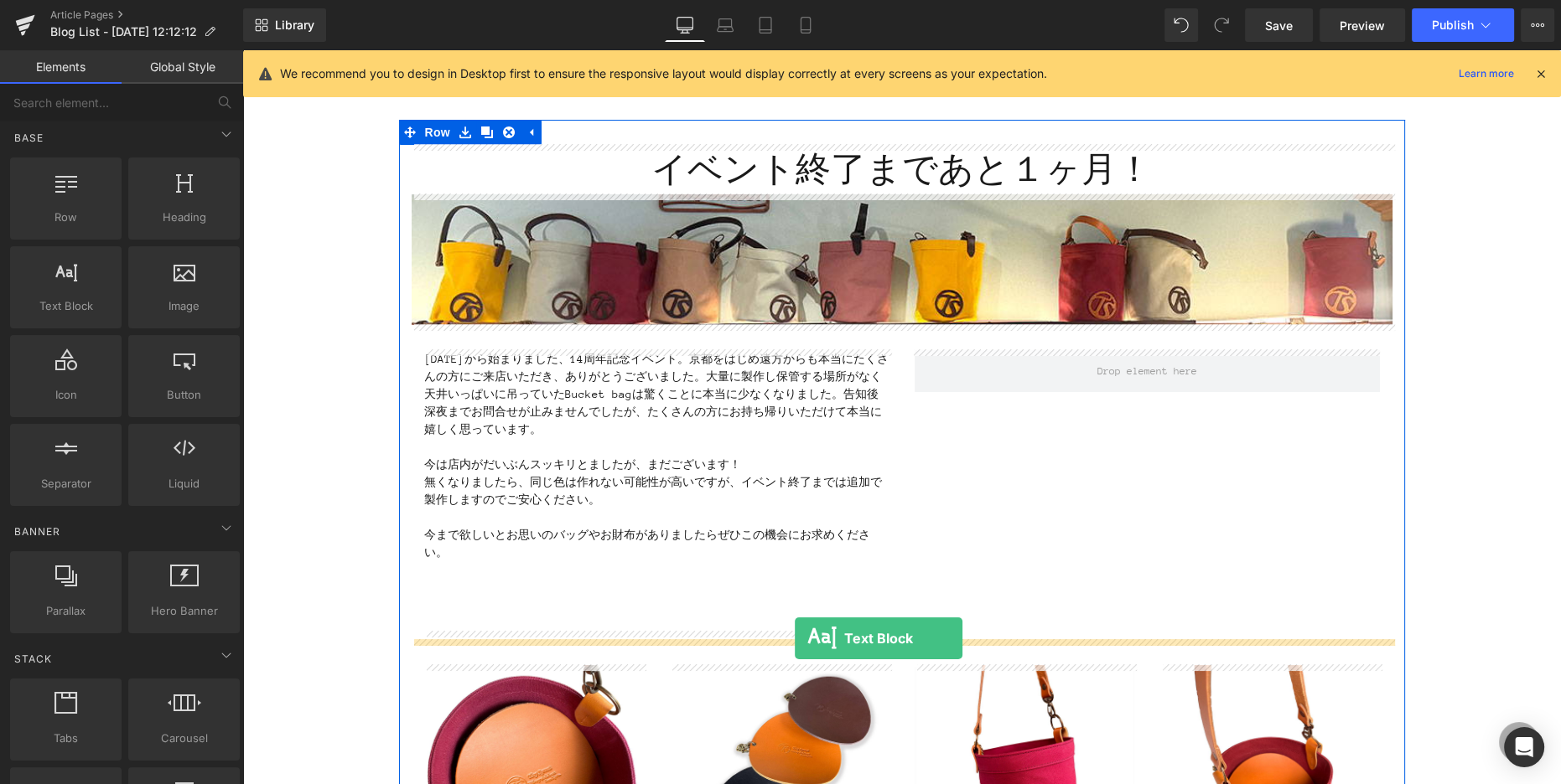
drag, startPoint x: 305, startPoint y: 338, endPoint x: 795, endPoint y: 638, distance: 574.5
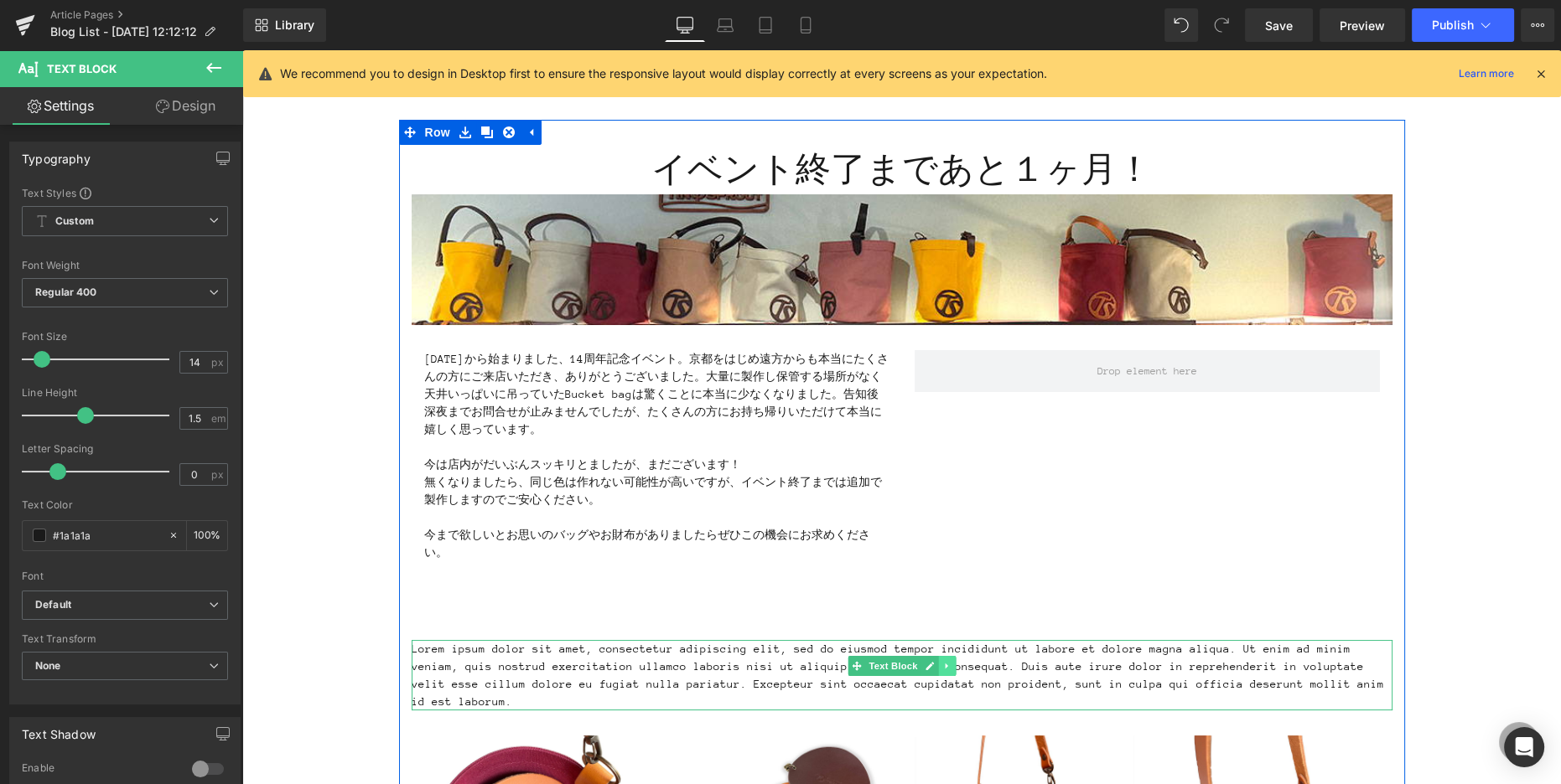
click at [945, 669] on icon at bounding box center [947, 666] width 10 height 10
click at [953, 666] on icon at bounding box center [955, 666] width 10 height 10
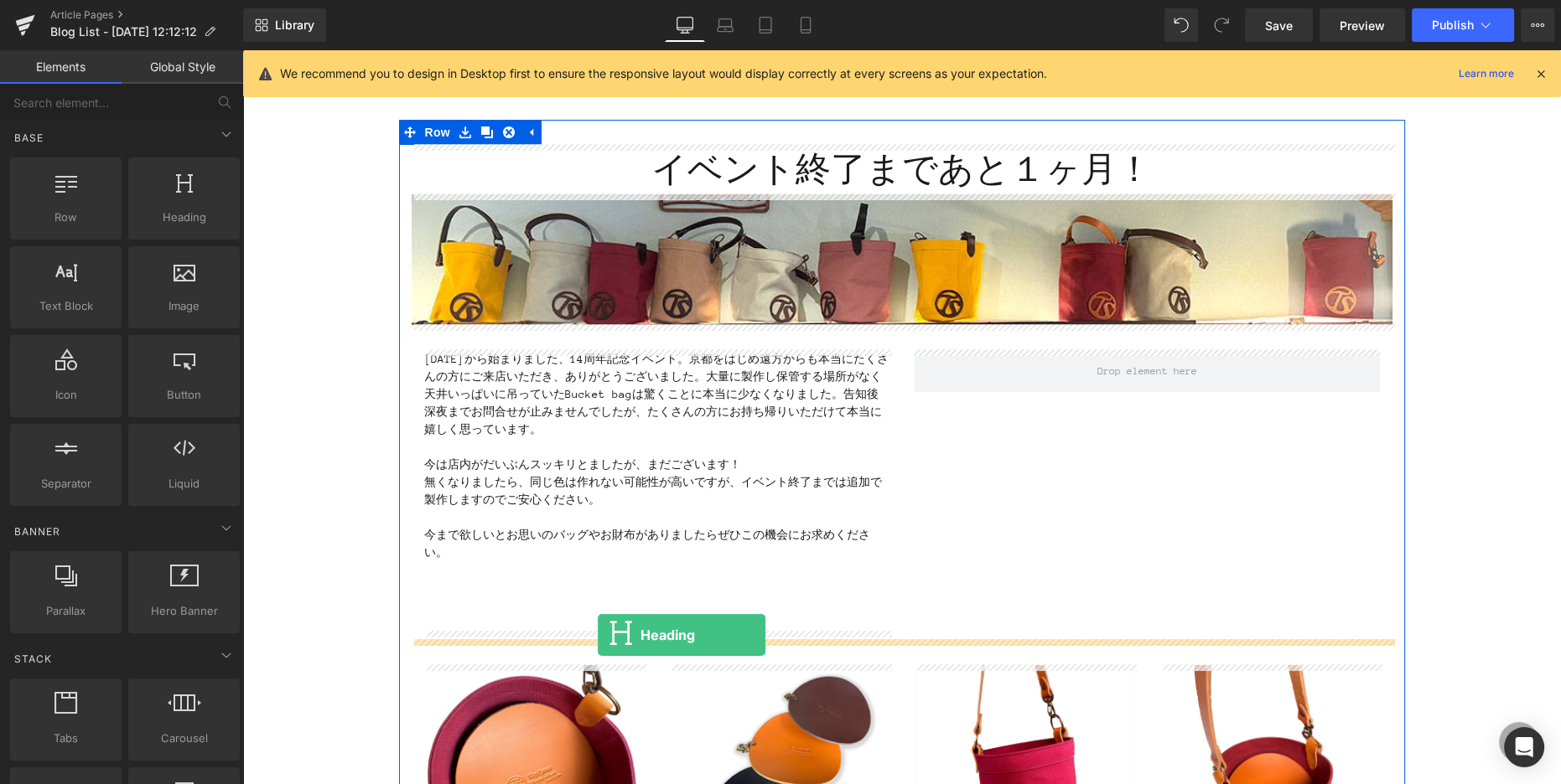
drag, startPoint x: 441, startPoint y: 247, endPoint x: 595, endPoint y: 634, distance: 416.5
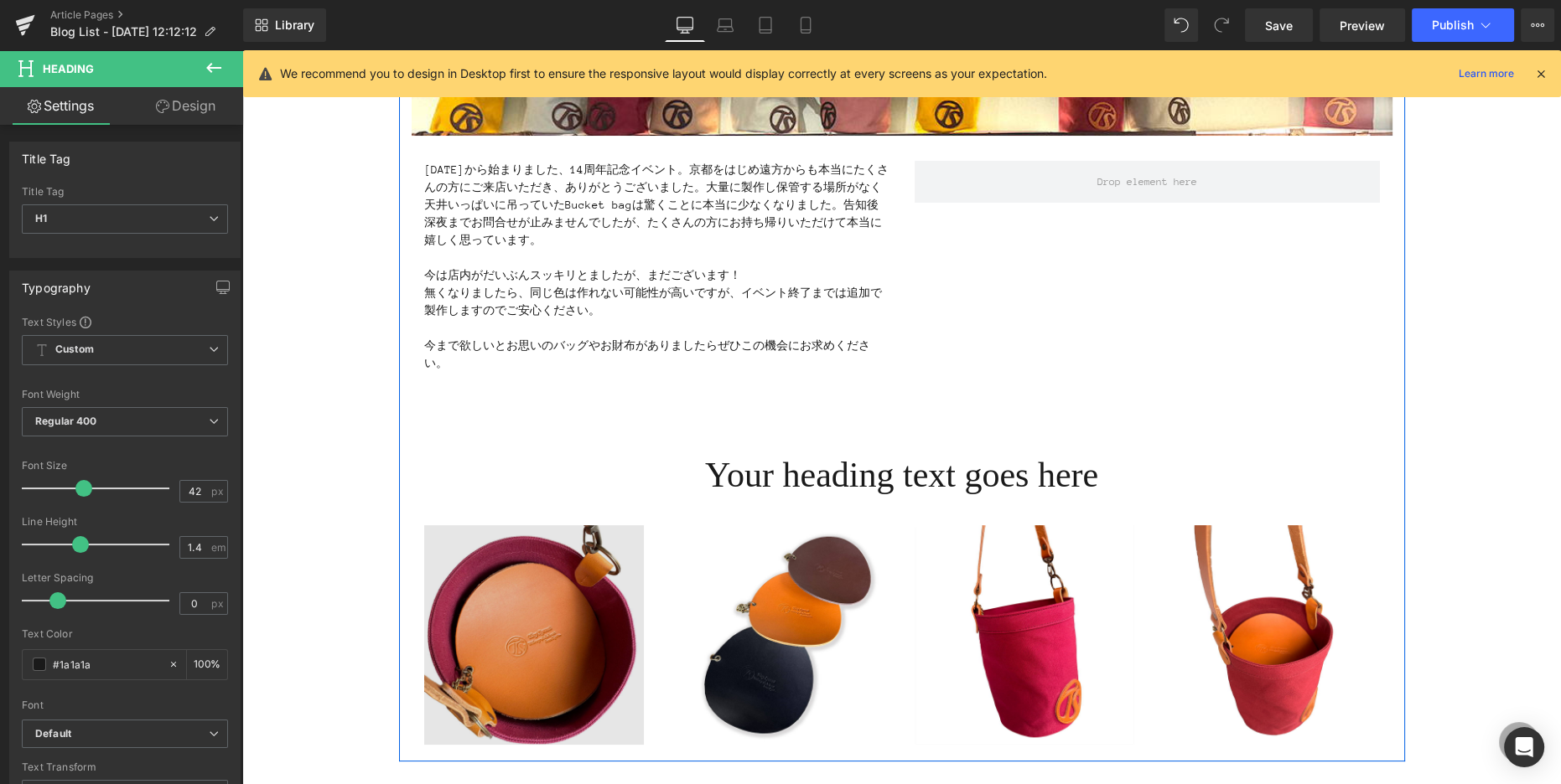
scroll to position [251, 0]
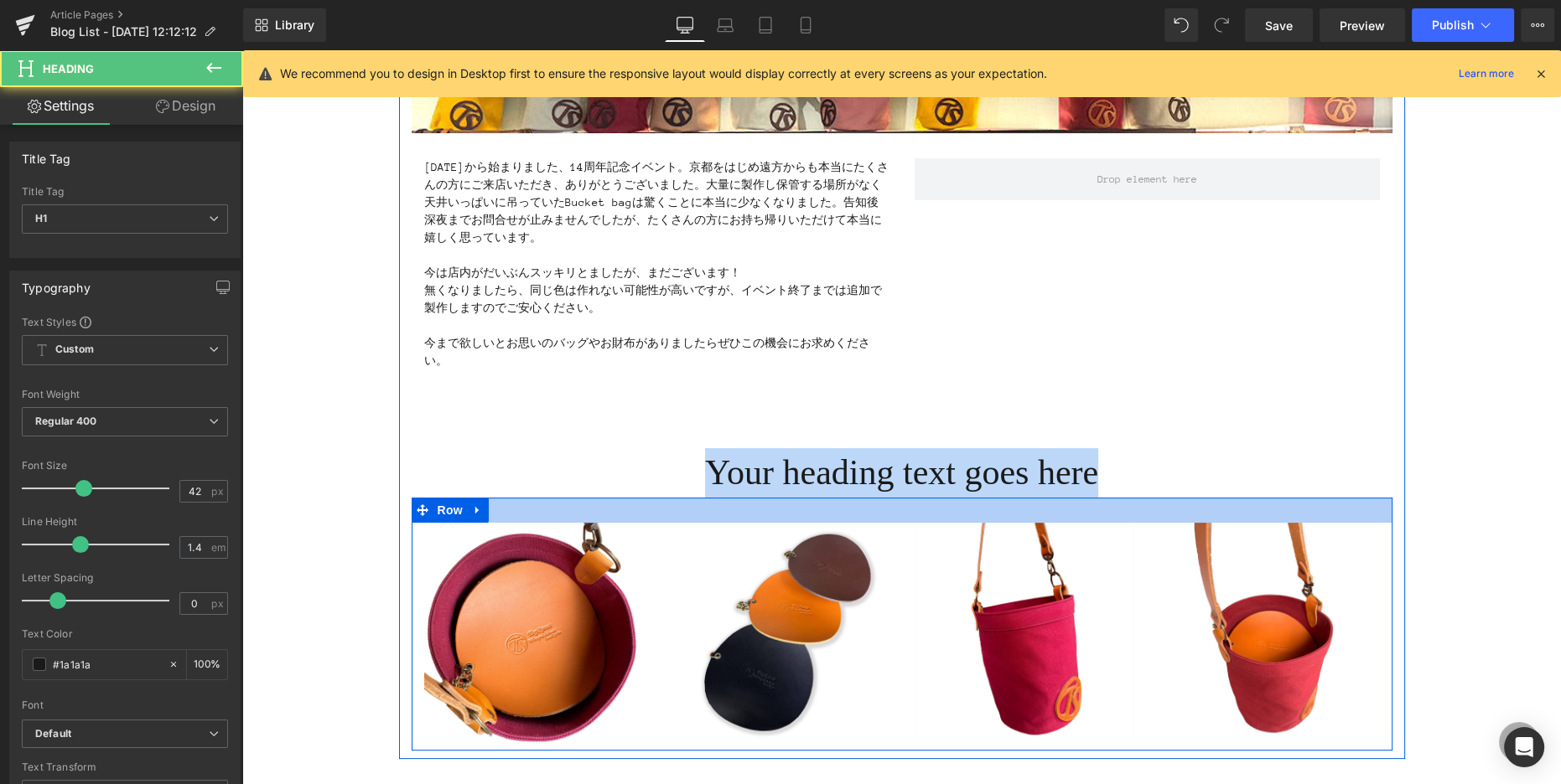
drag, startPoint x: 680, startPoint y: 475, endPoint x: 1281, endPoint y: 500, distance: 601.5
click at [1290, 500] on div "イベント終了まであと１ヶ月！ Heading Image [DATE]から始まりました、14周年記念イベント。京都をはじめ遠方からも本当にたくさんの方にご来店…" at bounding box center [902, 352] width 1006 height 798
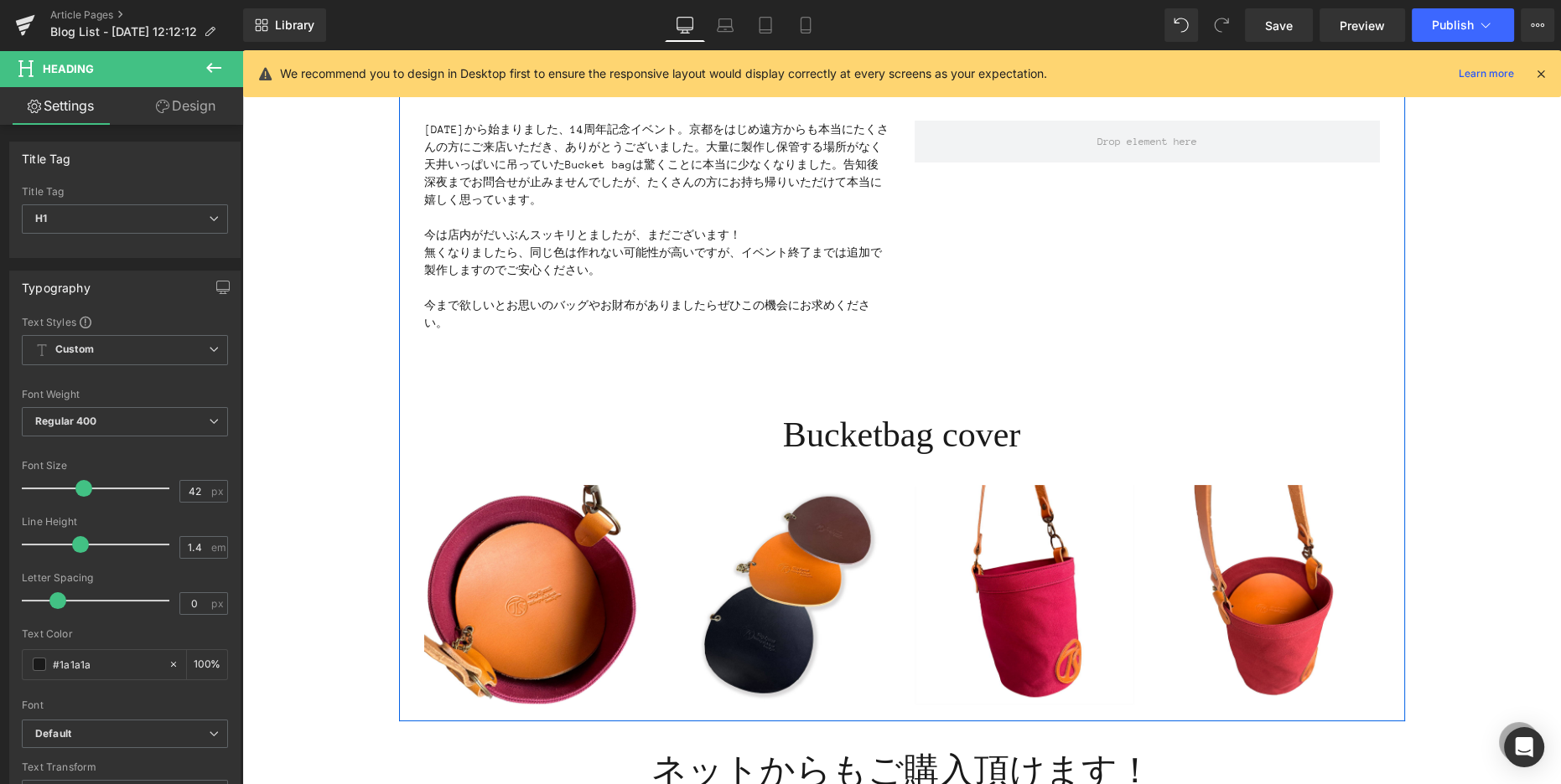
scroll to position [293, 0]
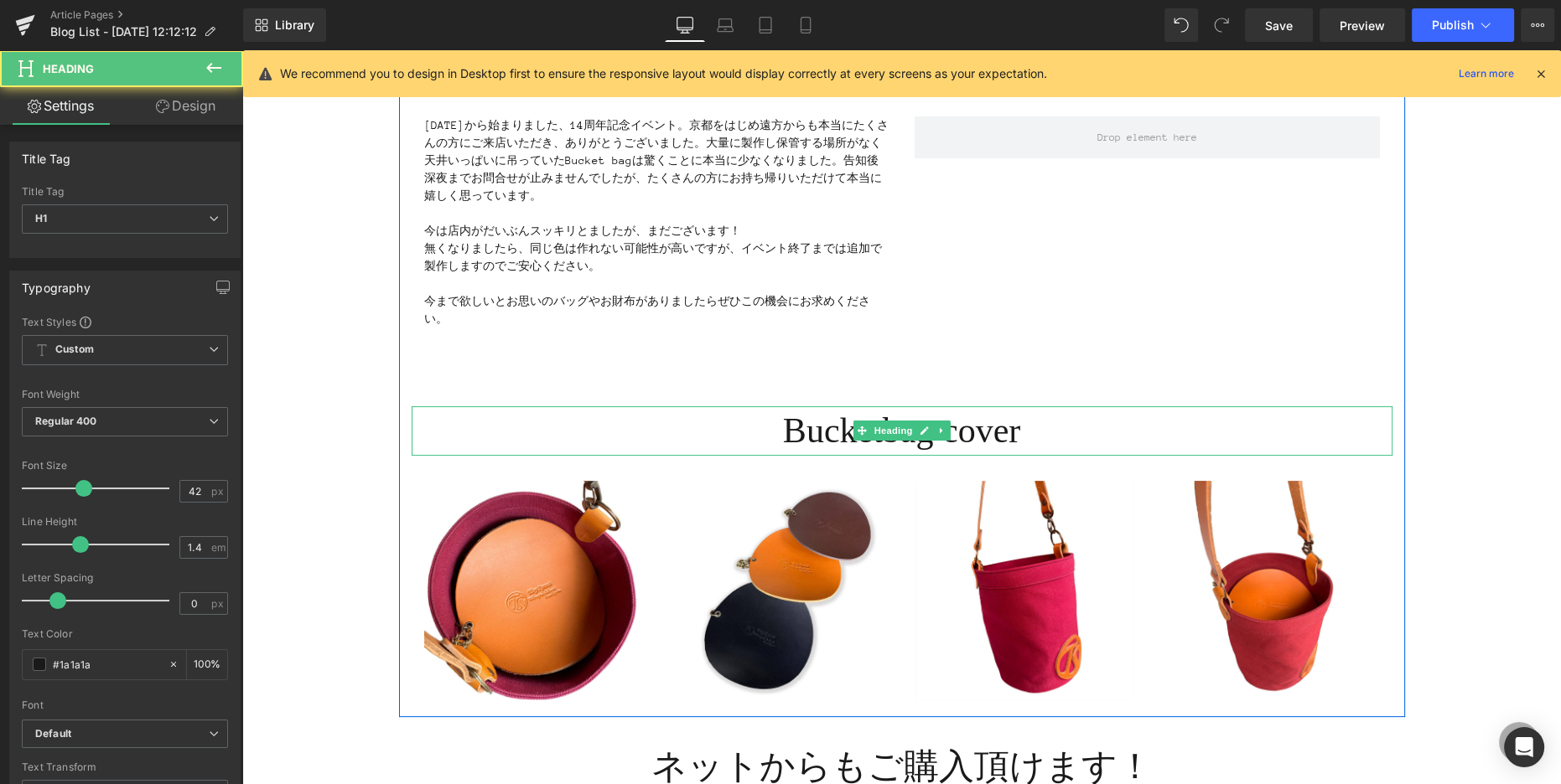
click at [1035, 442] on h1 "Bucketbag cover" at bounding box center [902, 431] width 981 height 49
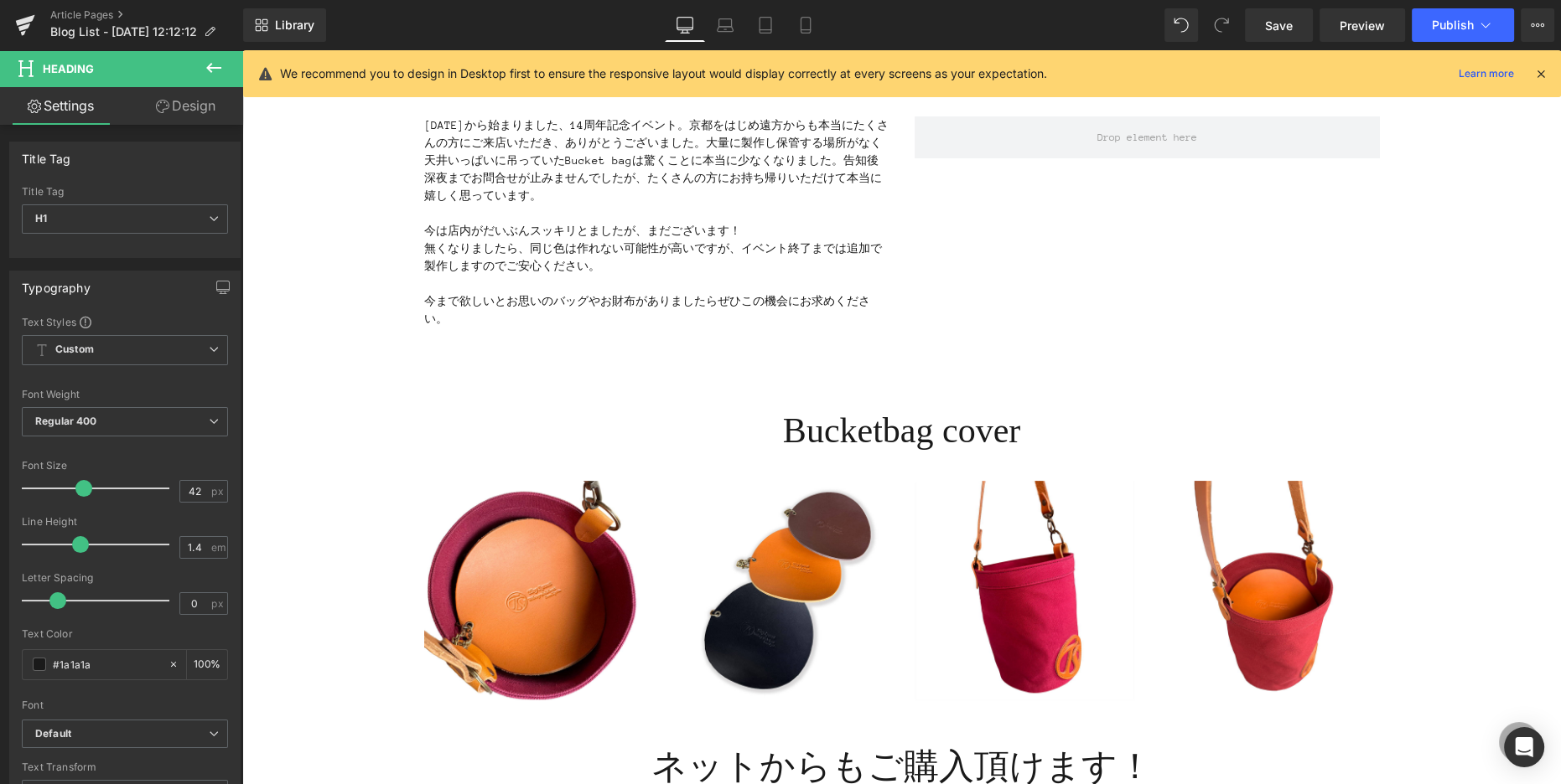
click at [211, 69] on icon at bounding box center [213, 68] width 20 height 20
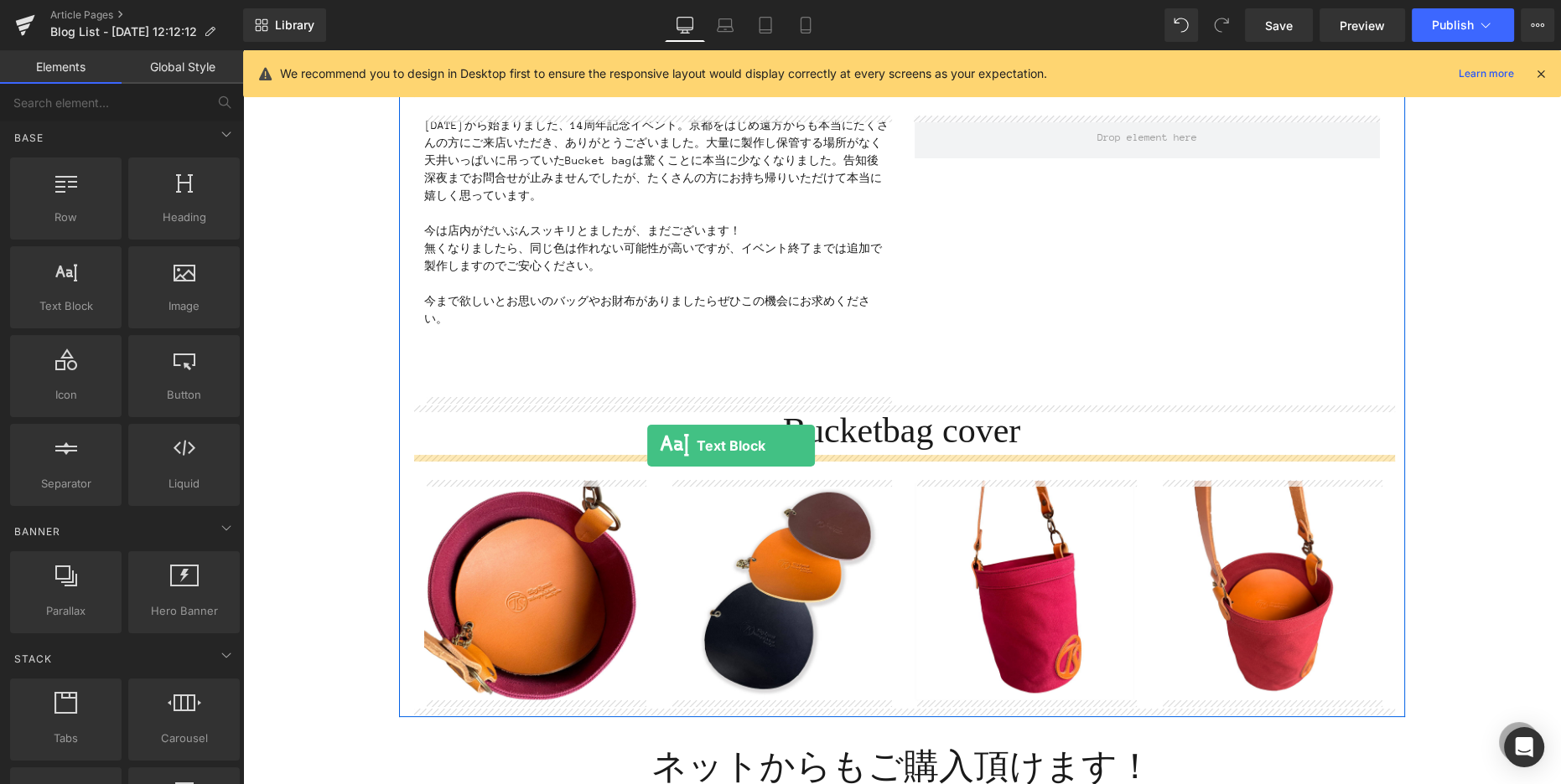
drag, startPoint x: 460, startPoint y: 364, endPoint x: 647, endPoint y: 445, distance: 203.8
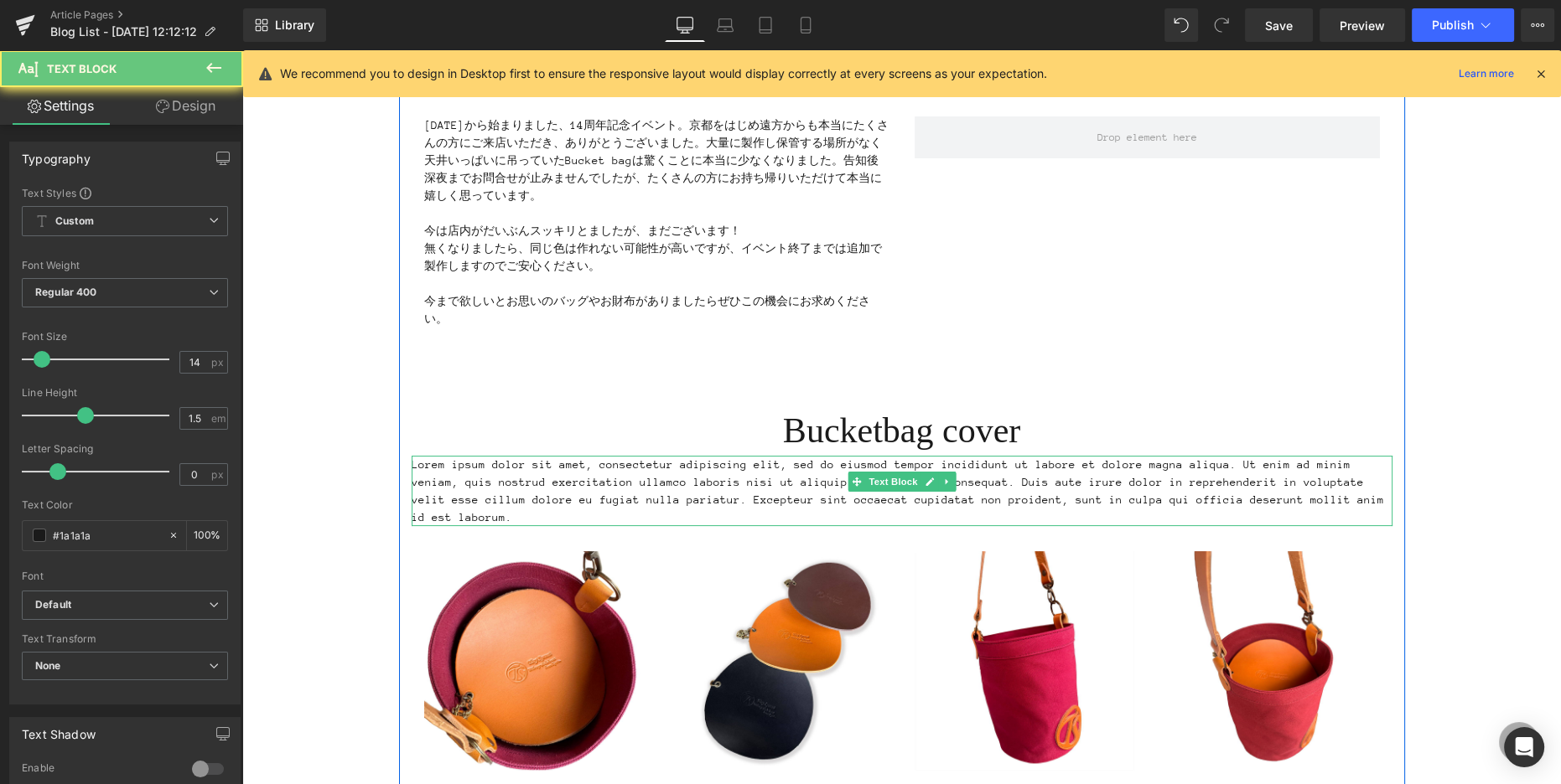
click at [440, 478] on p "Lorem ipsum dolor sit amet, consectetur adipiscing elit, sed do eiusmod tempor …" at bounding box center [902, 491] width 981 height 70
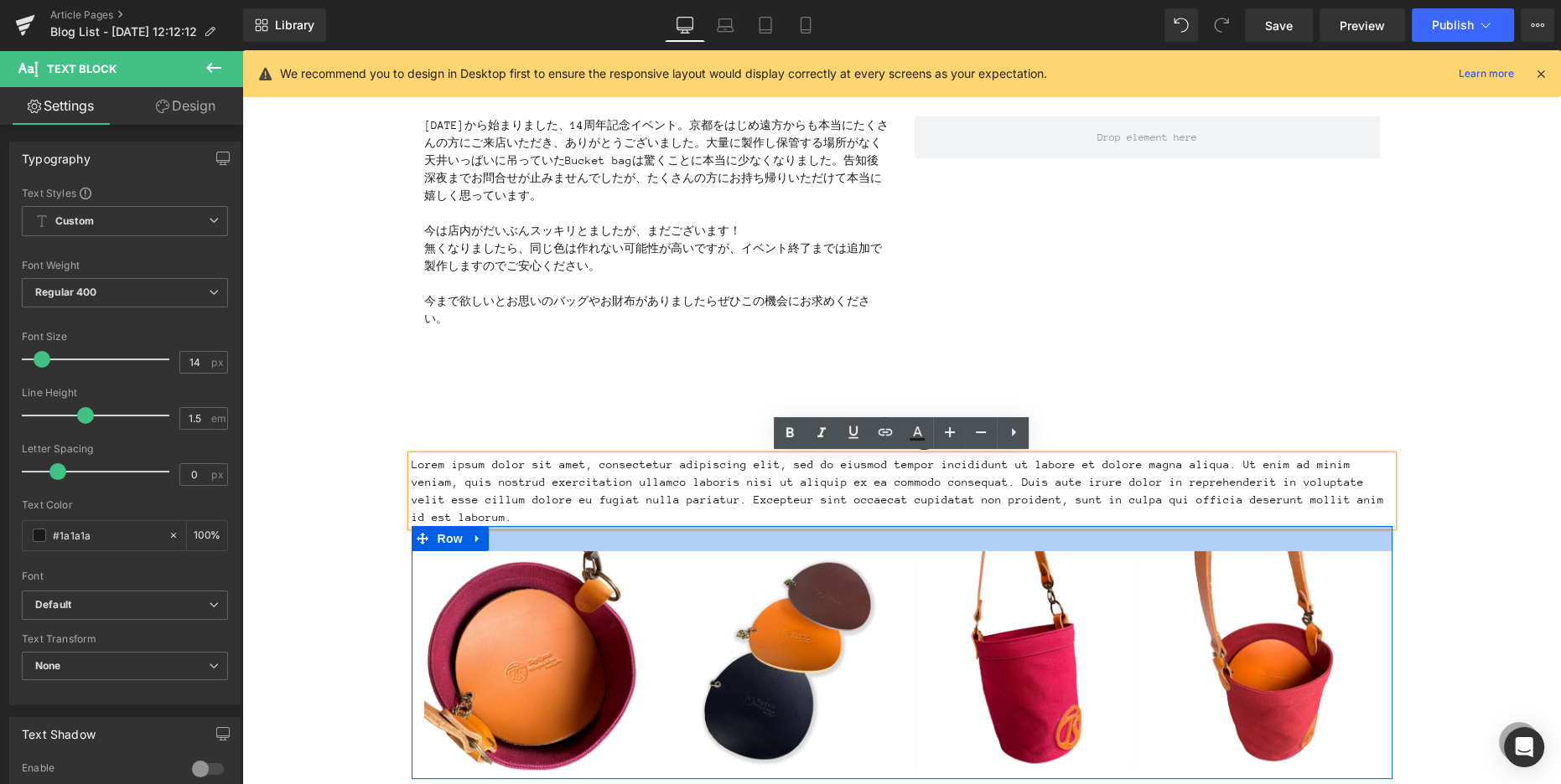
drag, startPoint x: 410, startPoint y: 465, endPoint x: 1252, endPoint y: 527, distance: 844.3
click at [1257, 528] on div "イベント終了まであと１ヶ月！ Heading Image [DATE]から始まりました、14周年記念イベント。京都をはじめ遠方からも本当にたくさんの方にご来店…" at bounding box center [902, 346] width 1006 height 868
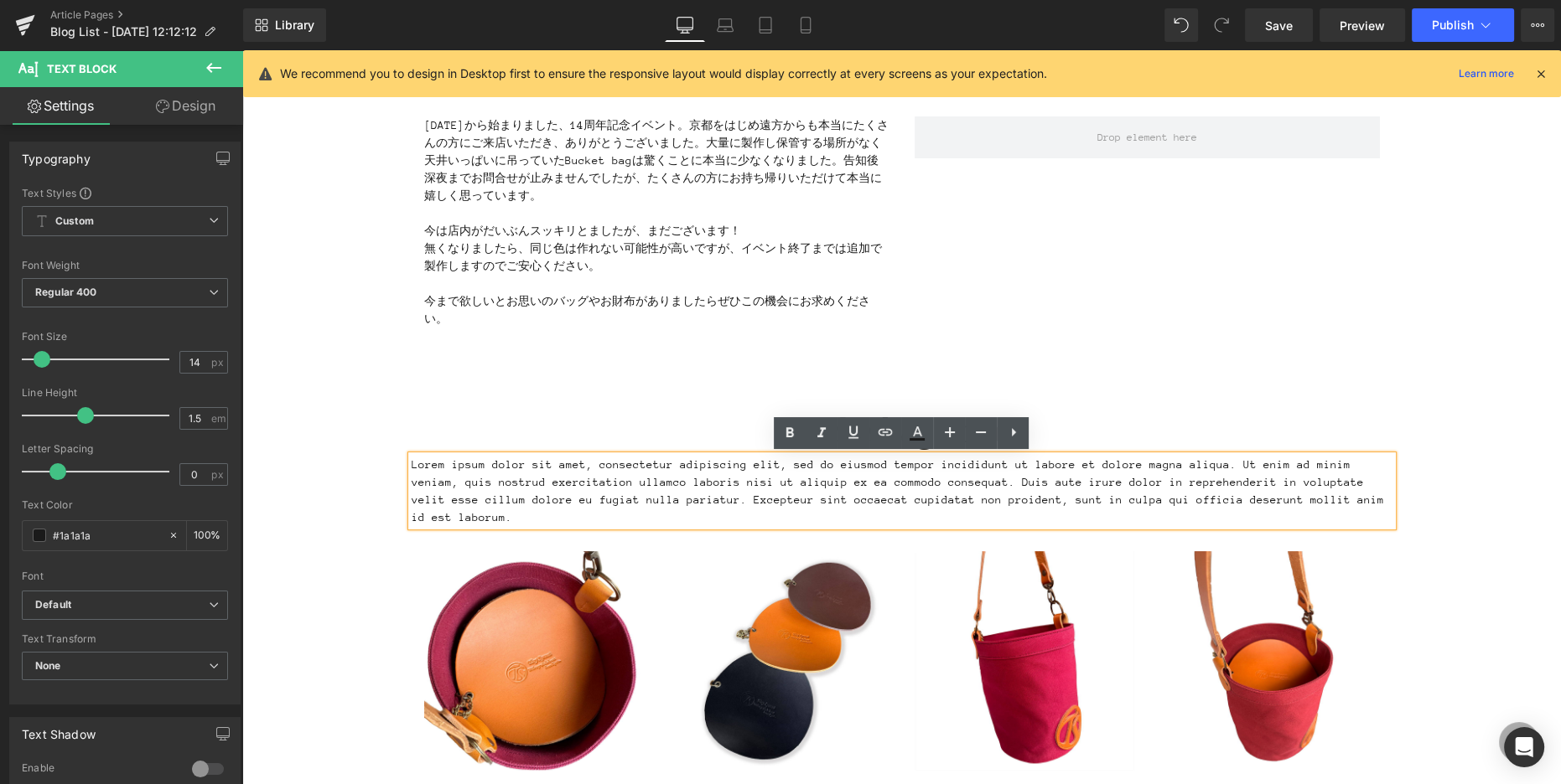
drag, startPoint x: 1278, startPoint y: 496, endPoint x: 1318, endPoint y: 497, distance: 40.0
click at [1277, 496] on p "Lorem ipsum dolor sit amet, consectetur adipiscing elit, sed do eiusmod tempor …" at bounding box center [902, 491] width 981 height 70
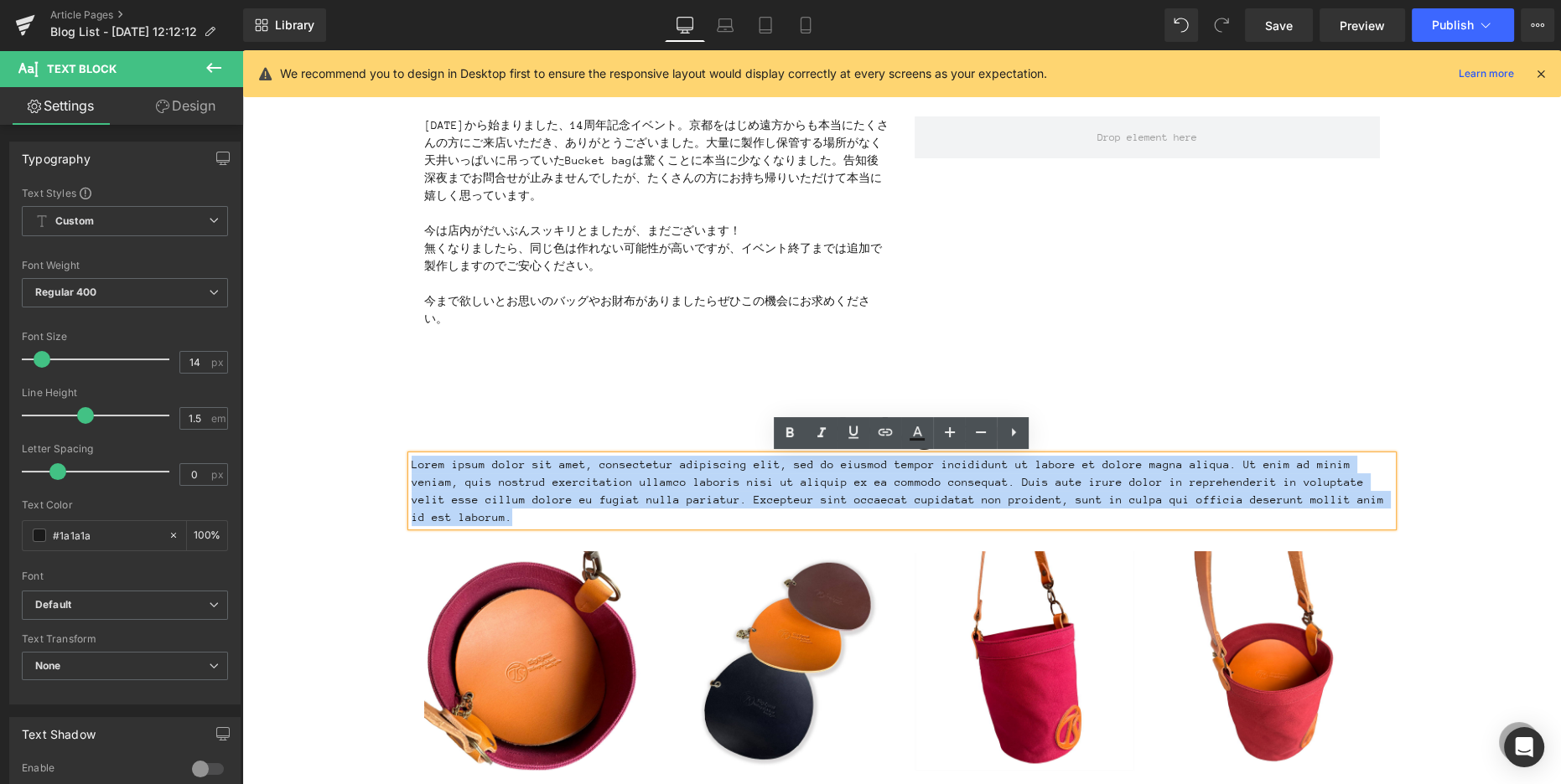
drag, startPoint x: 1273, startPoint y: 502, endPoint x: 360, endPoint y: 468, distance: 913.6
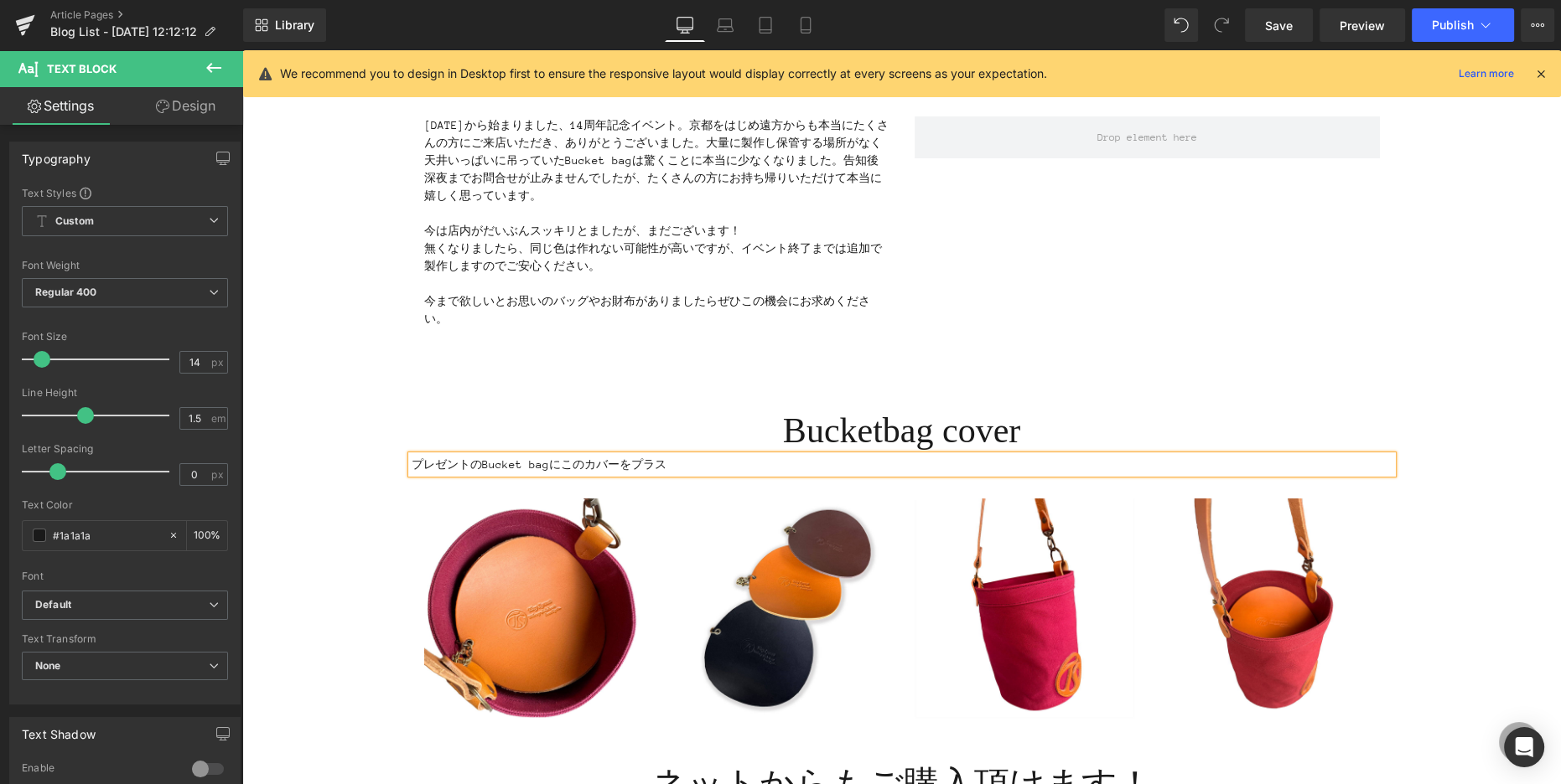
click at [723, 470] on p "プレゼントのBucket bagにこのカバーをプラス" at bounding box center [902, 464] width 981 height 17
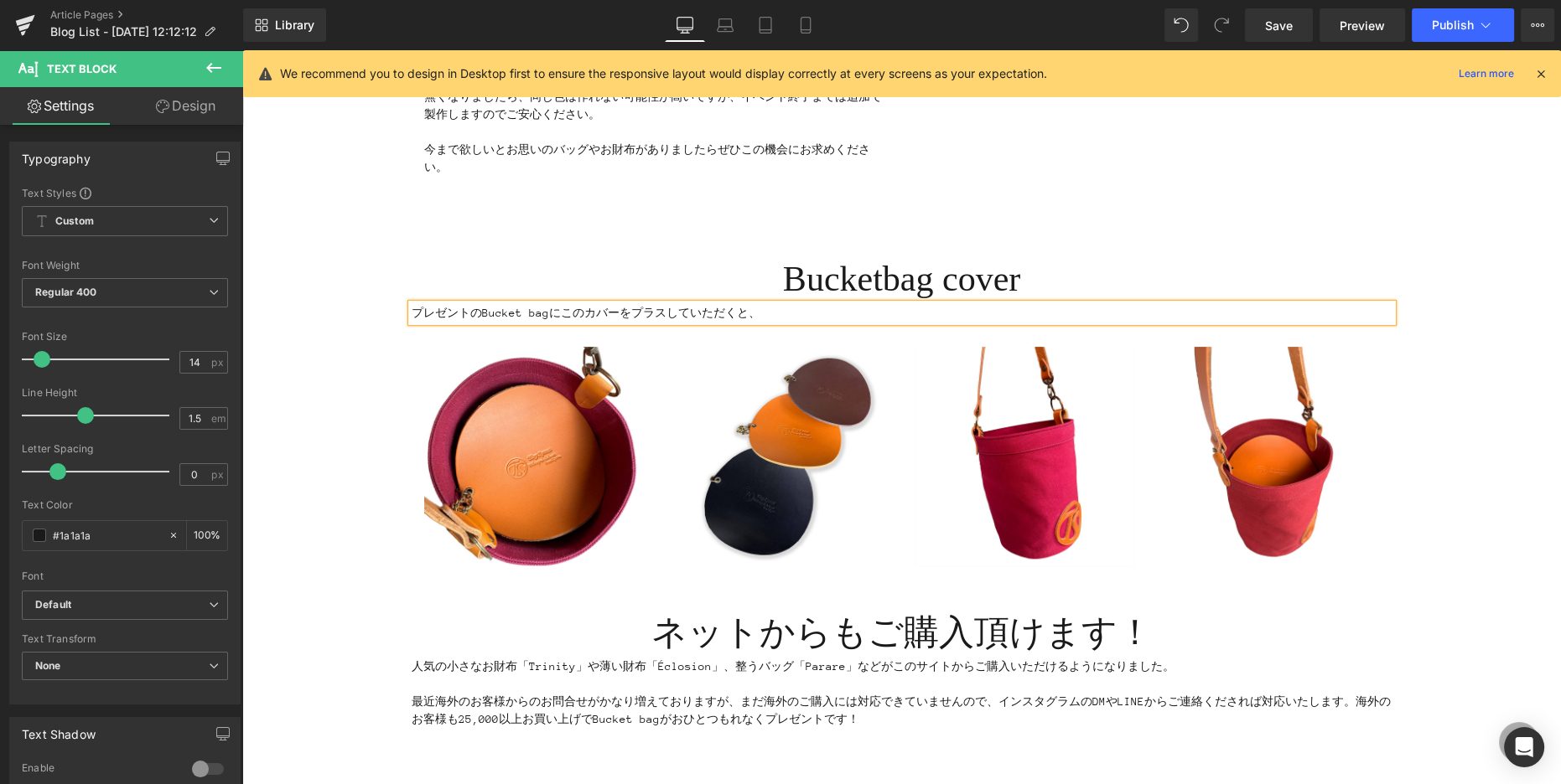
scroll to position [278, 0]
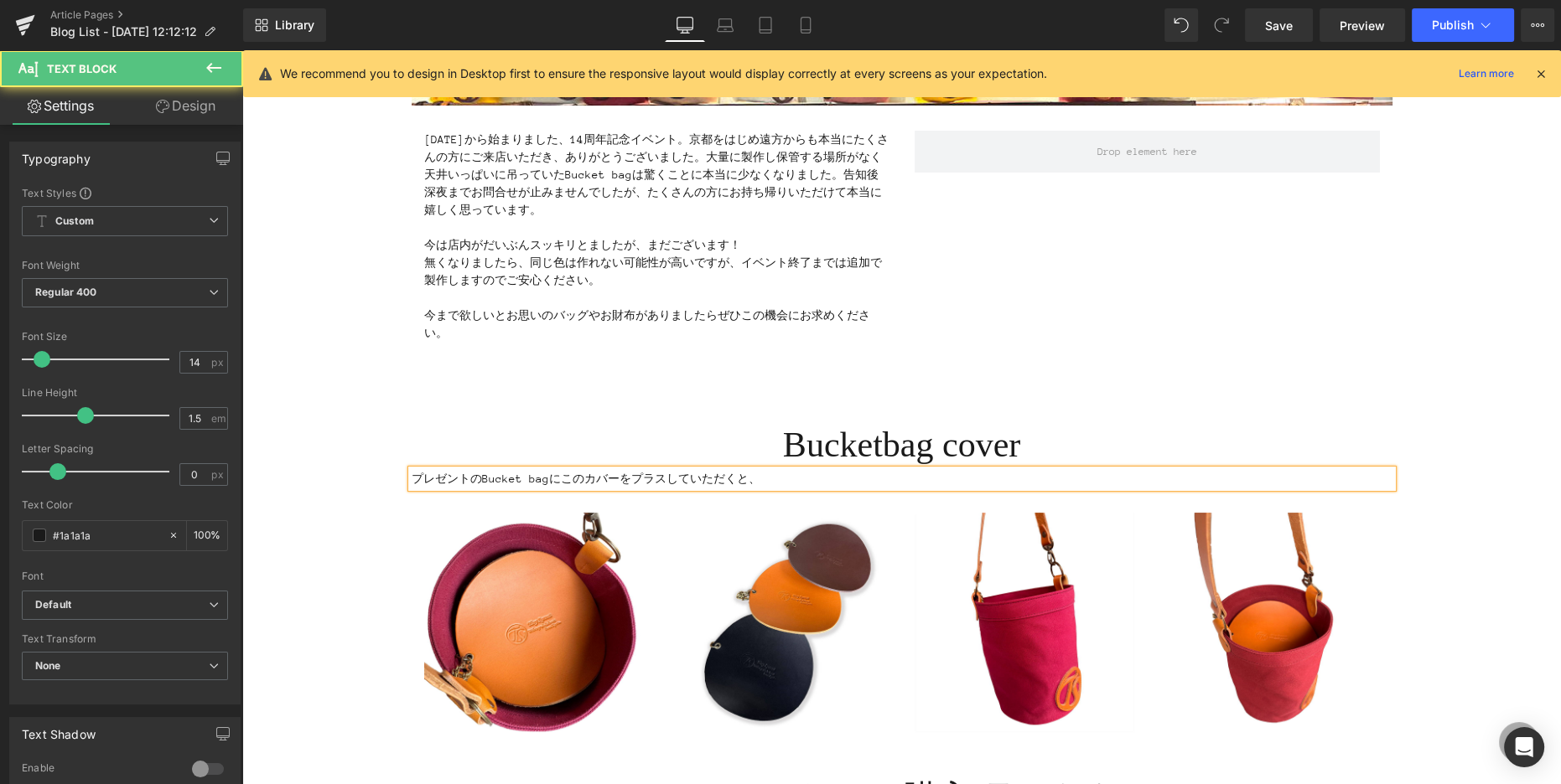
click at [785, 480] on p "プレゼントのBucket bagにこのカバーをプラスしていただくと、" at bounding box center [902, 478] width 981 height 17
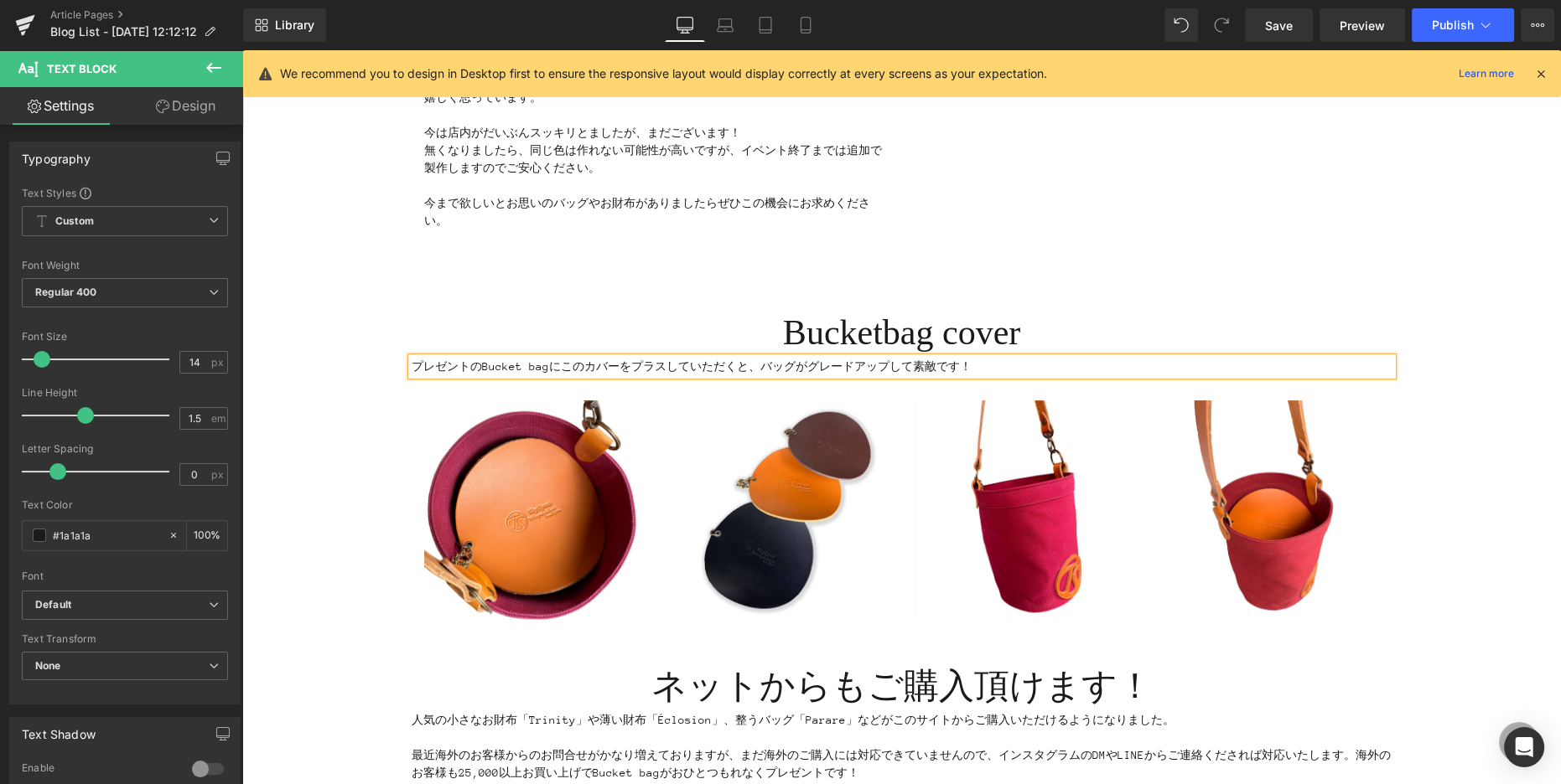
scroll to position [394, 0]
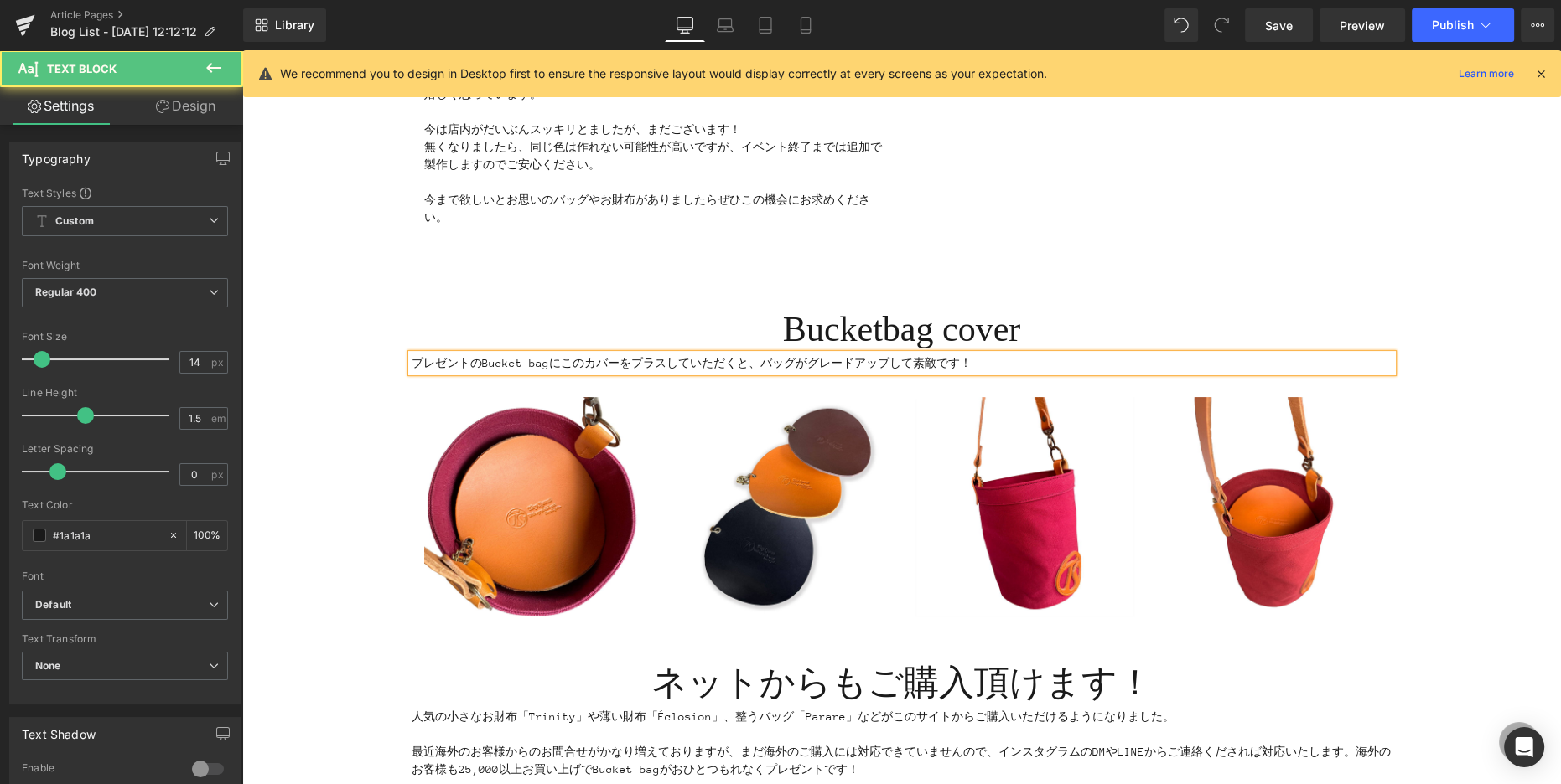
click at [991, 362] on p "プレゼントのBucket bagにこのカバーをプラスしていただくと、バッグがグレードアップして素敵です！" at bounding box center [902, 363] width 981 height 17
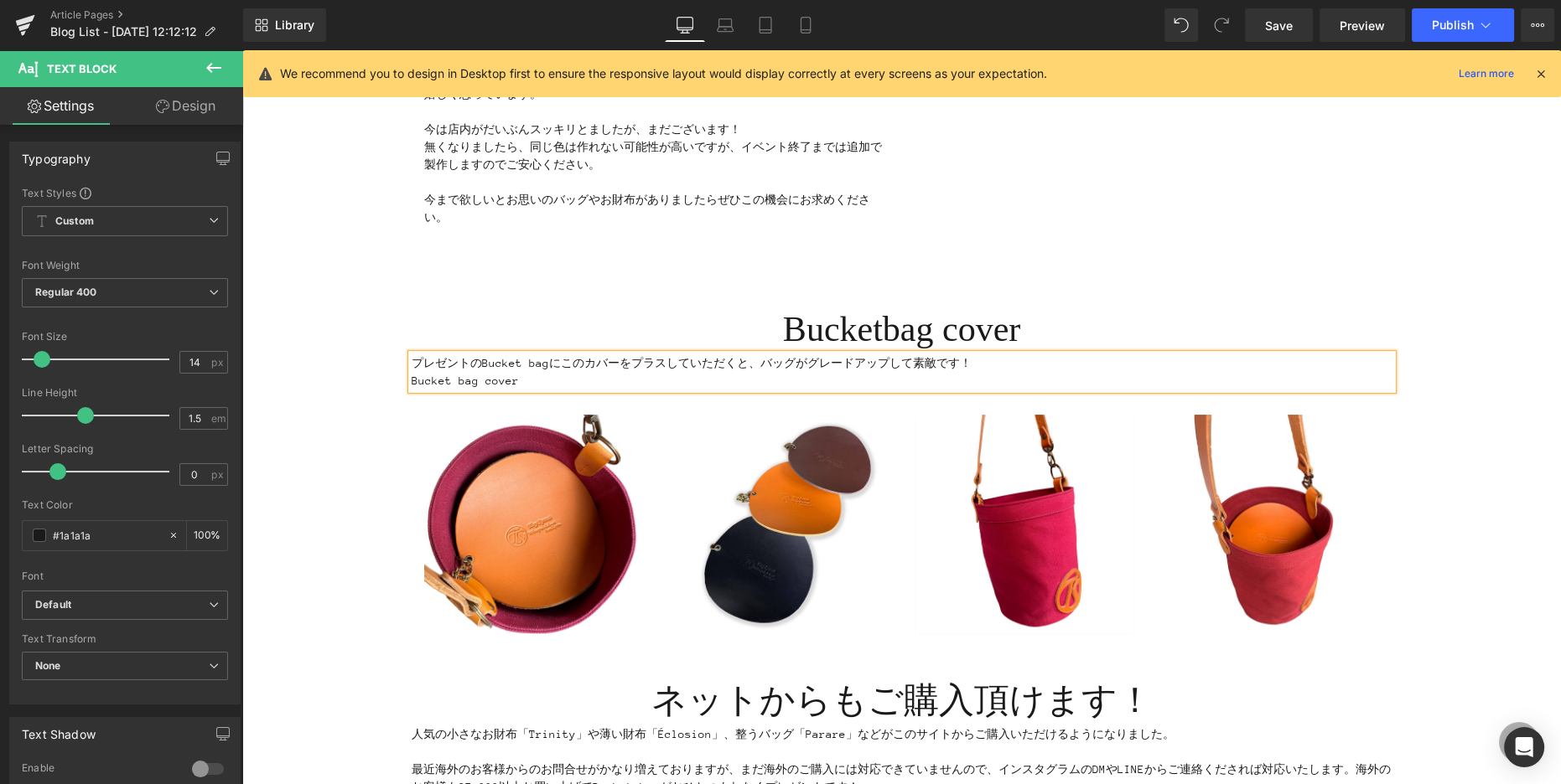
click at [1022, 365] on p "プレゼントのBucket bagにこのカバーをプラスしていただくと、バッグがグレードアップして素敵です！ Bucket bag cover" at bounding box center [902, 372] width 981 height 36
click at [1031, 363] on p "プレゼントのBucket bagにこのカバーをプラスしていただくと、バッグがグレードアップして素敵です！持ち手と同じヌメ革 Bucket bag cover" at bounding box center [902, 372] width 981 height 36
click at [1127, 365] on p "プレゼントのBucket bagにこのカバーをプラスしていただくと、バッグがグレードアップして素敵です！持ち手と同じお色のヌメ革 Bucket bag cov…" at bounding box center [902, 372] width 981 height 36
click at [682, 378] on p "プレゼントのBucket bagにこのカバーをプラスしていただくと、バッグがグレードアップして素敵です！持ち手と同じお色のヌメ革をお選びいただくと良いと思いま…" at bounding box center [902, 372] width 981 height 36
click at [671, 372] on p "プレゼントのBucket bagにこのカバーをプラスしていただくと、バッグがグレードアップして素敵です！持ち手と同じお色のヌメ革をお選びいただくと良いと思いま…" at bounding box center [902, 372] width 981 height 36
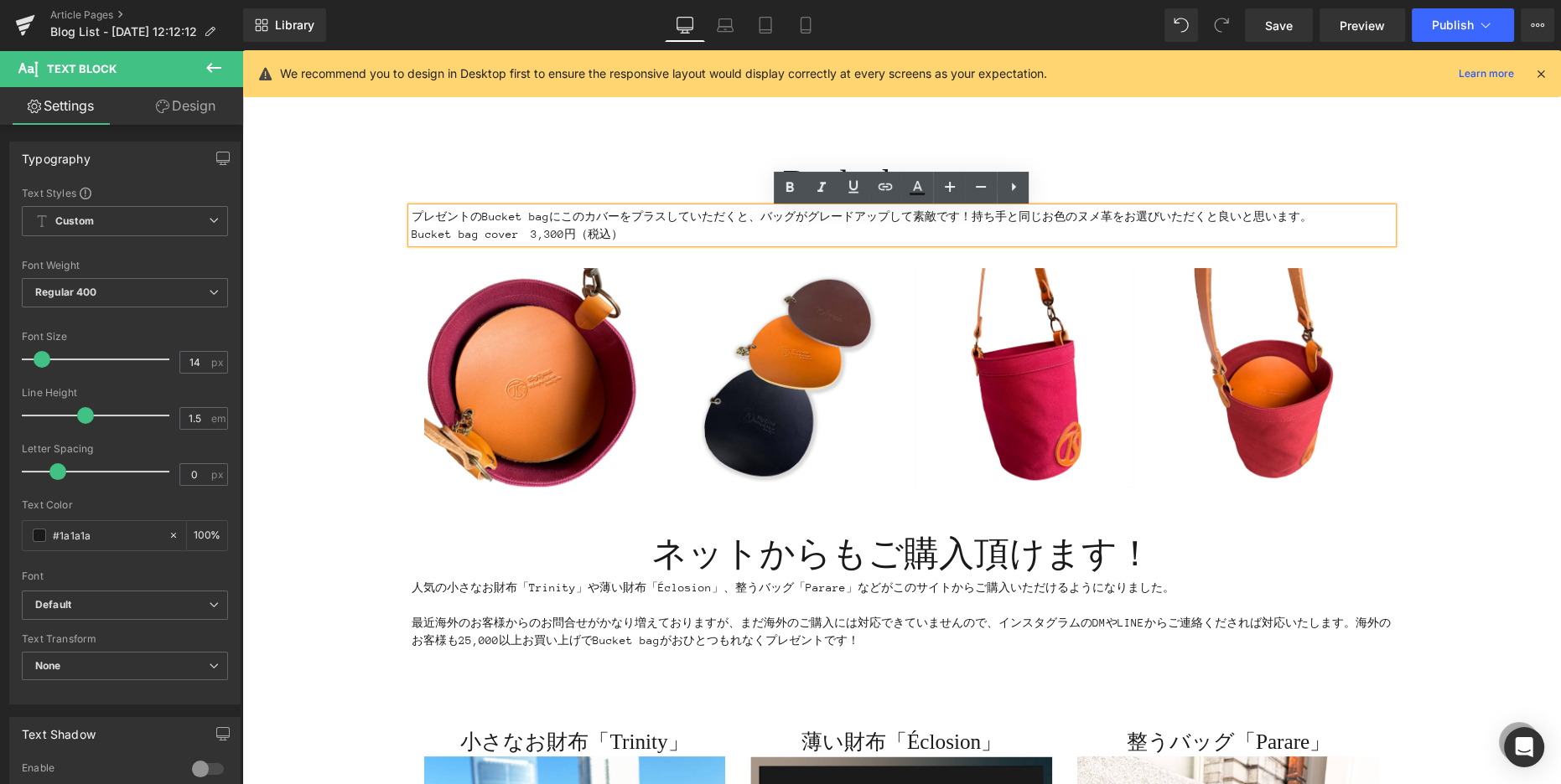
scroll to position [545, 0]
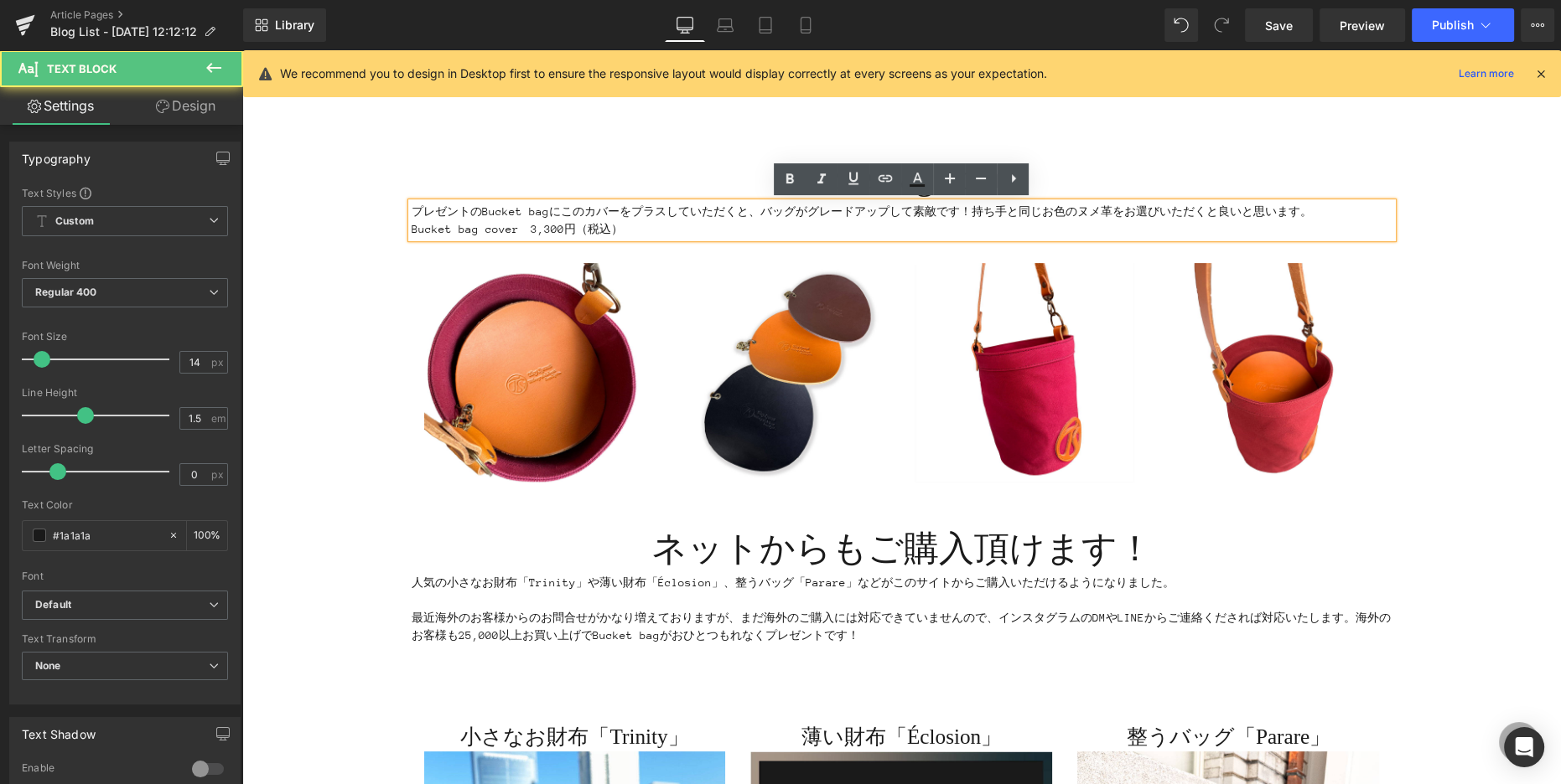
click at [624, 228] on p "プレゼントのBucket bagにこのカバーをプラスしていただくと、バッグがグレードアップして素敵です！持ち手と同じお色のヌメ革をお選びいただくと良いと思いま…" at bounding box center [902, 221] width 981 height 36
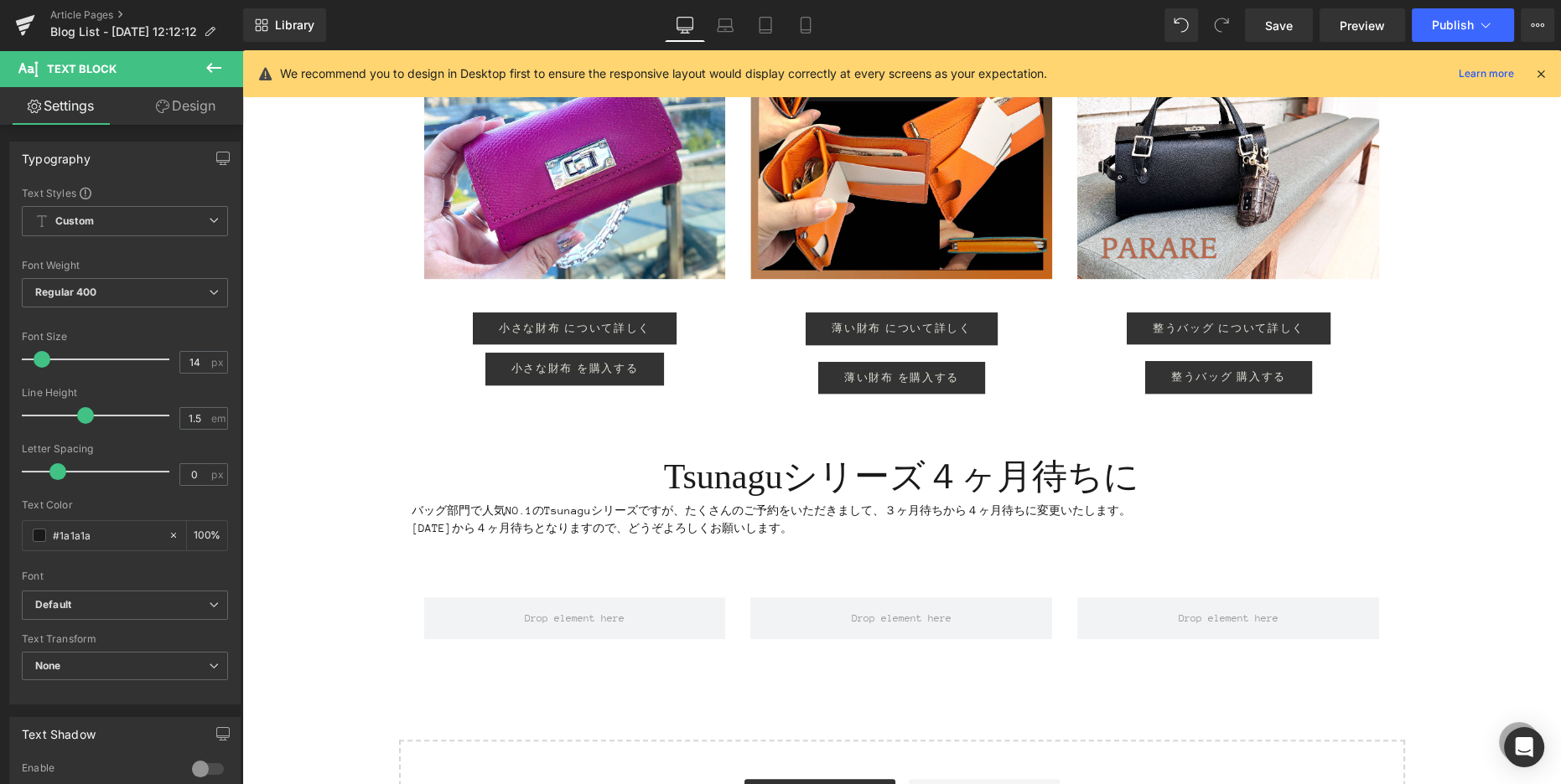
scroll to position [1321, 0]
